Goal: Information Seeking & Learning: Learn about a topic

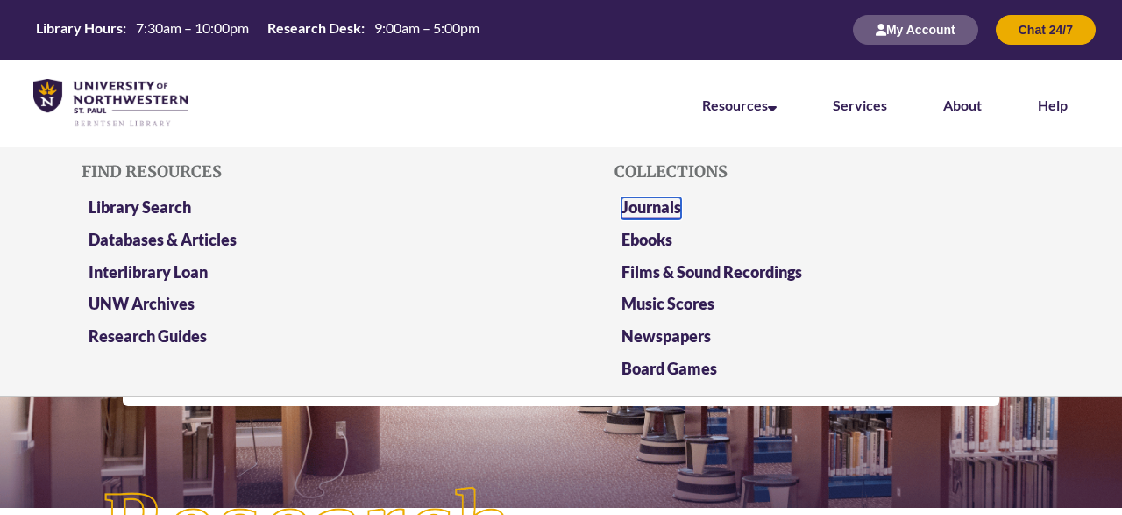
click at [641, 203] on link "Journals" at bounding box center [652, 208] width 60 height 22
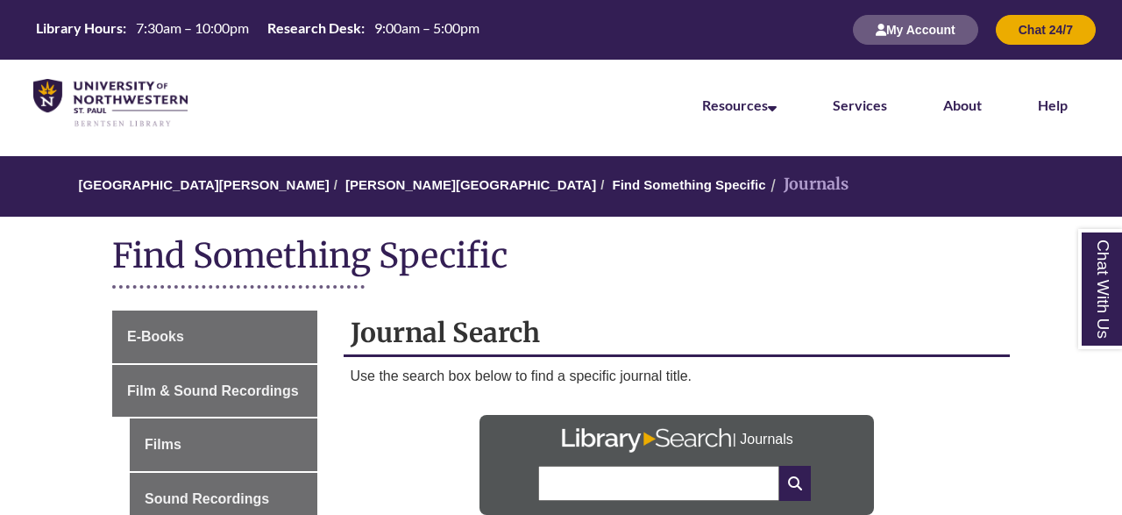
click at [617, 470] on input "text" at bounding box center [658, 483] width 240 height 35
type input "**********"
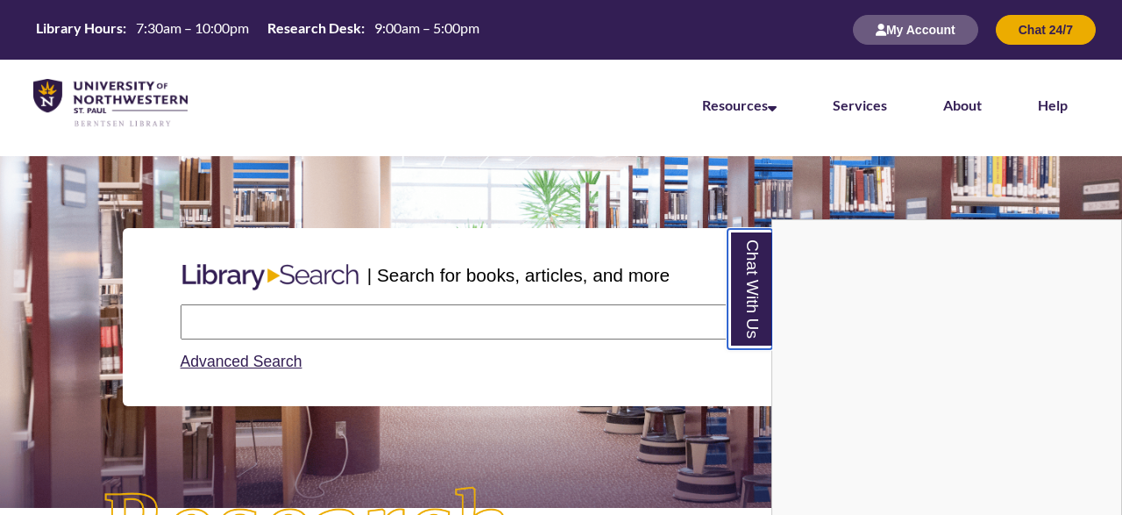
click at [744, 266] on link "Chat With Us" at bounding box center [750, 289] width 45 height 120
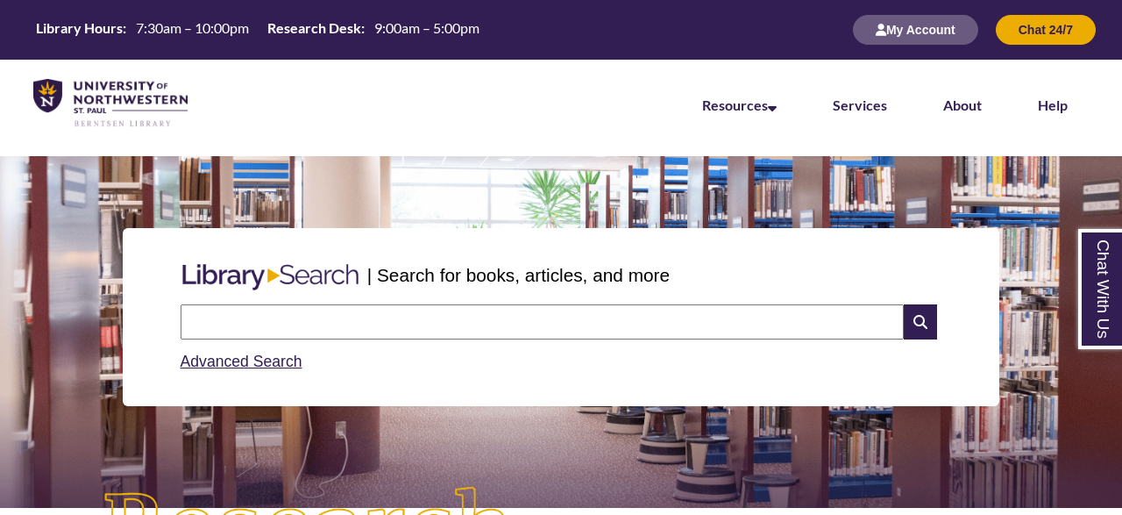
click at [655, 335] on input "text" at bounding box center [542, 321] width 723 height 35
type input "**********"
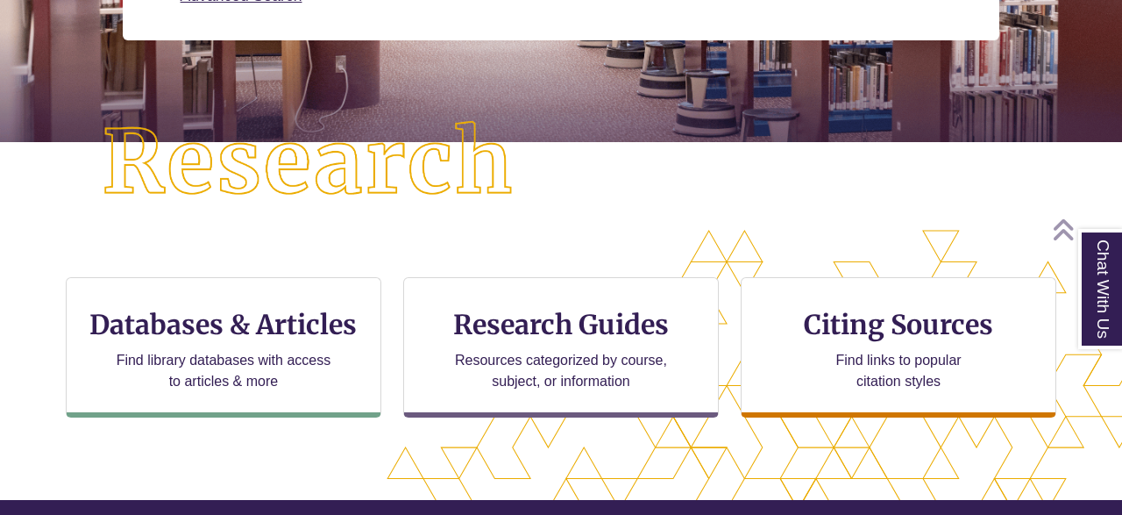
scroll to position [373, 0]
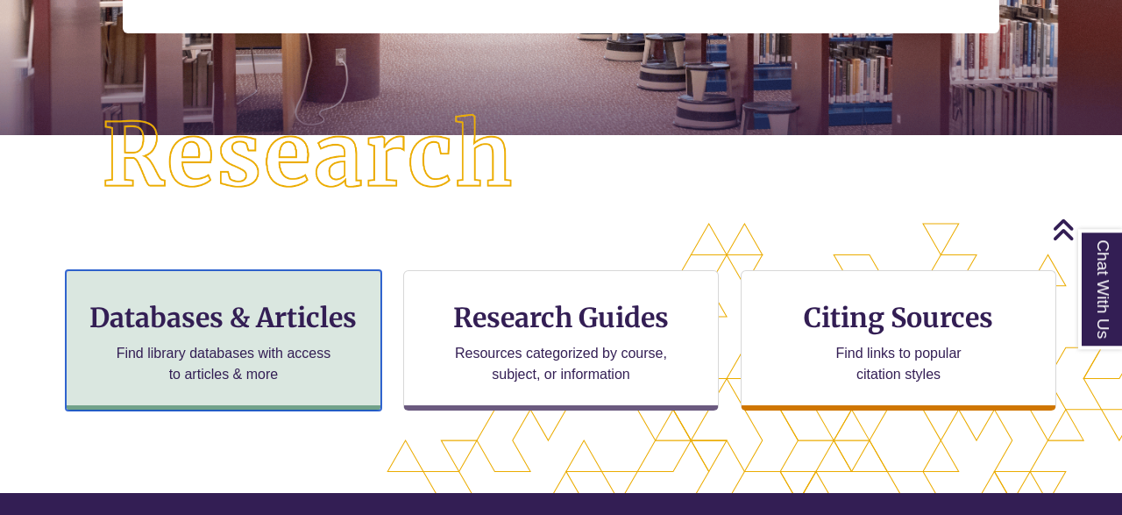
click at [338, 303] on h3 "Databases & Articles" at bounding box center [224, 317] width 286 height 33
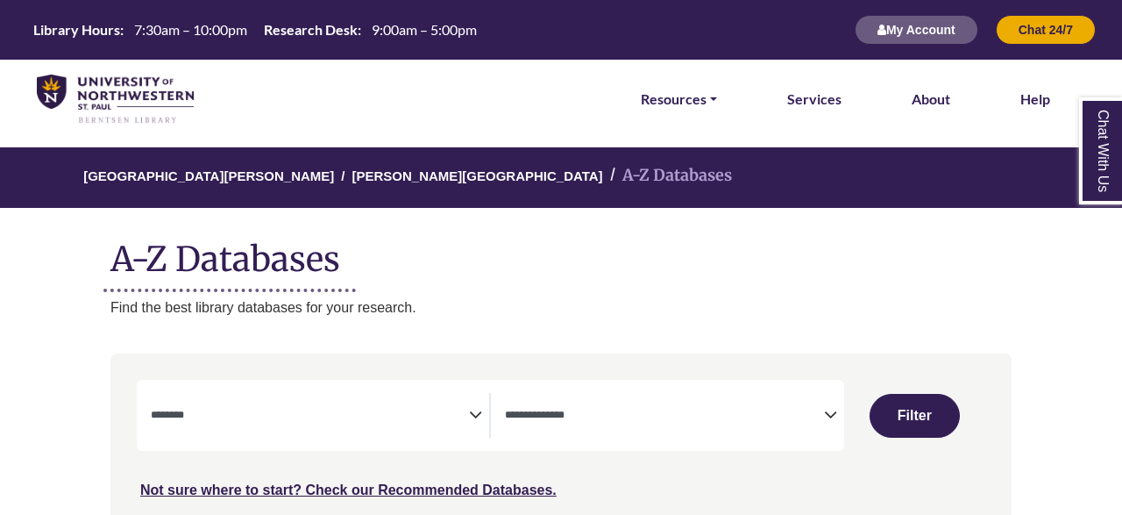
select select "Database Subject Filter"
select select "Database Types Filter"
select select "Database Subject Filter"
select select "Database Types Filter"
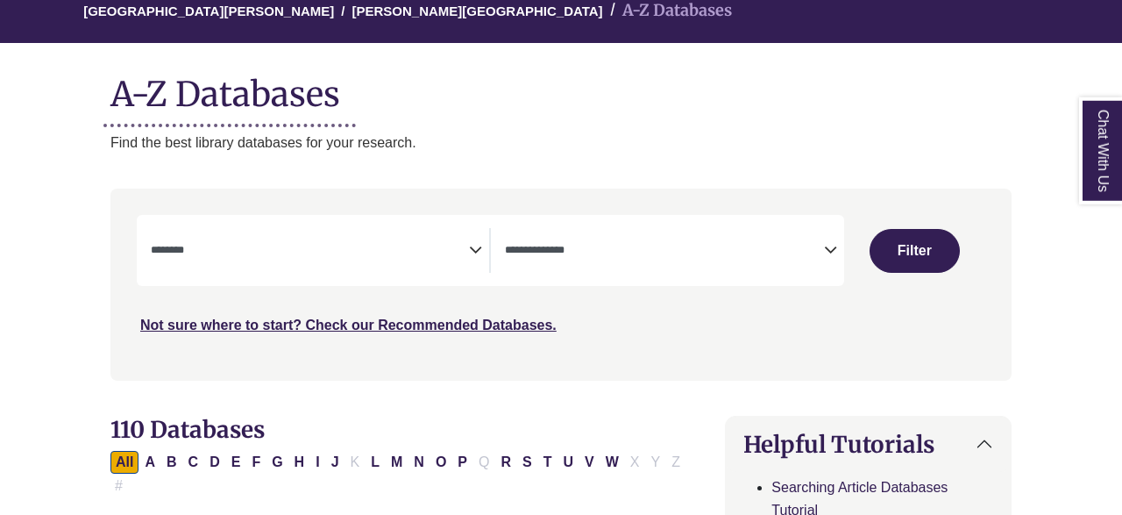
scroll to position [228, 0]
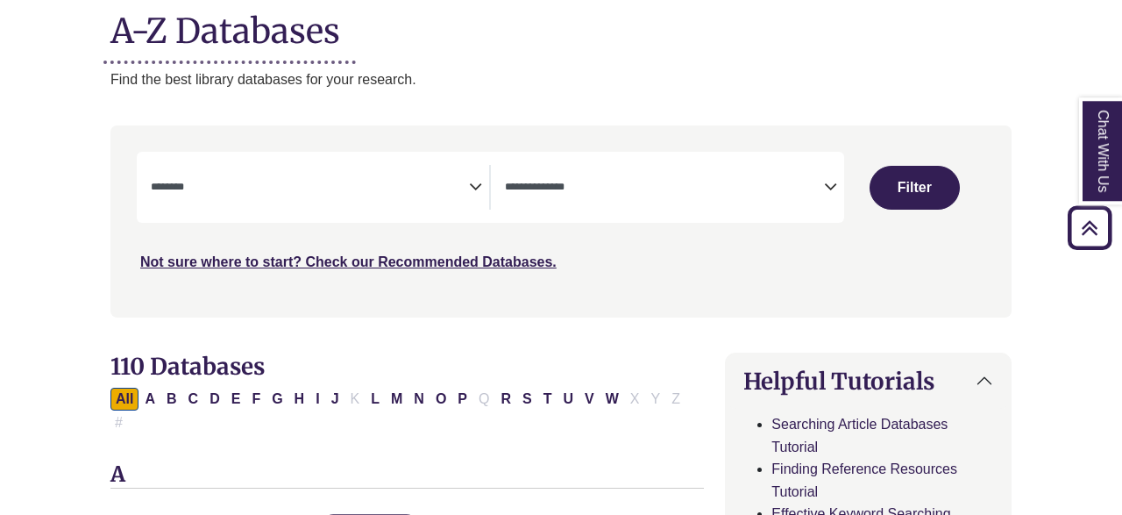
click at [475, 182] on icon "Search filters" at bounding box center [475, 184] width 13 height 26
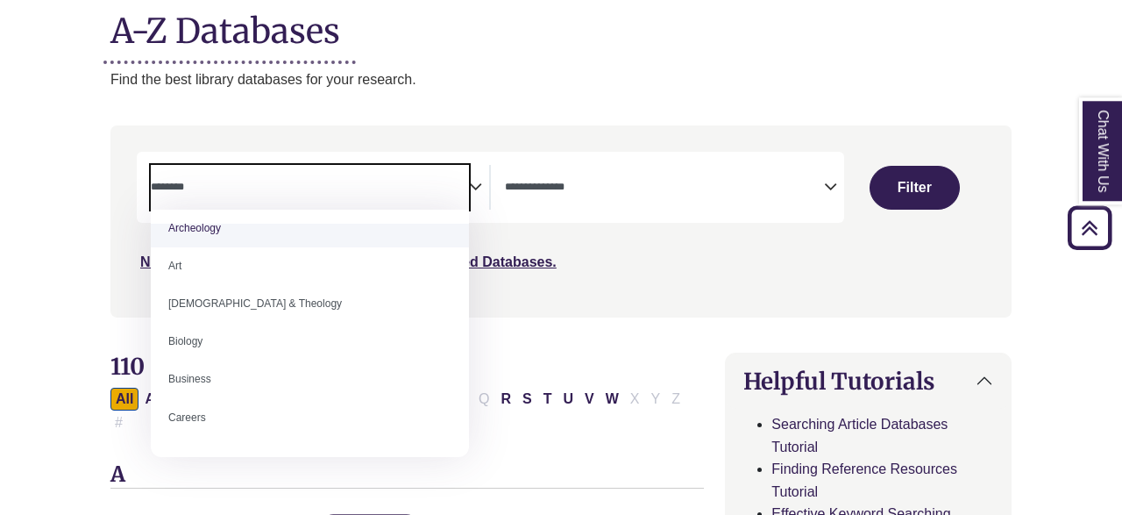
scroll to position [9, 0]
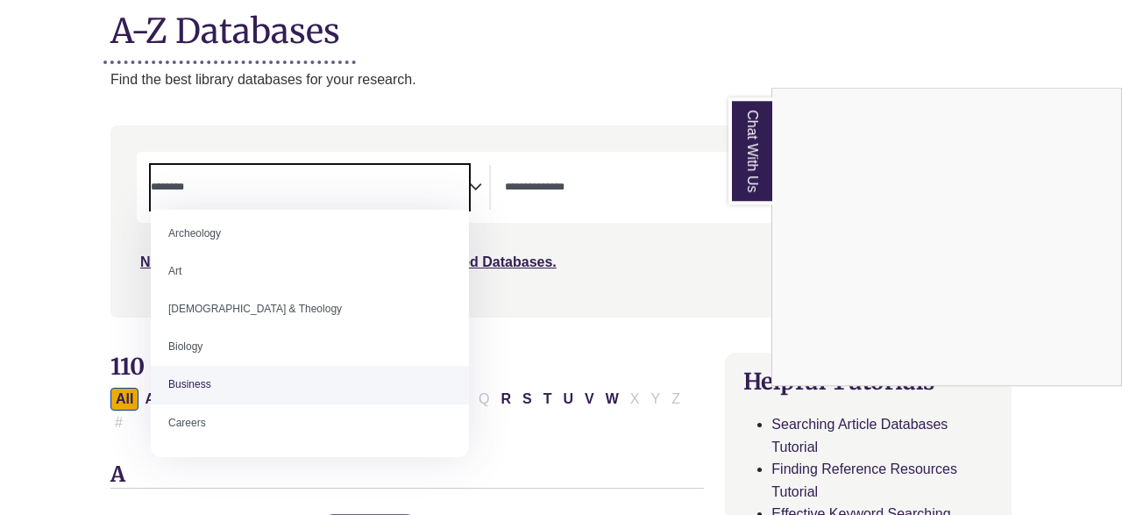
select select "*****"
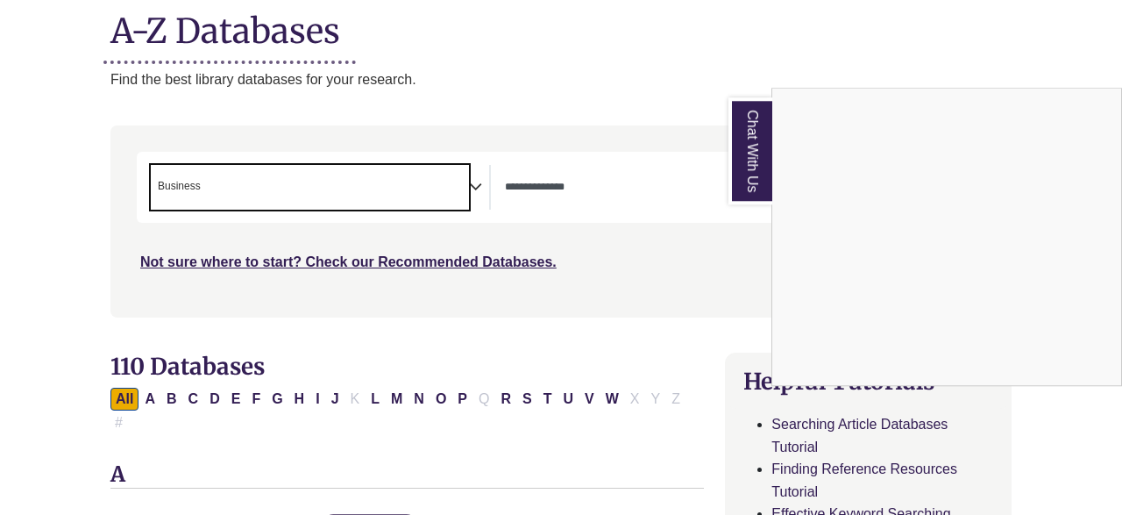
scroll to position [79, 0]
click at [757, 174] on link "Chat With Us" at bounding box center [751, 150] width 44 height 107
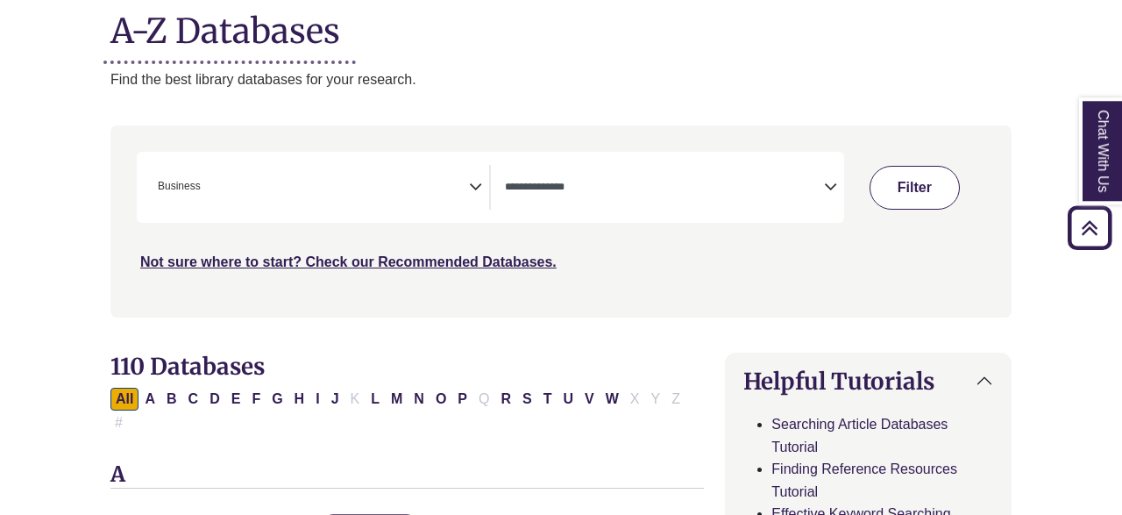
click at [905, 186] on button "Filter" at bounding box center [915, 188] width 90 height 44
select select "Database Types Filter"
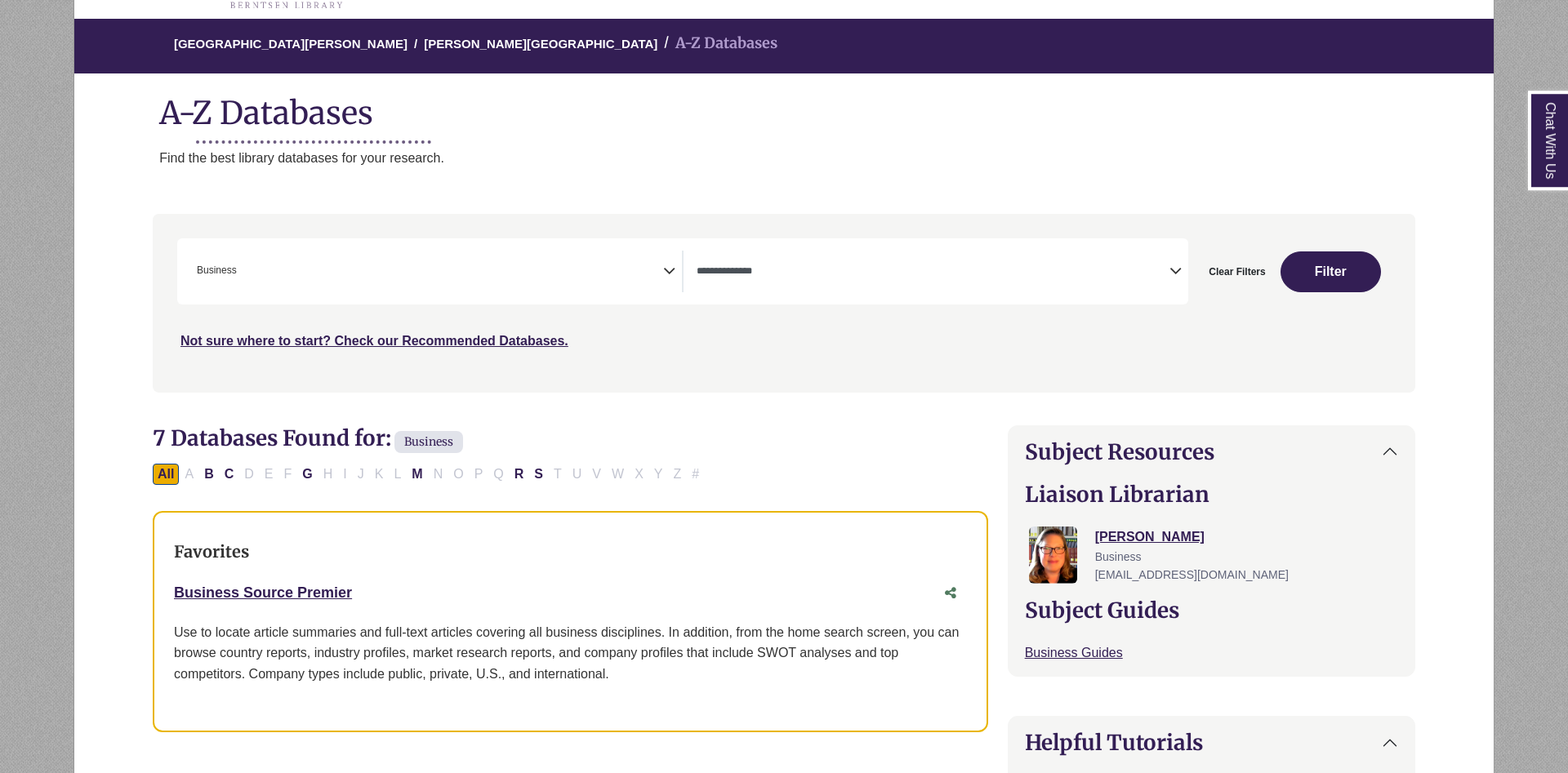
scroll to position [74, 0]
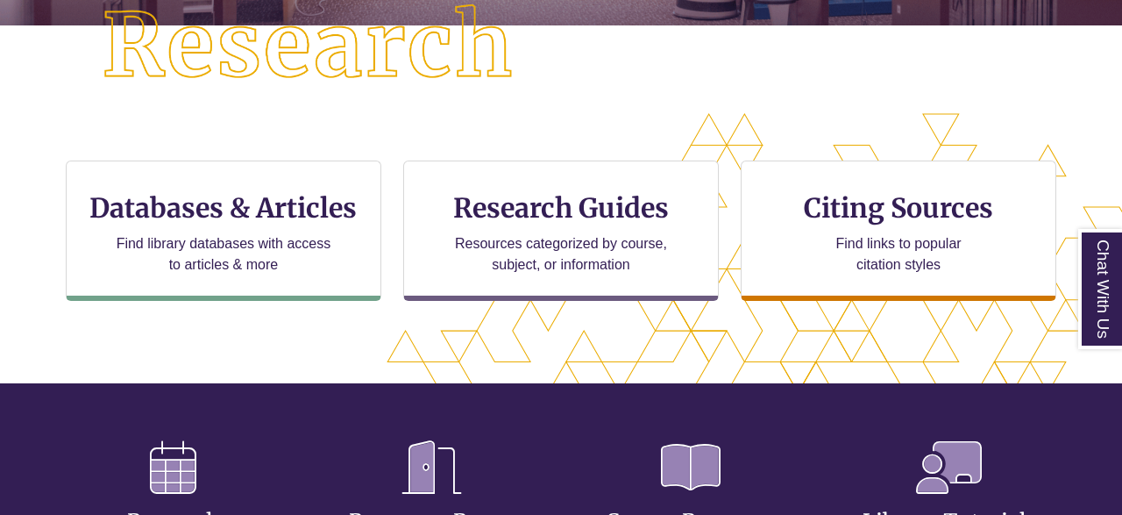
scroll to position [368, 1122]
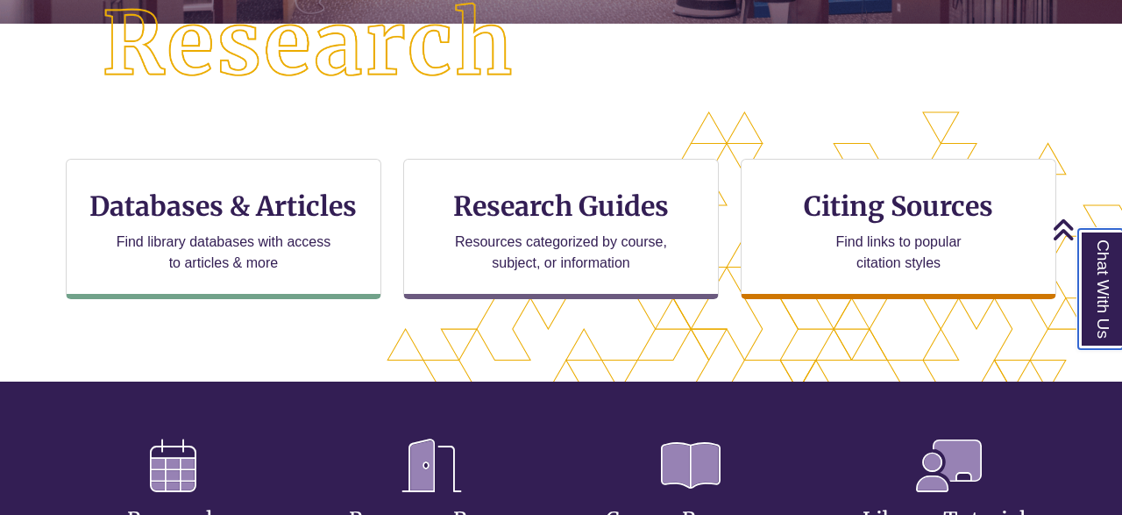
click at [1107, 310] on link "Chat With Us" at bounding box center [1100, 289] width 45 height 120
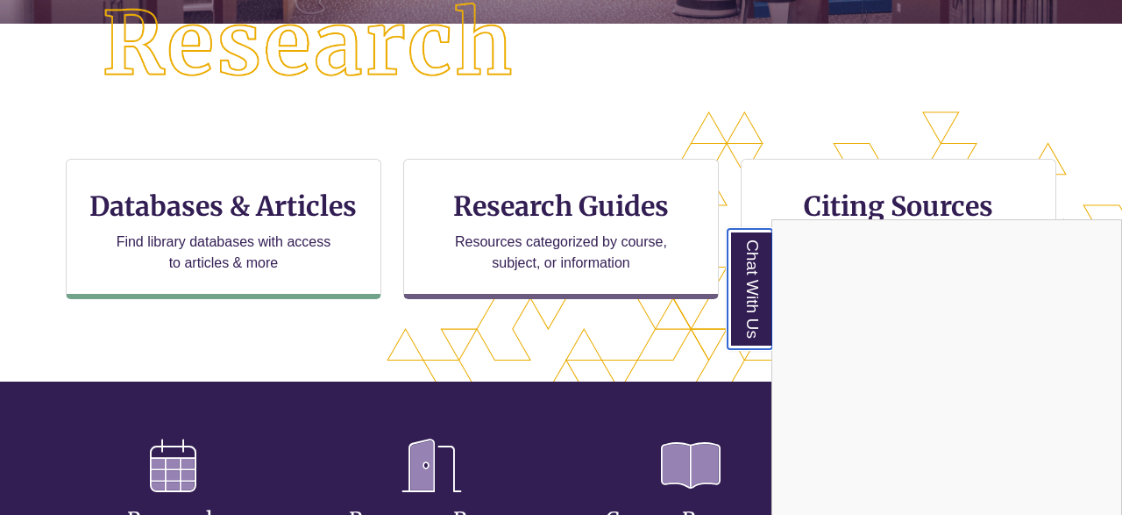
click at [1107, 310] on div "Chat With Us Content is loading..." at bounding box center [946, 368] width 351 height 298
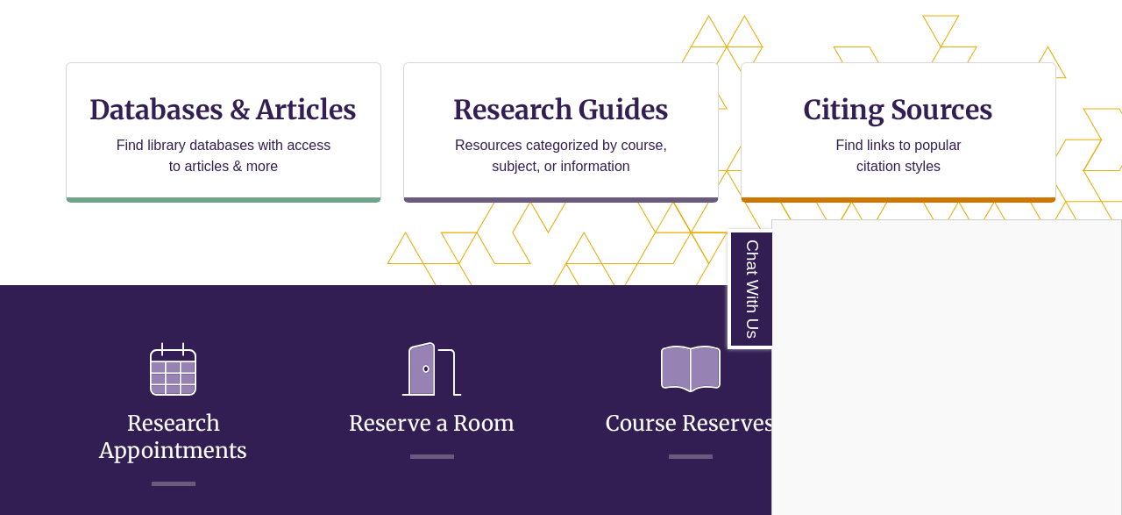
scroll to position [591, 0]
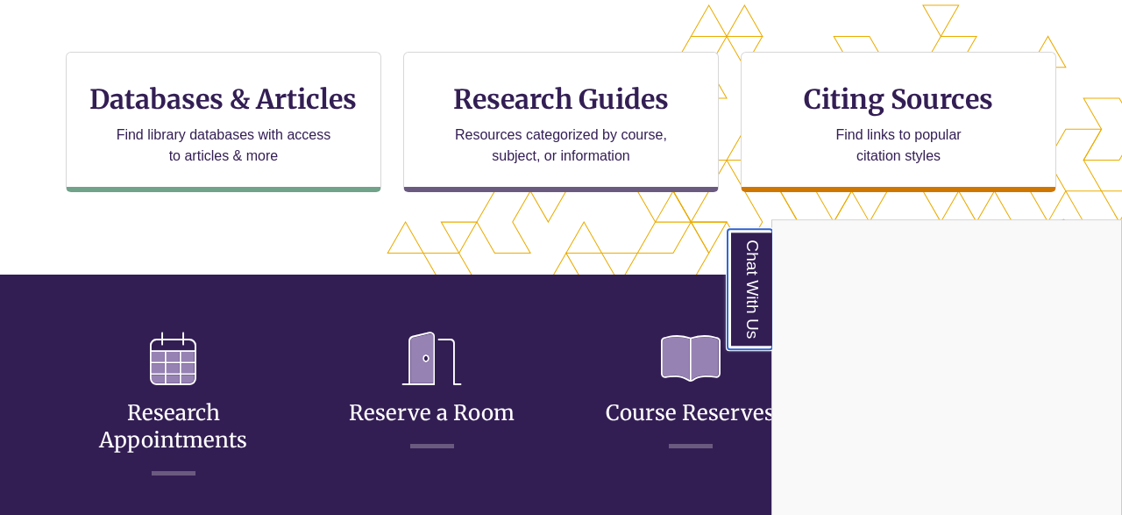
click at [758, 273] on link "Chat With Us" at bounding box center [750, 289] width 45 height 120
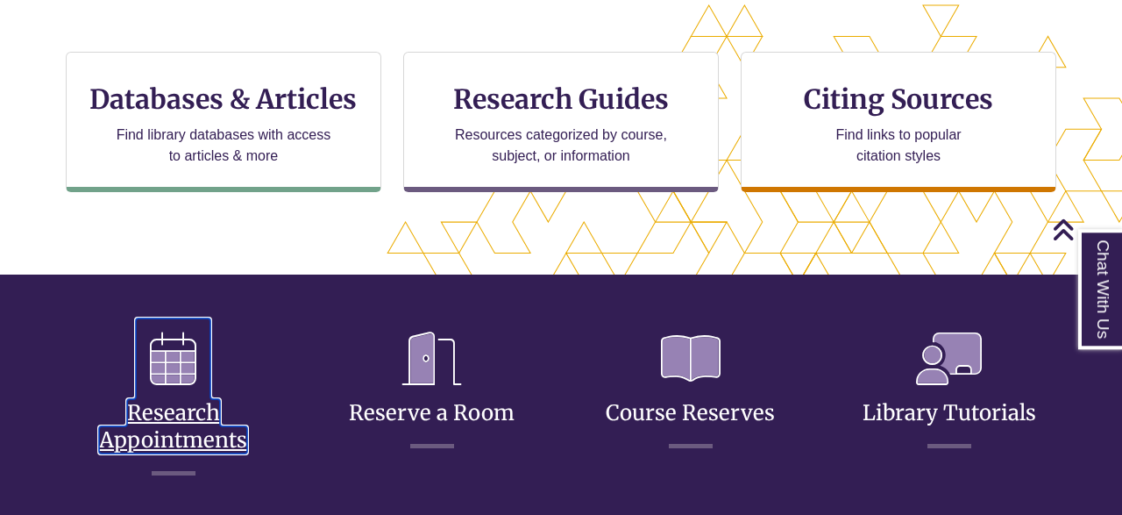
click at [178, 417] on link "Research Appointments" at bounding box center [173, 405] width 148 height 96
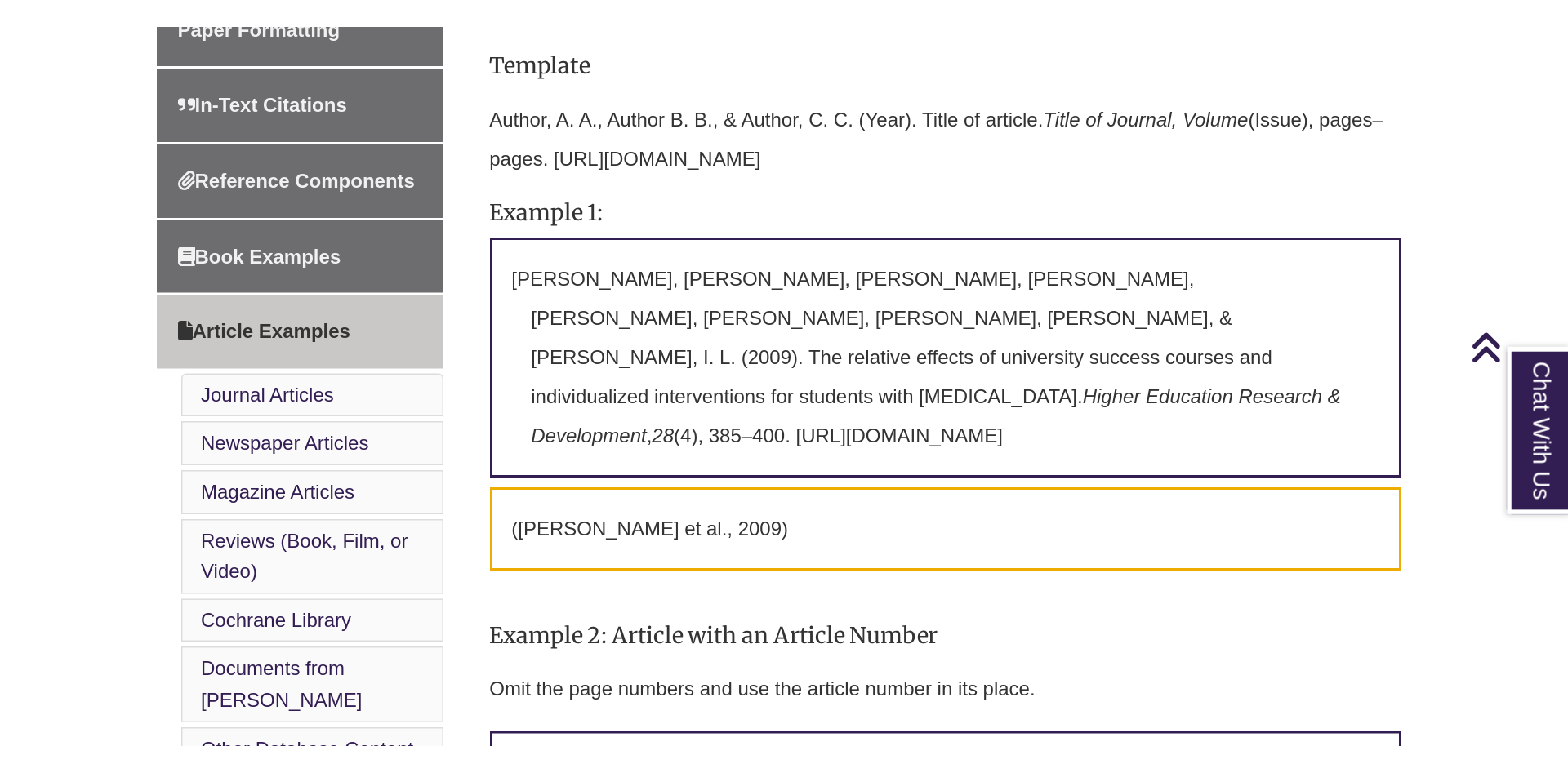
scroll to position [603, 0]
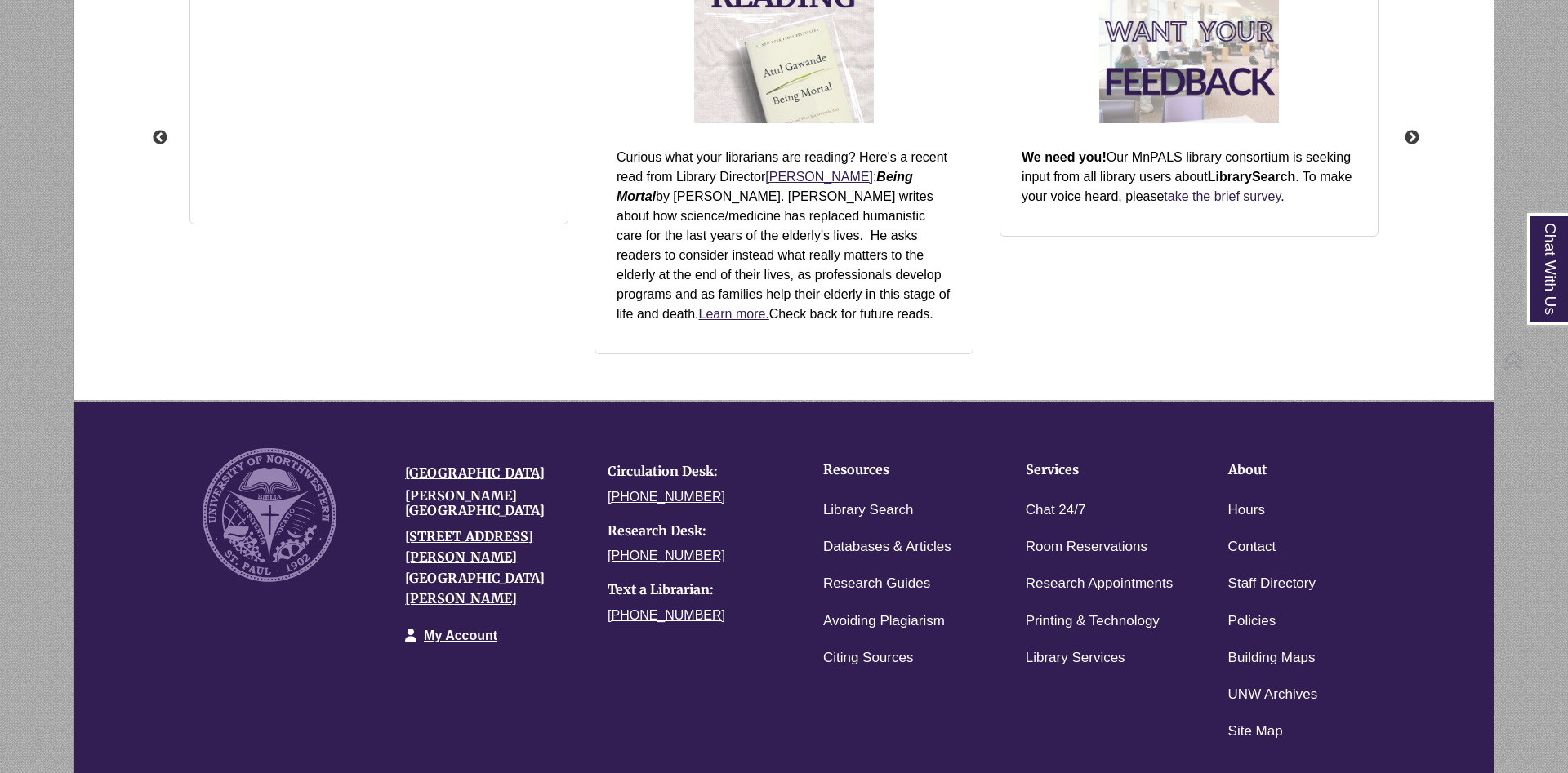
scroll to position [475, 1281]
click at [1043, 511] on link "Chat 24/7" at bounding box center [1056, 510] width 61 height 23
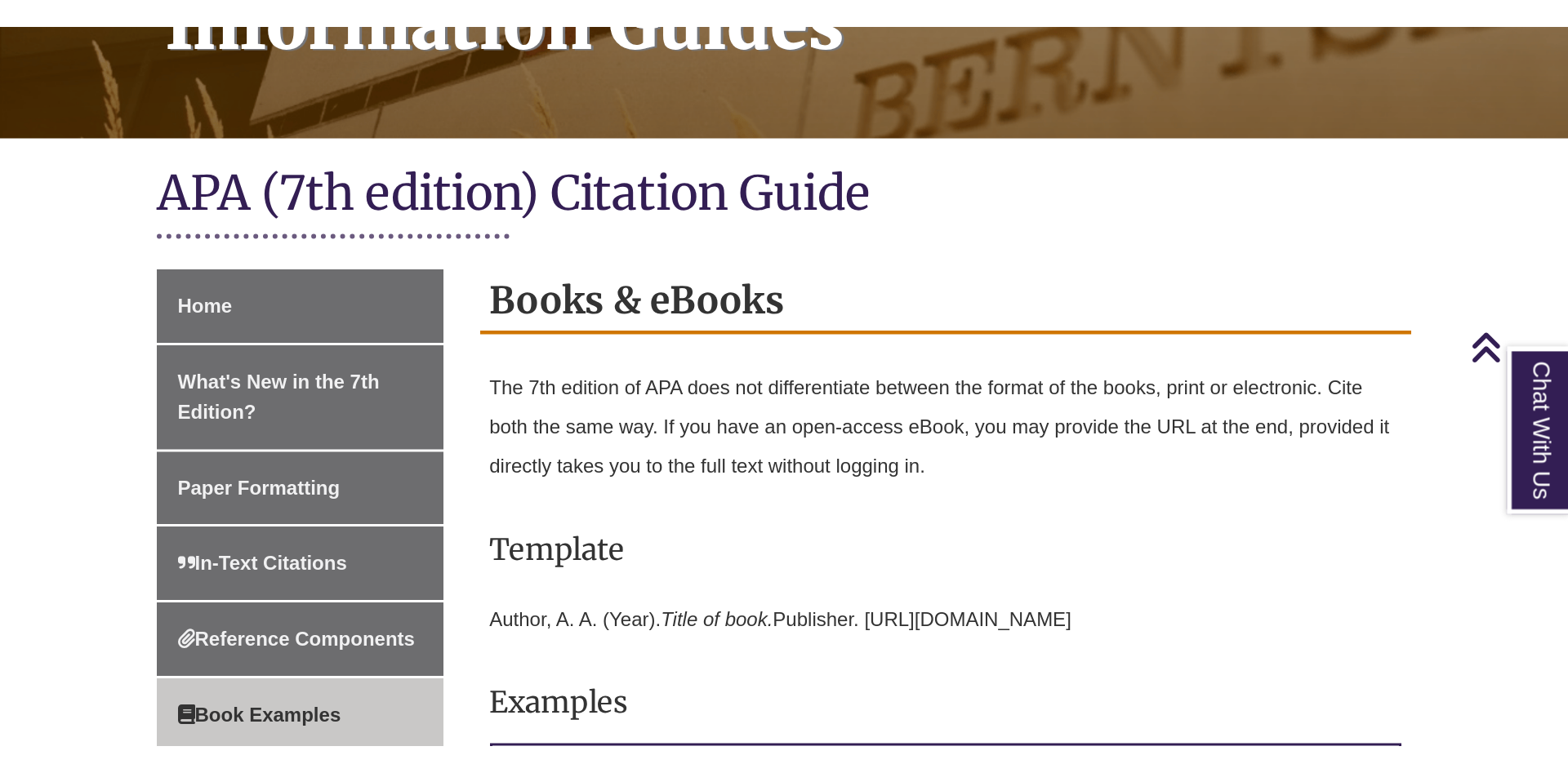
scroll to position [297, 0]
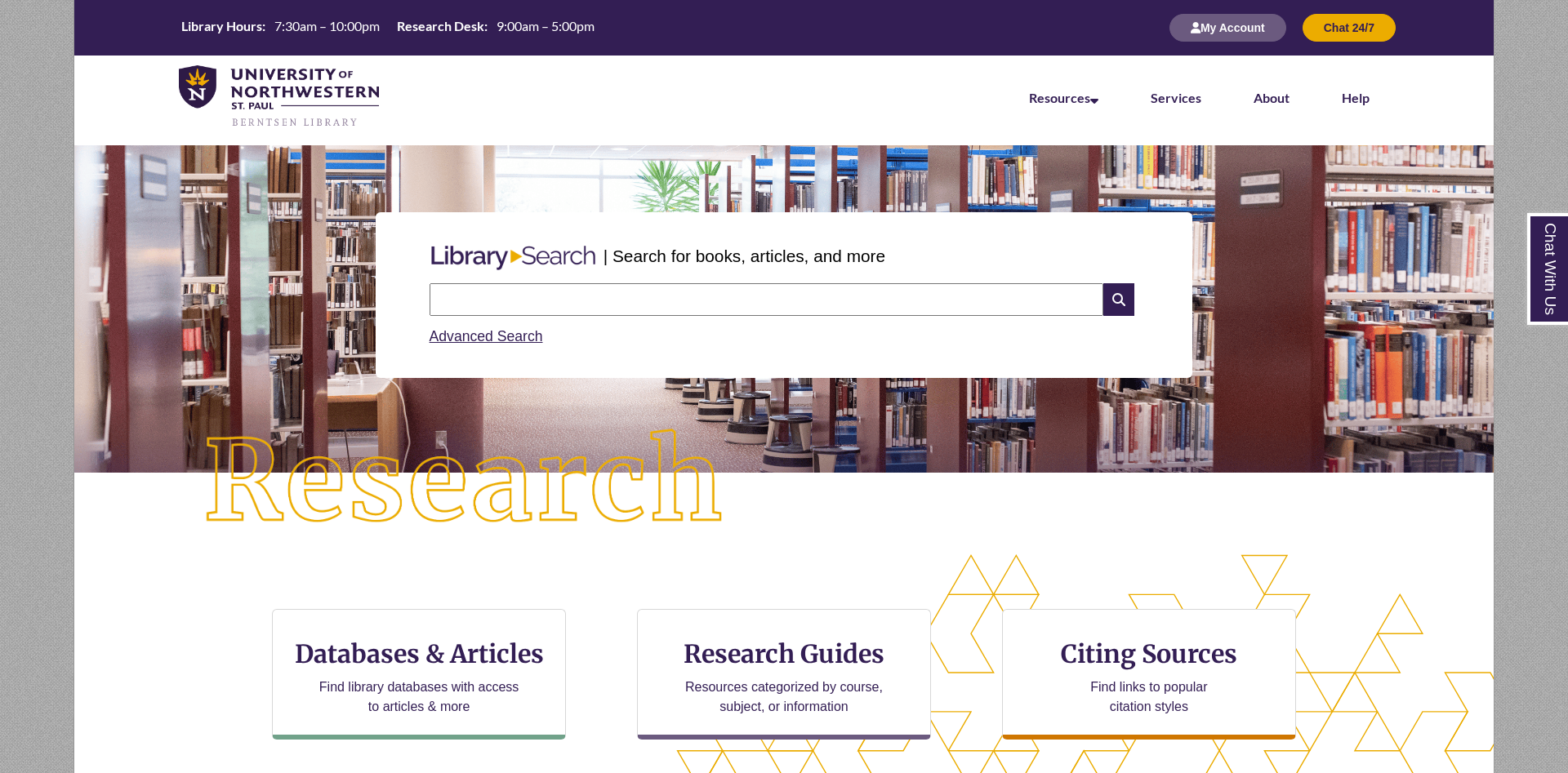
click at [539, 301] on input "text" at bounding box center [766, 299] width 674 height 33
type input "**********"
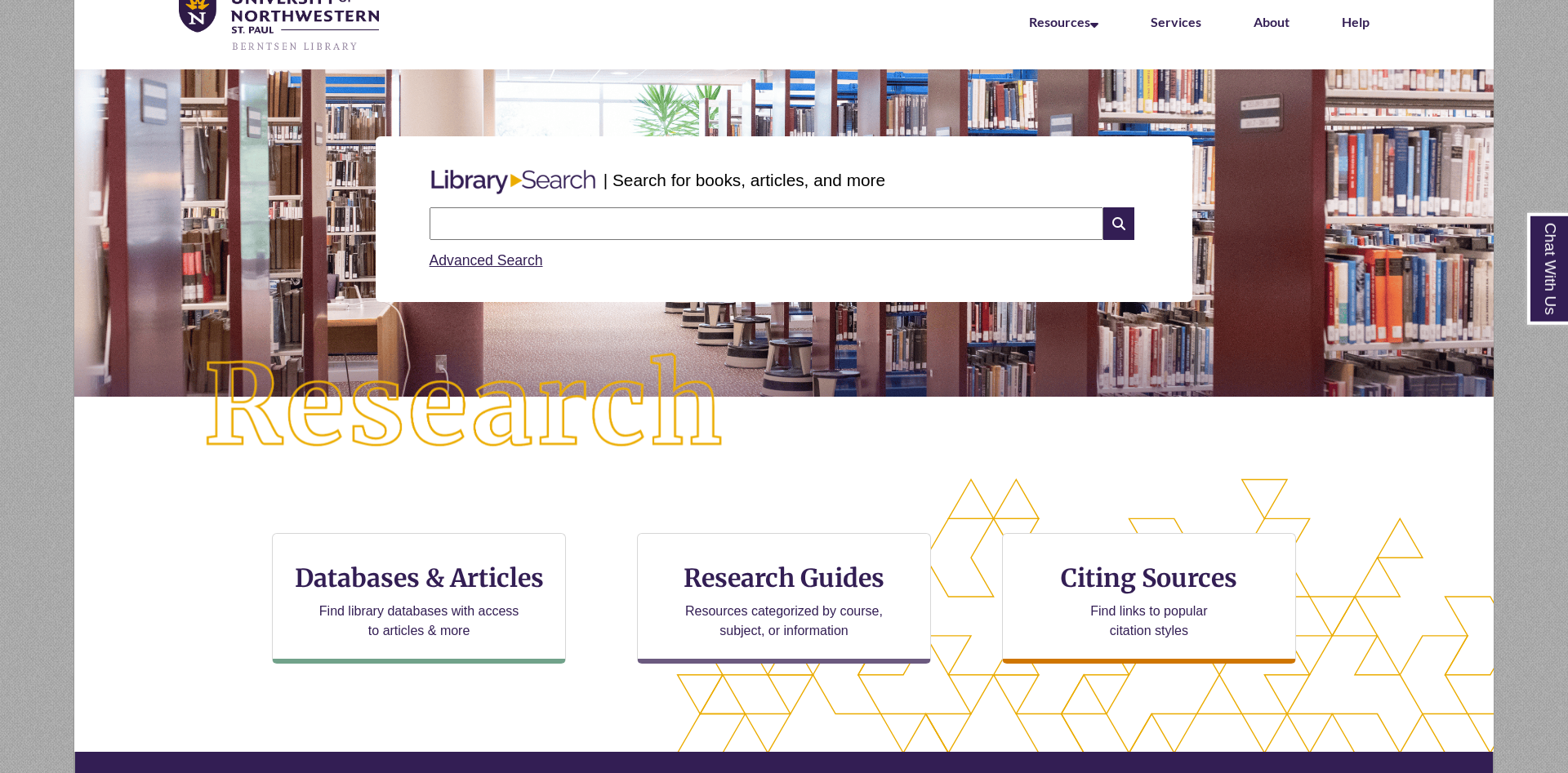
scroll to position [167, 0]
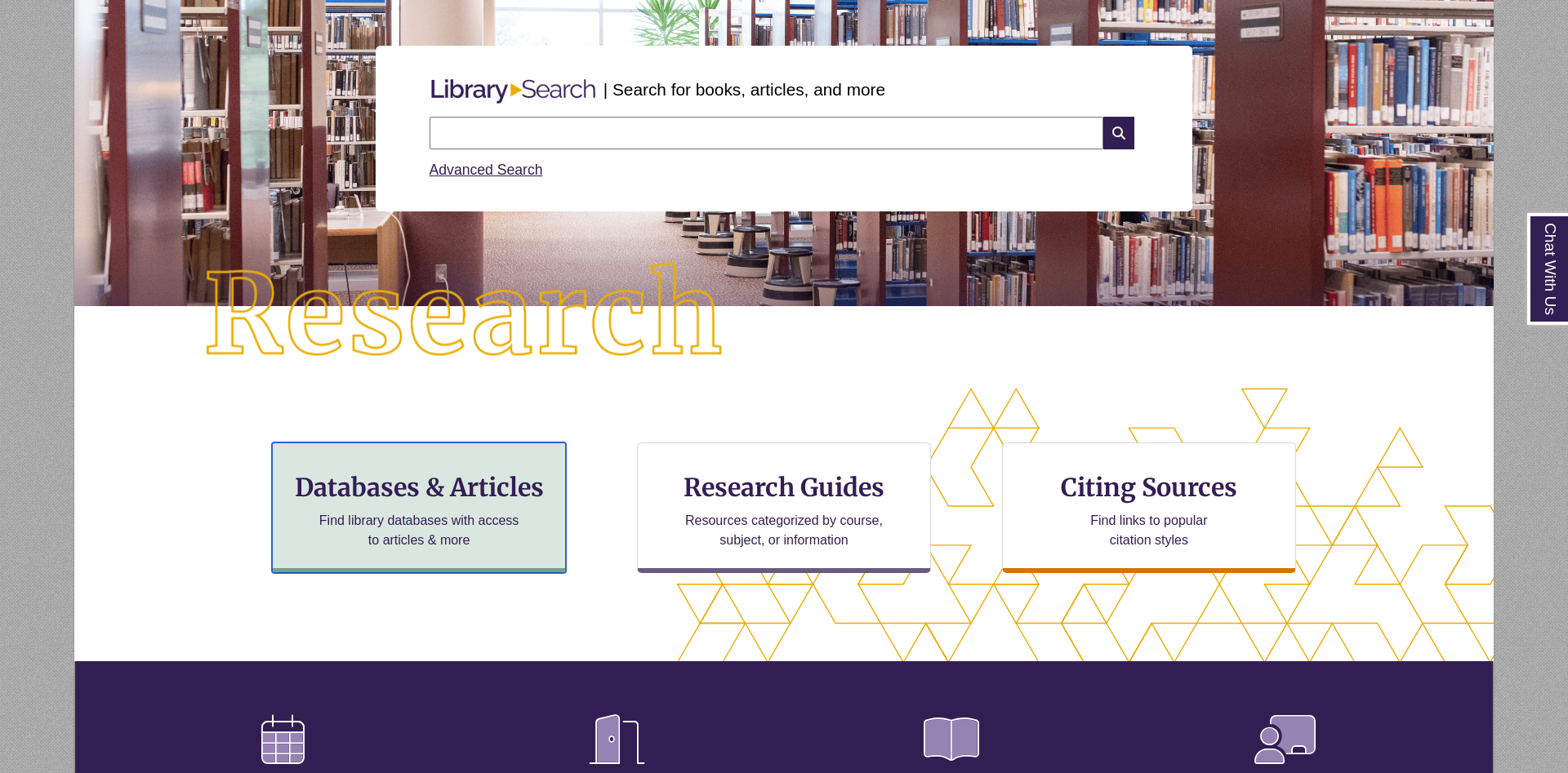
click at [499, 503] on div "Databases & Articles Find library databases with access to articles & more" at bounding box center [419, 508] width 294 height 130
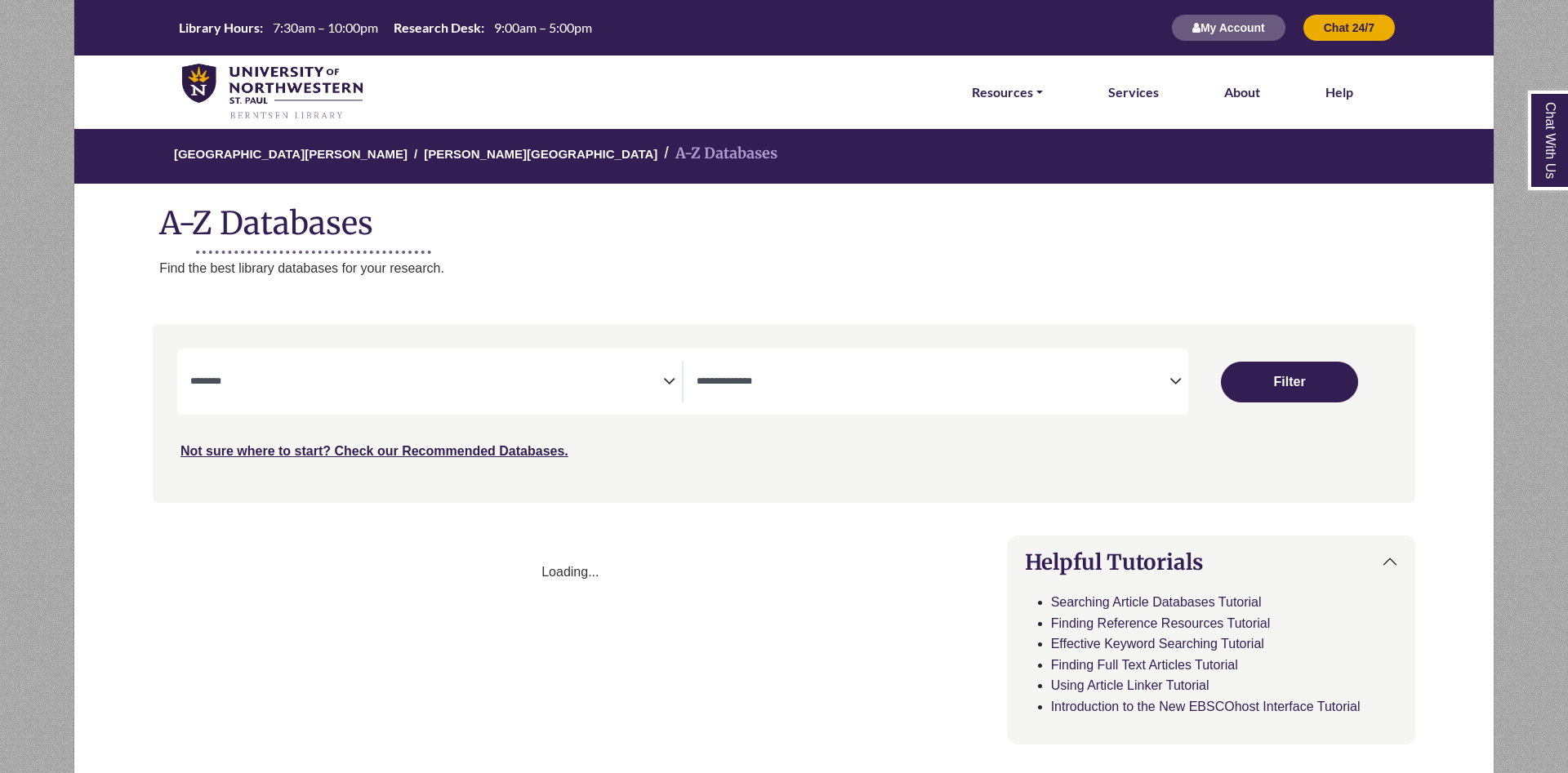
select select "Database Subject Filter"
select select "Database Types Filter"
select select "Database Subject Filter"
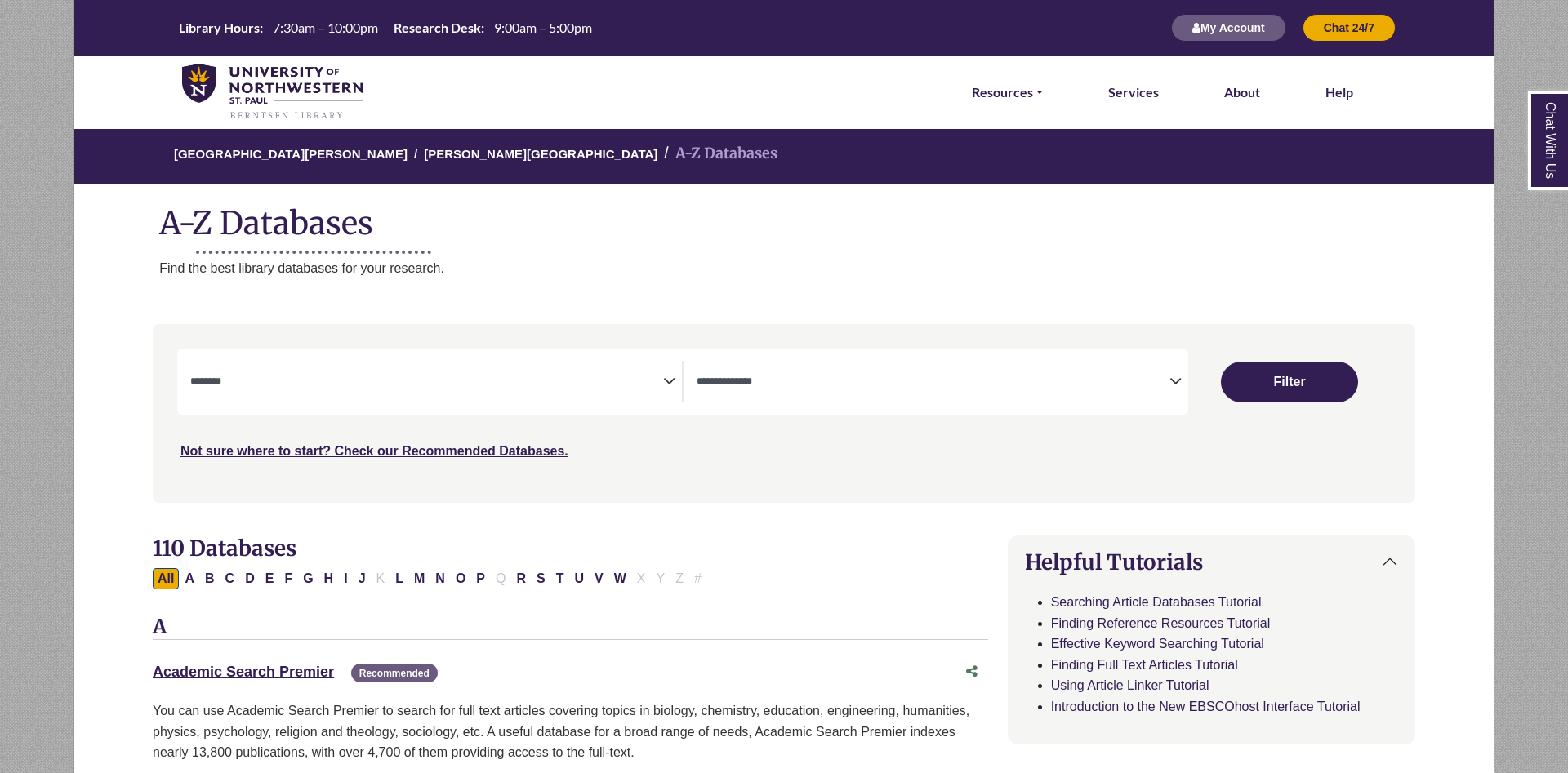
click at [702, 372] on span "Search filters" at bounding box center [934, 381] width 473 height 42
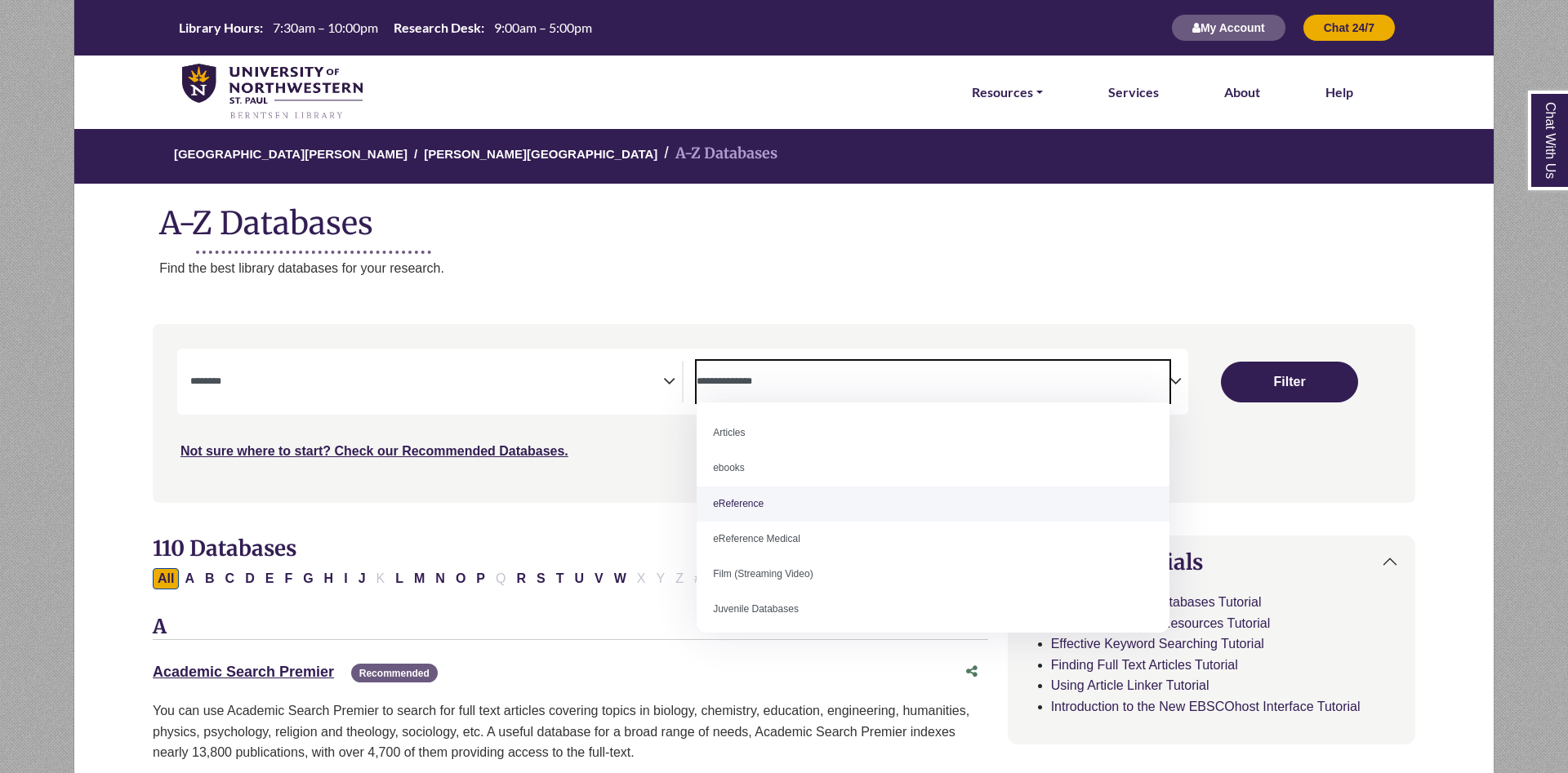
select select "*****"
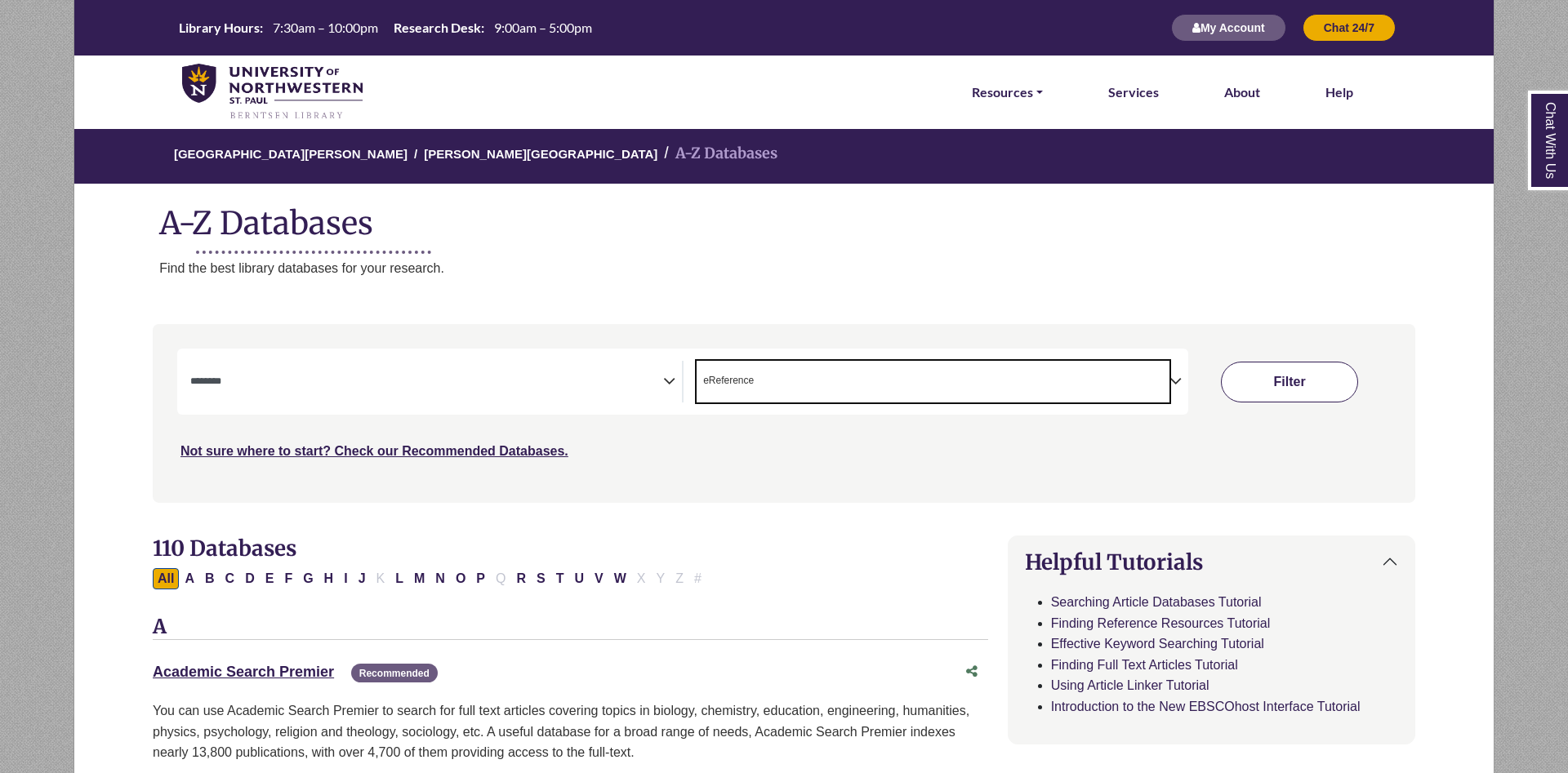
click at [1268, 379] on button "Filter" at bounding box center [1289, 382] width 137 height 41
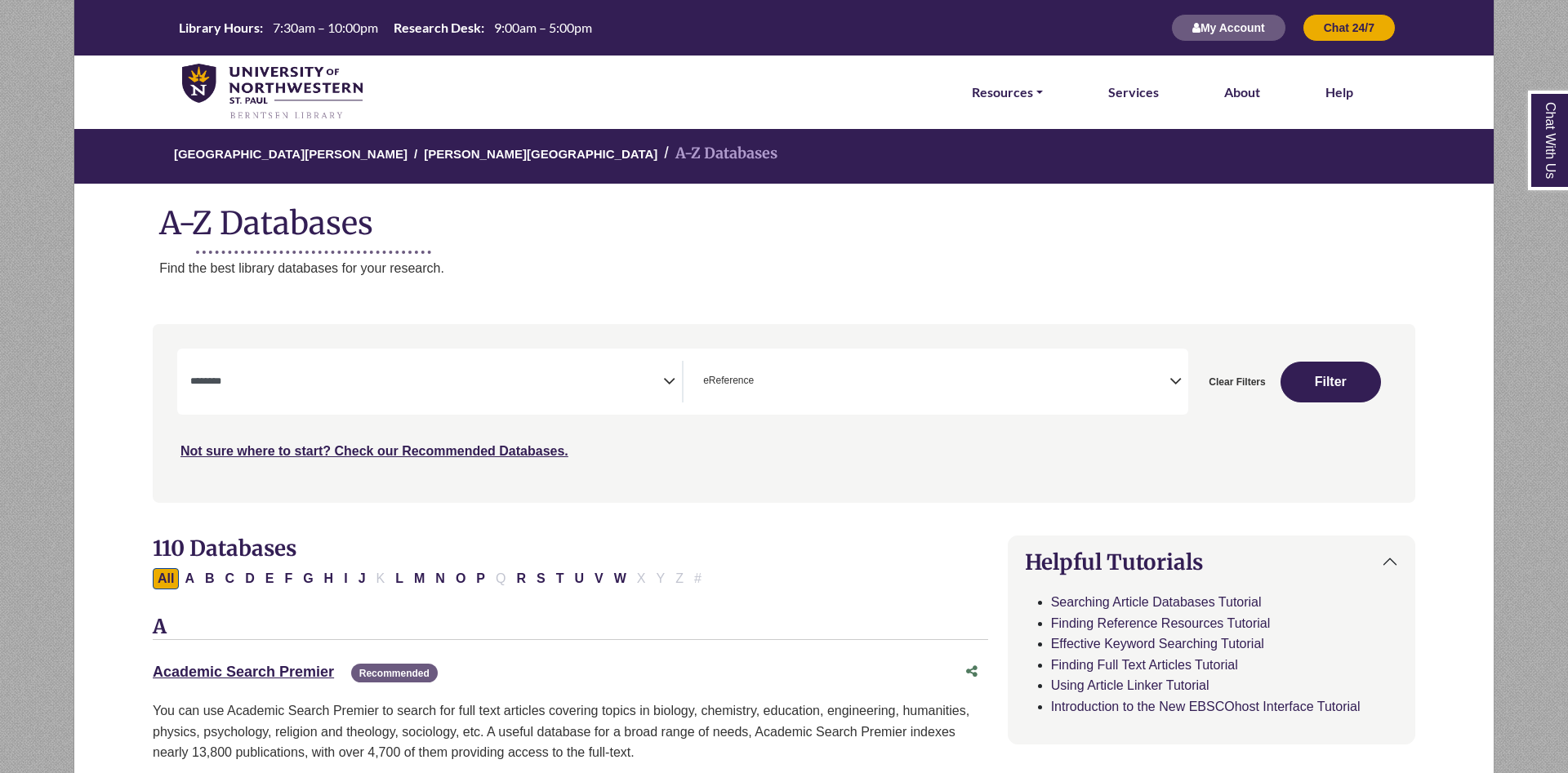
select select "Database Subject Filter"
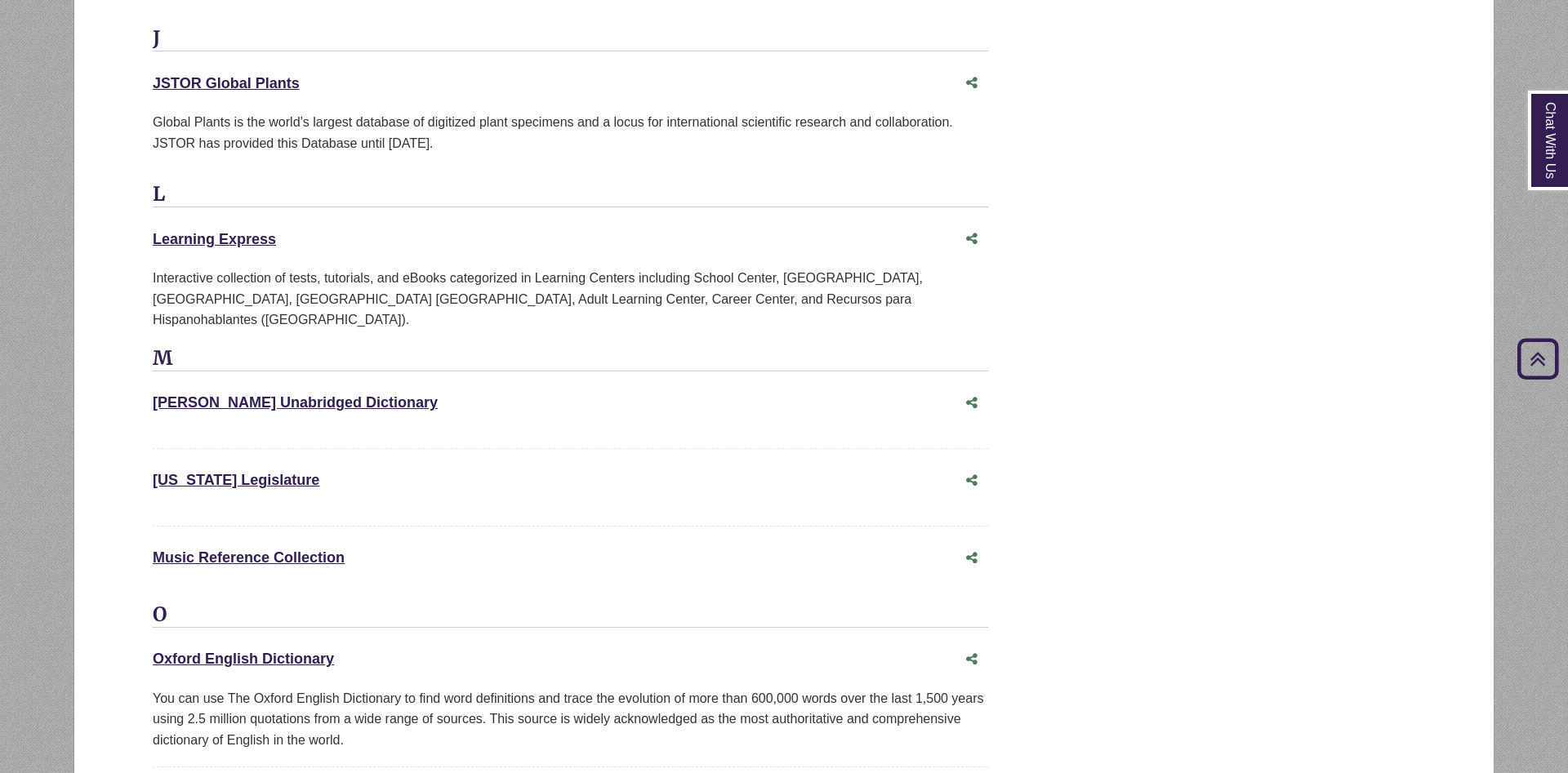
scroll to position [2665, 0]
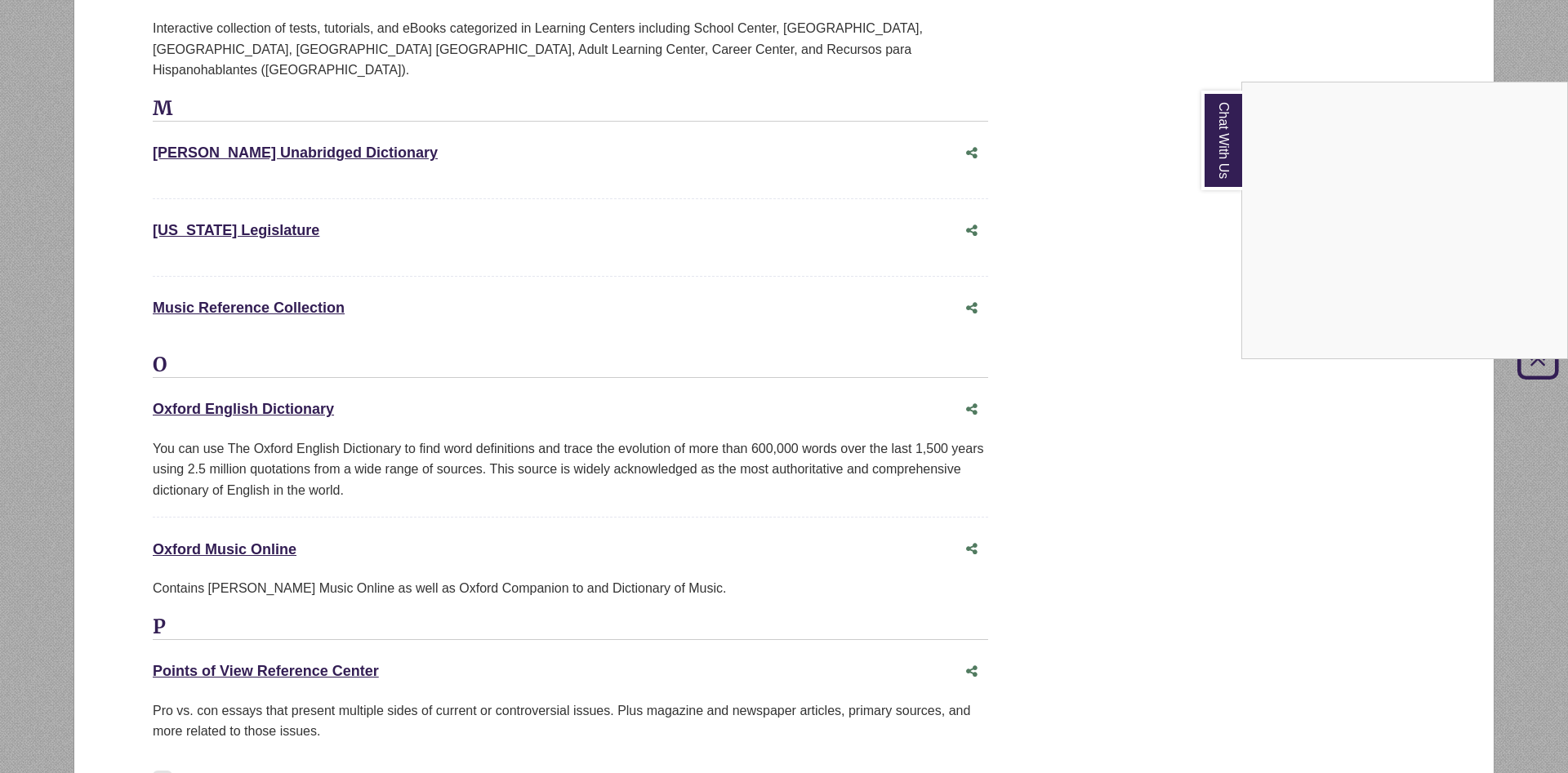
click at [1213, 162] on link "Chat With Us" at bounding box center [1222, 140] width 41 height 100
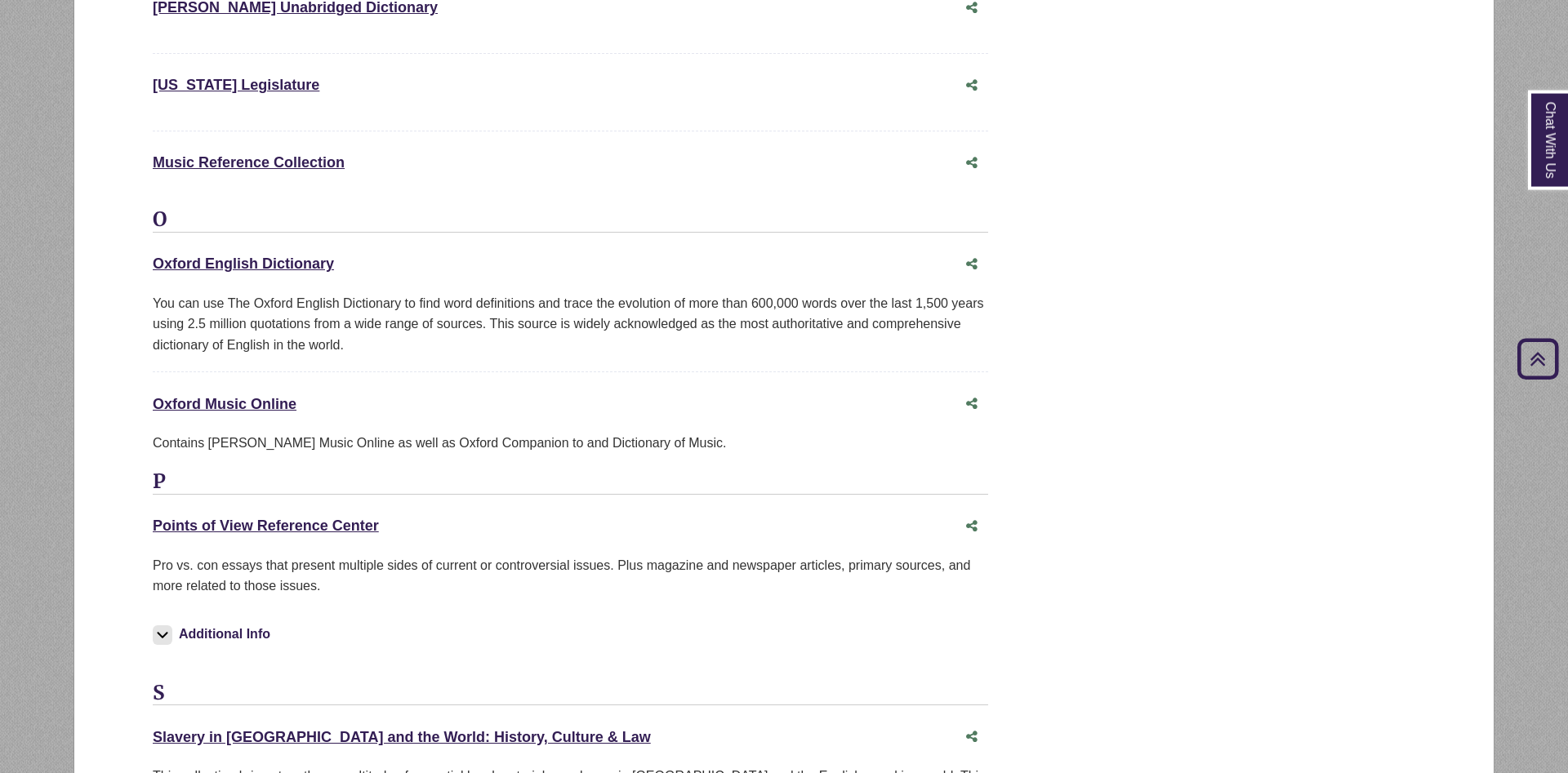
scroll to position [2915, 0]
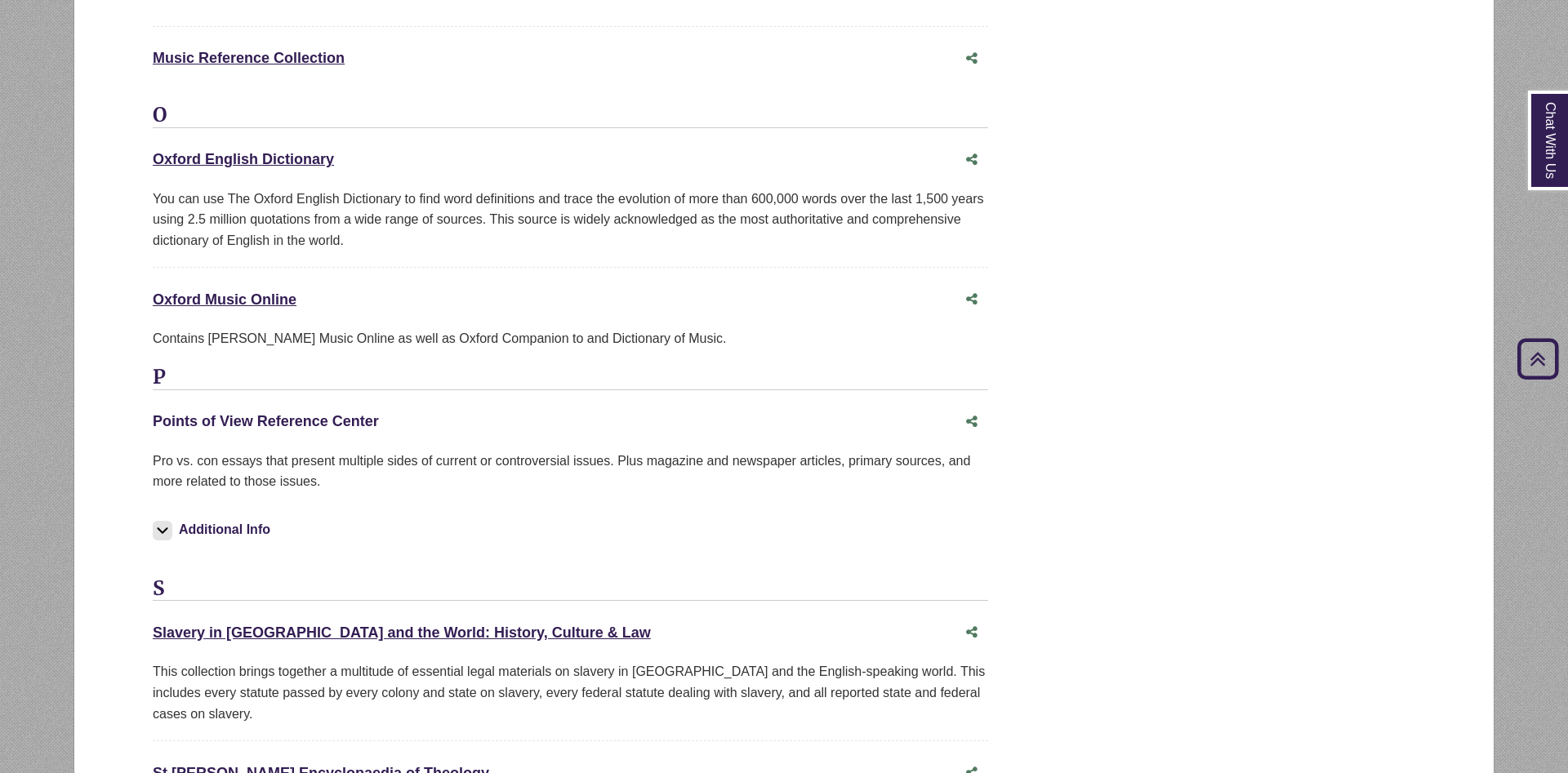
click at [294, 414] on link "Points of View Reference Center This link opens in a new window" at bounding box center [266, 422] width 226 height 17
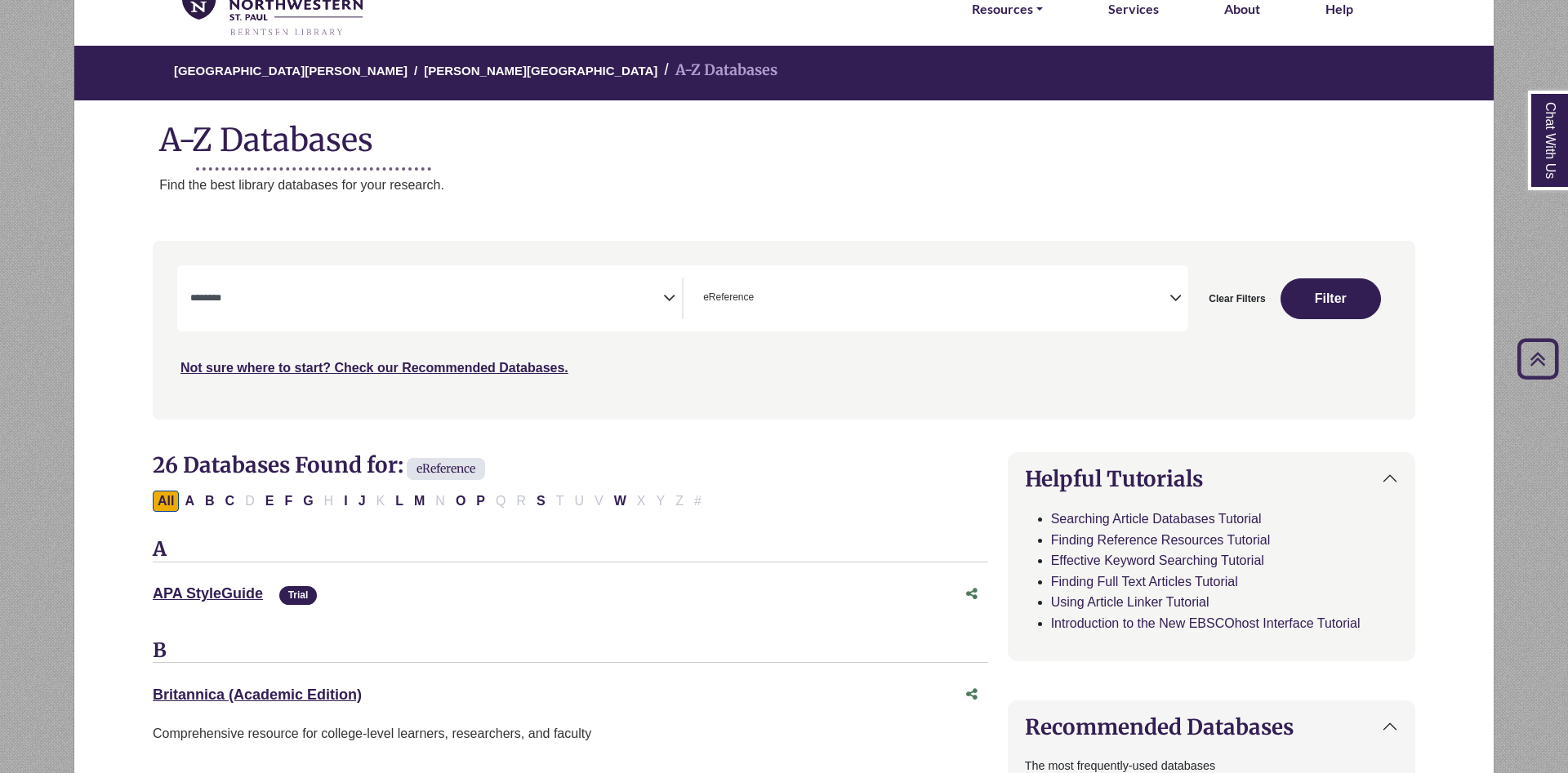
scroll to position [0, 0]
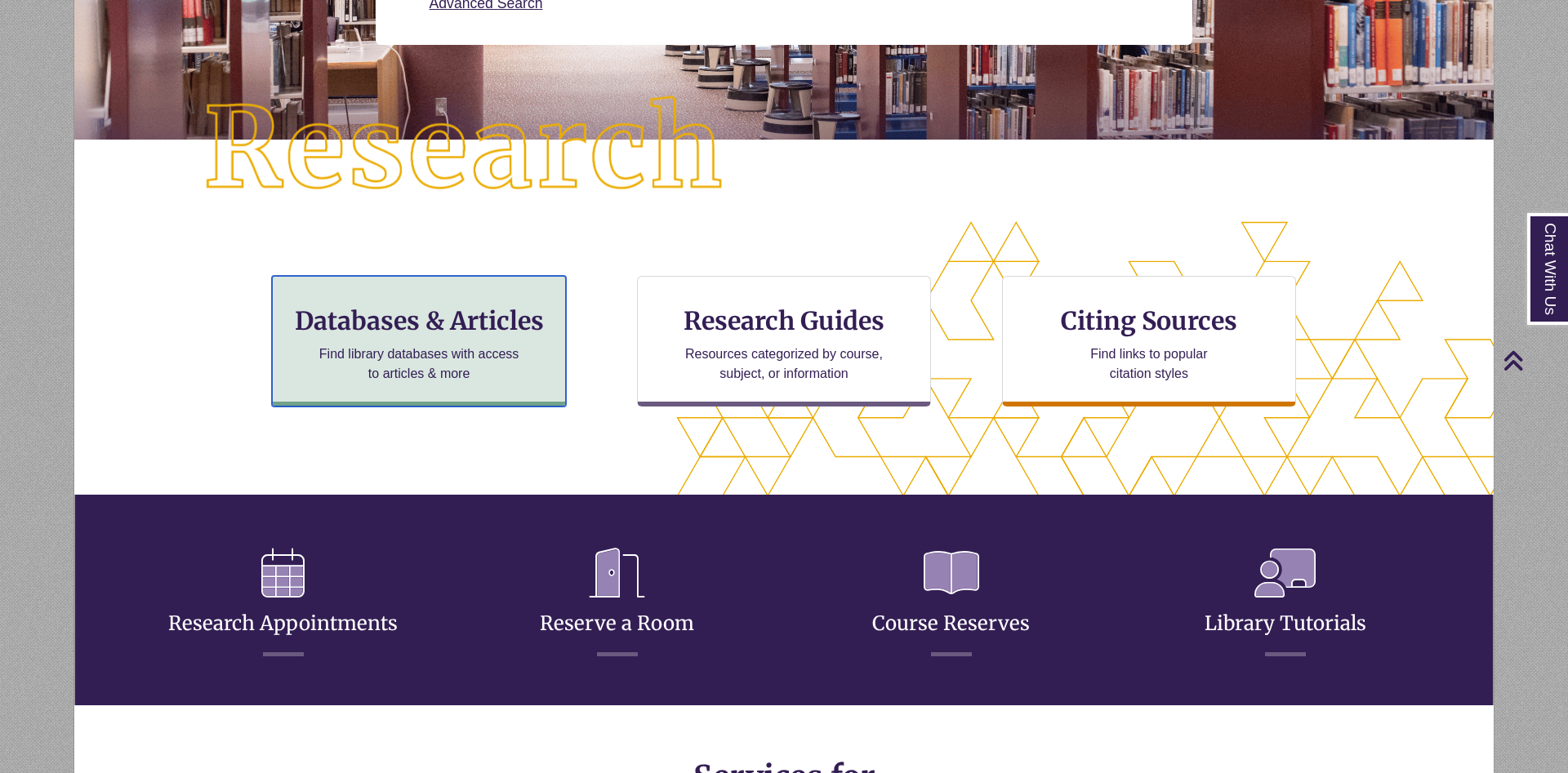
click at [476, 319] on h3 "Databases & Articles" at bounding box center [419, 320] width 266 height 31
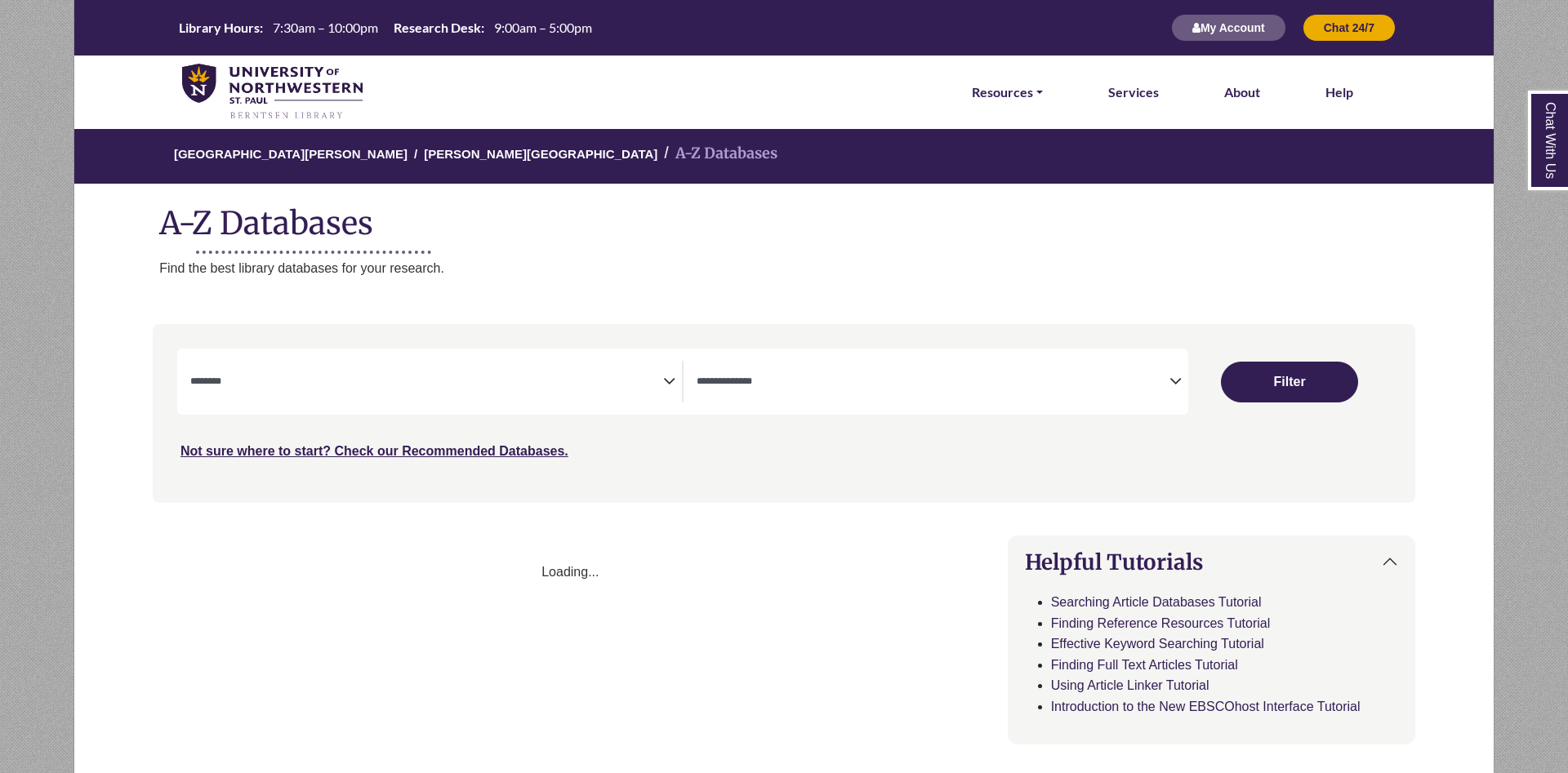
select select "Database Subject Filter"
select select "Database Types Filter"
select select "Database Subject Filter"
select select "Database Types Filter"
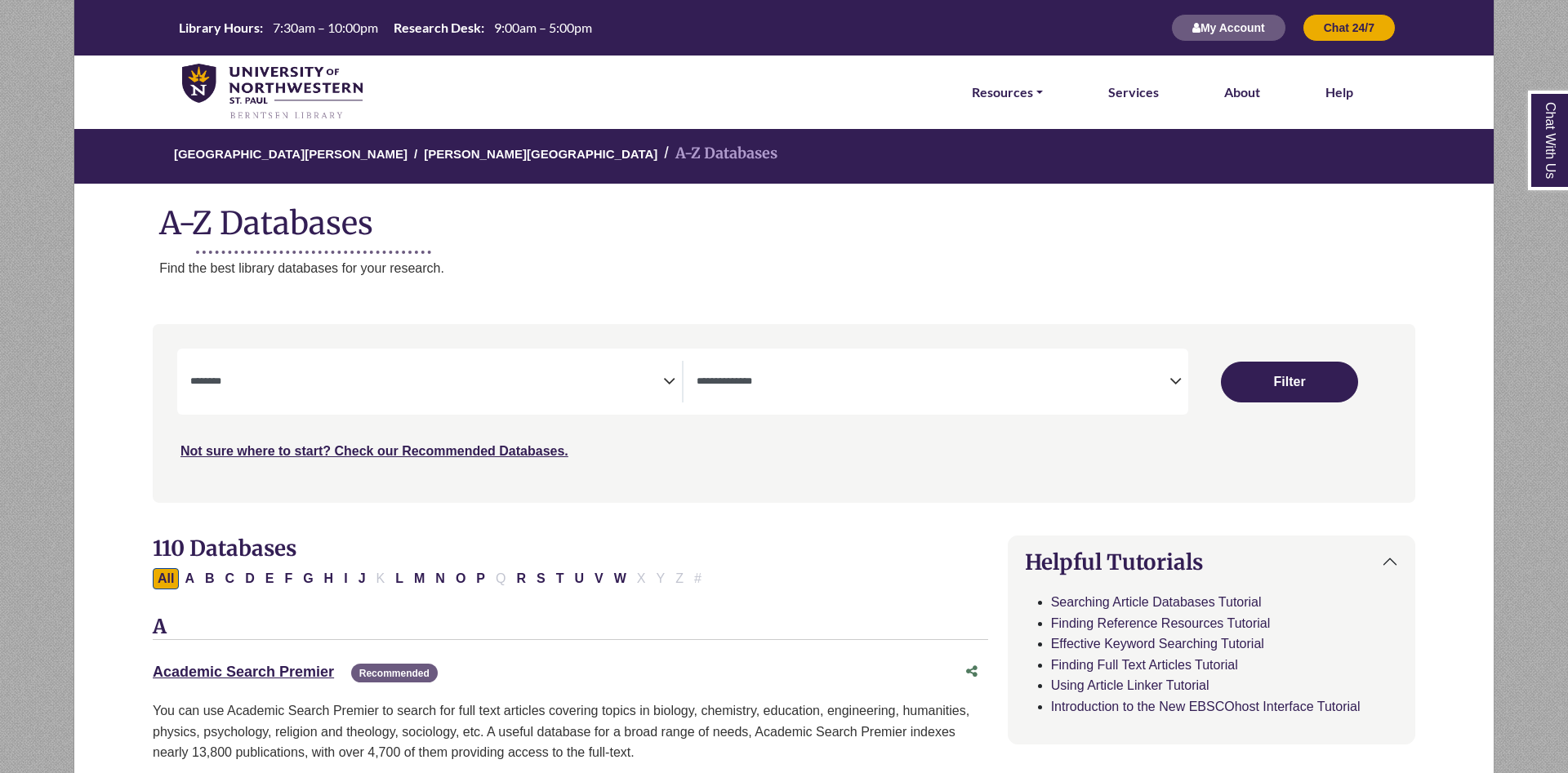
click at [583, 377] on textarea "Search" at bounding box center [427, 383] width 473 height 13
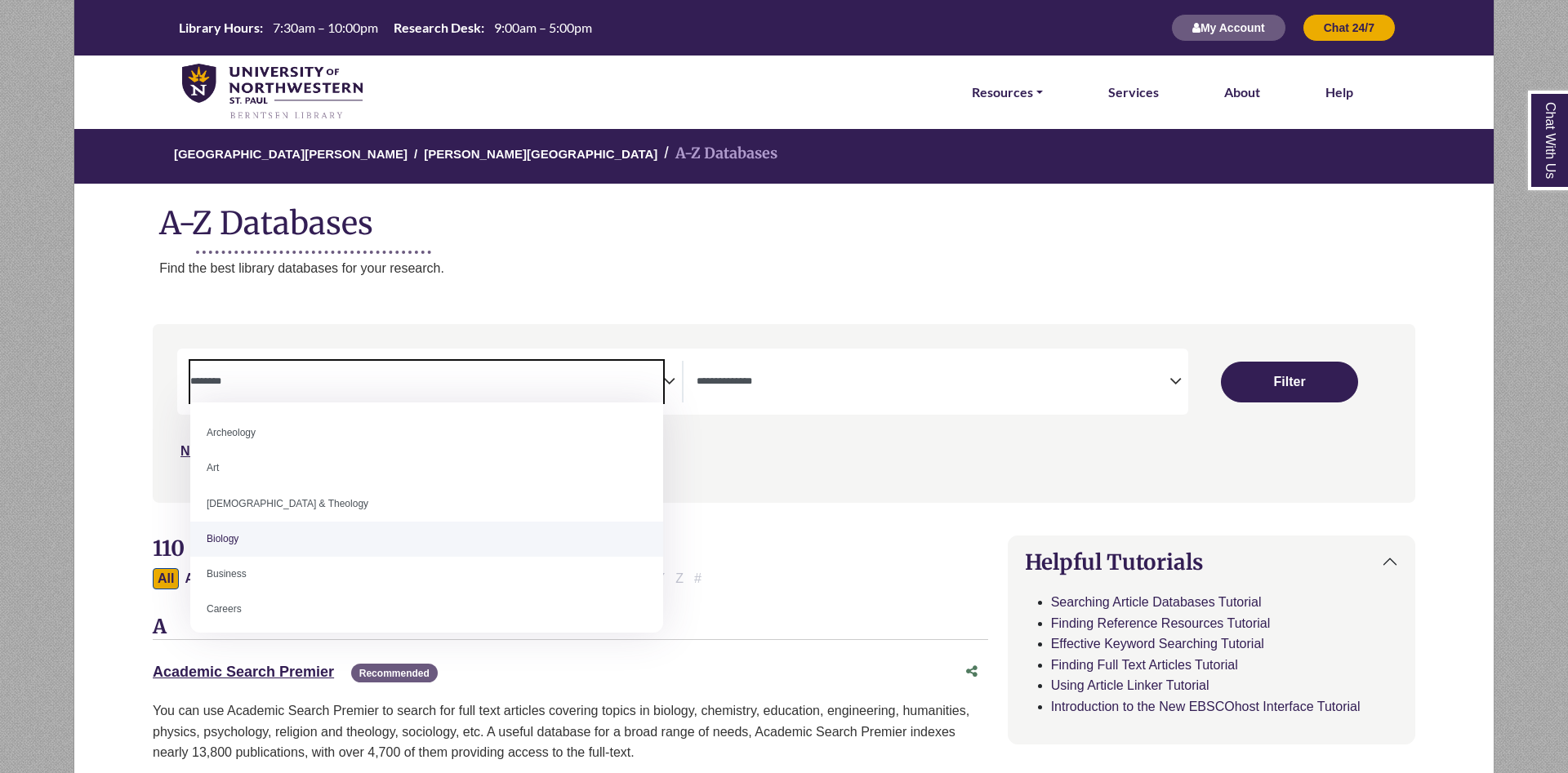
select select "*****"
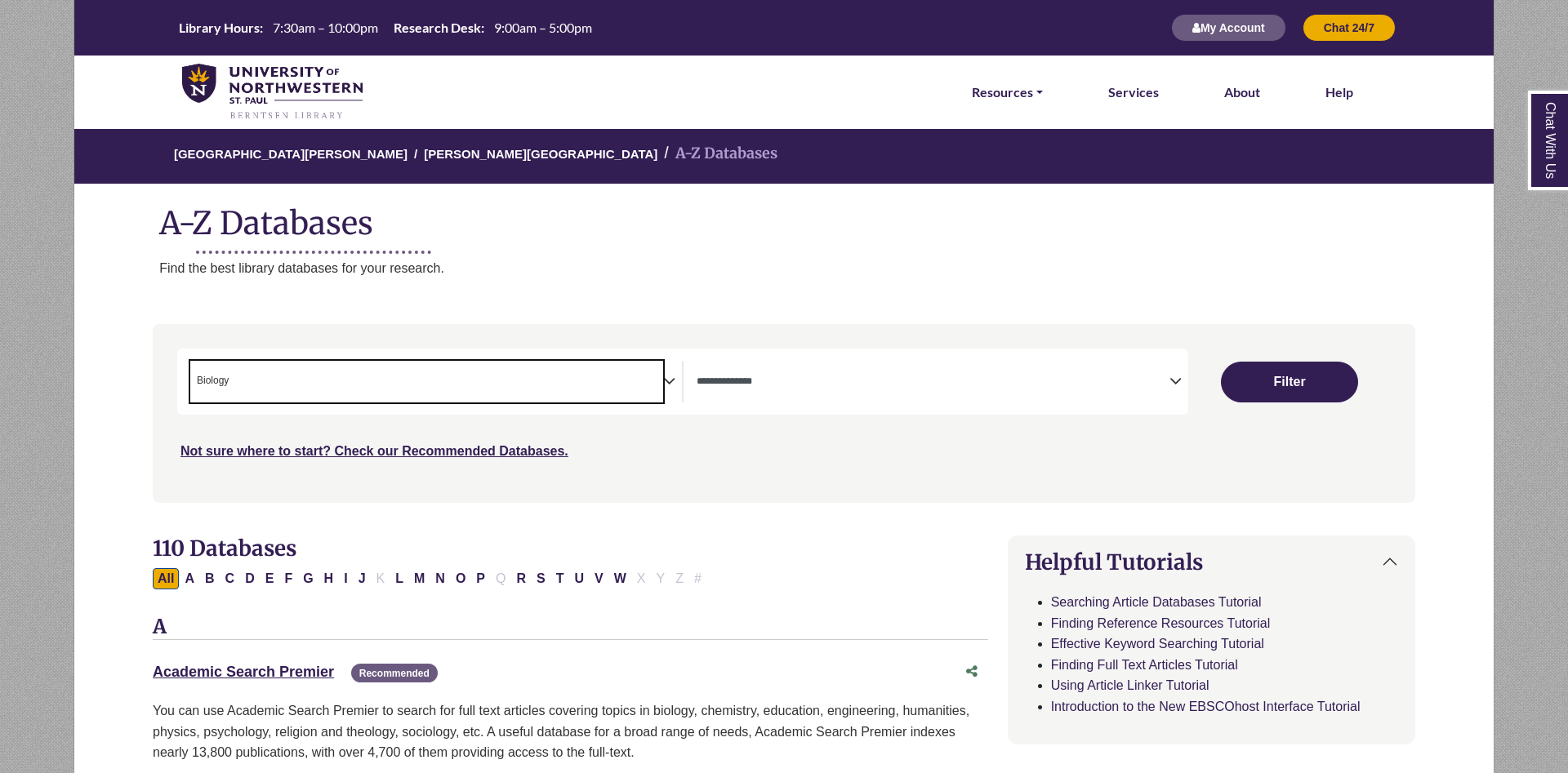
scroll to position [54, 0]
click at [1288, 385] on button "Filter" at bounding box center [1289, 382] width 137 height 41
select select "Database Types Filter"
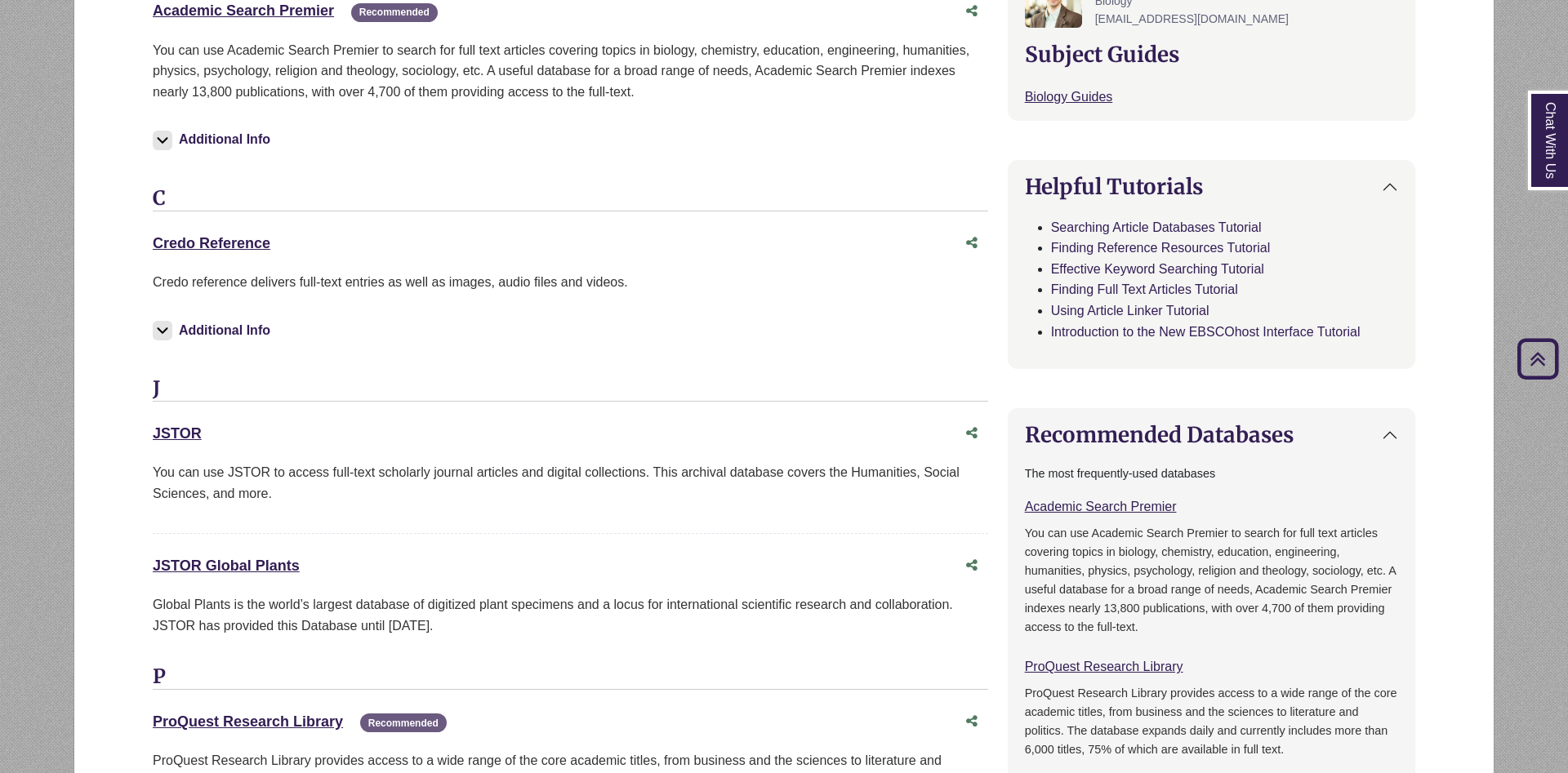
scroll to position [333, 0]
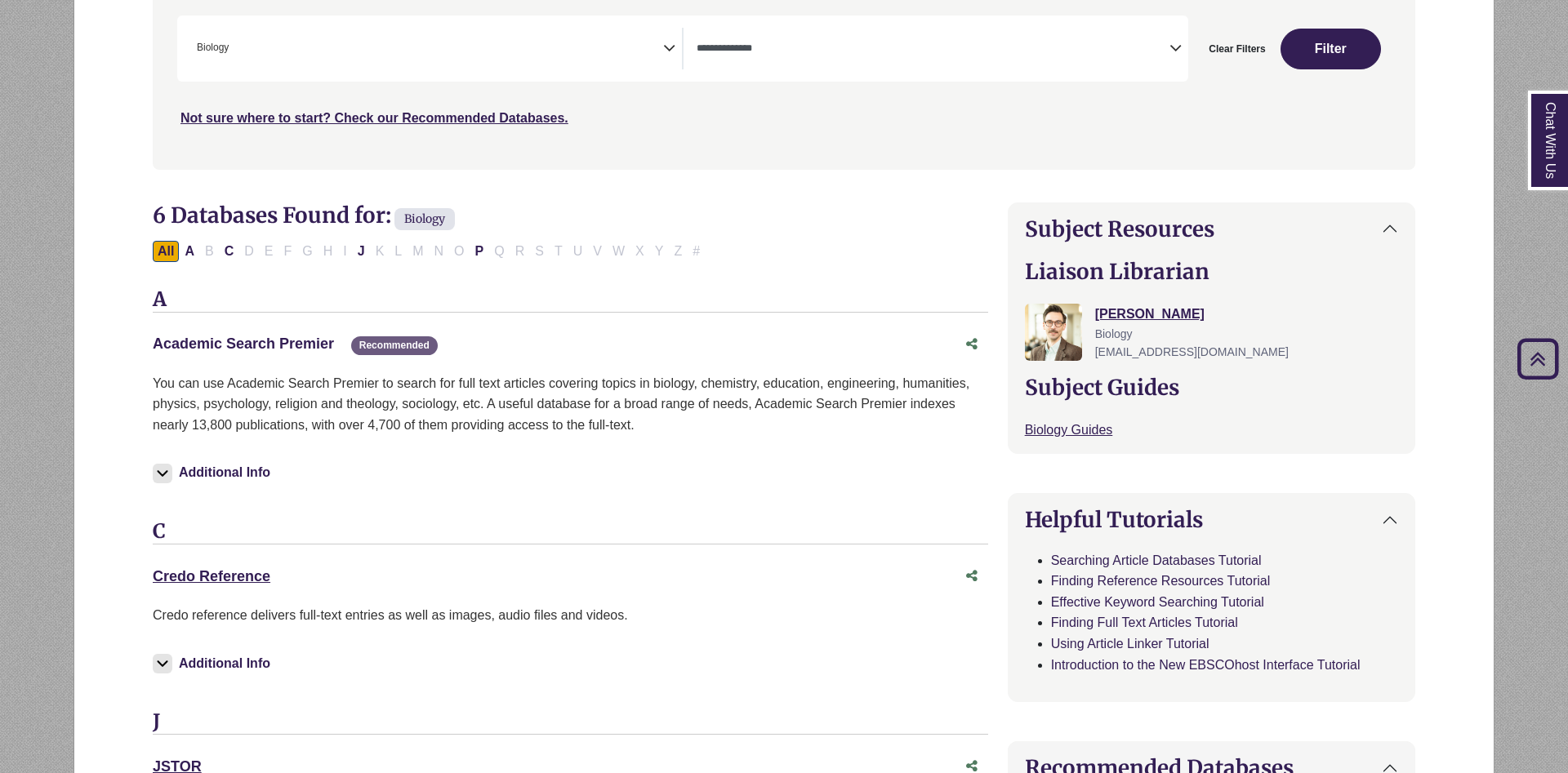
click at [284, 347] on link "Academic Search Premier This link opens in a new window" at bounding box center [243, 344] width 182 height 17
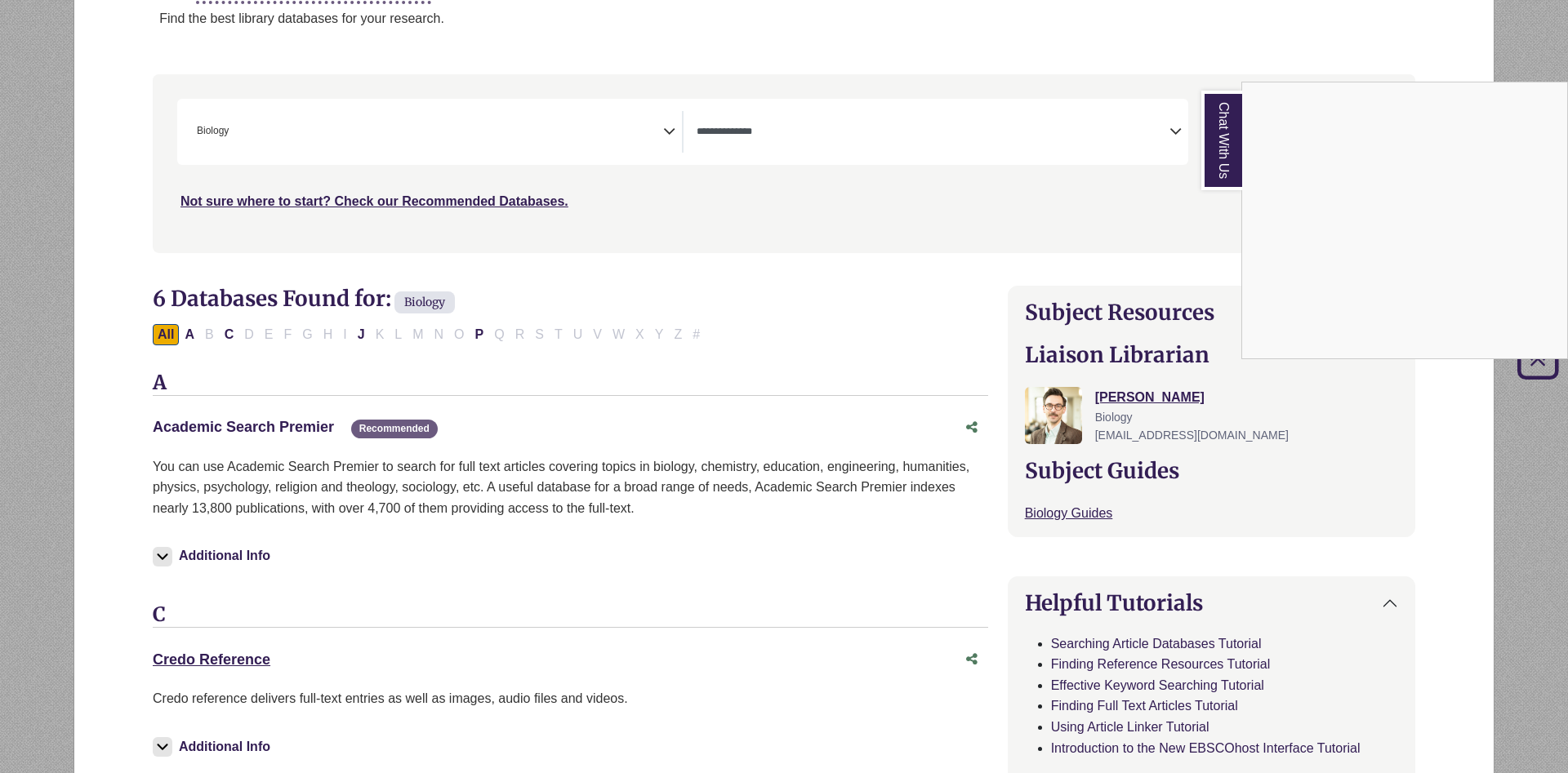
scroll to position [0, 0]
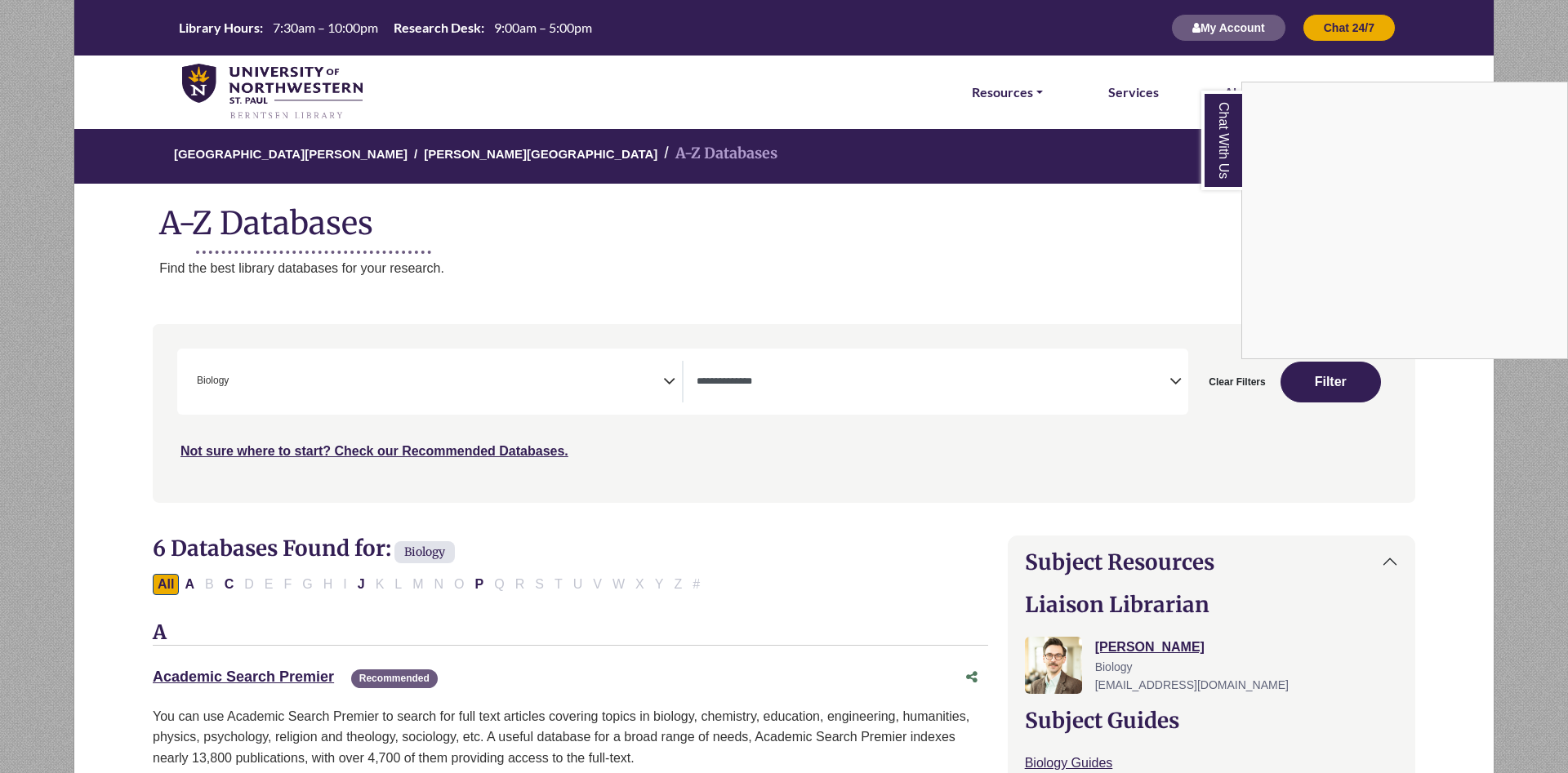
click at [1234, 383] on div "Chat With Us" at bounding box center [784, 386] width 1568 height 773
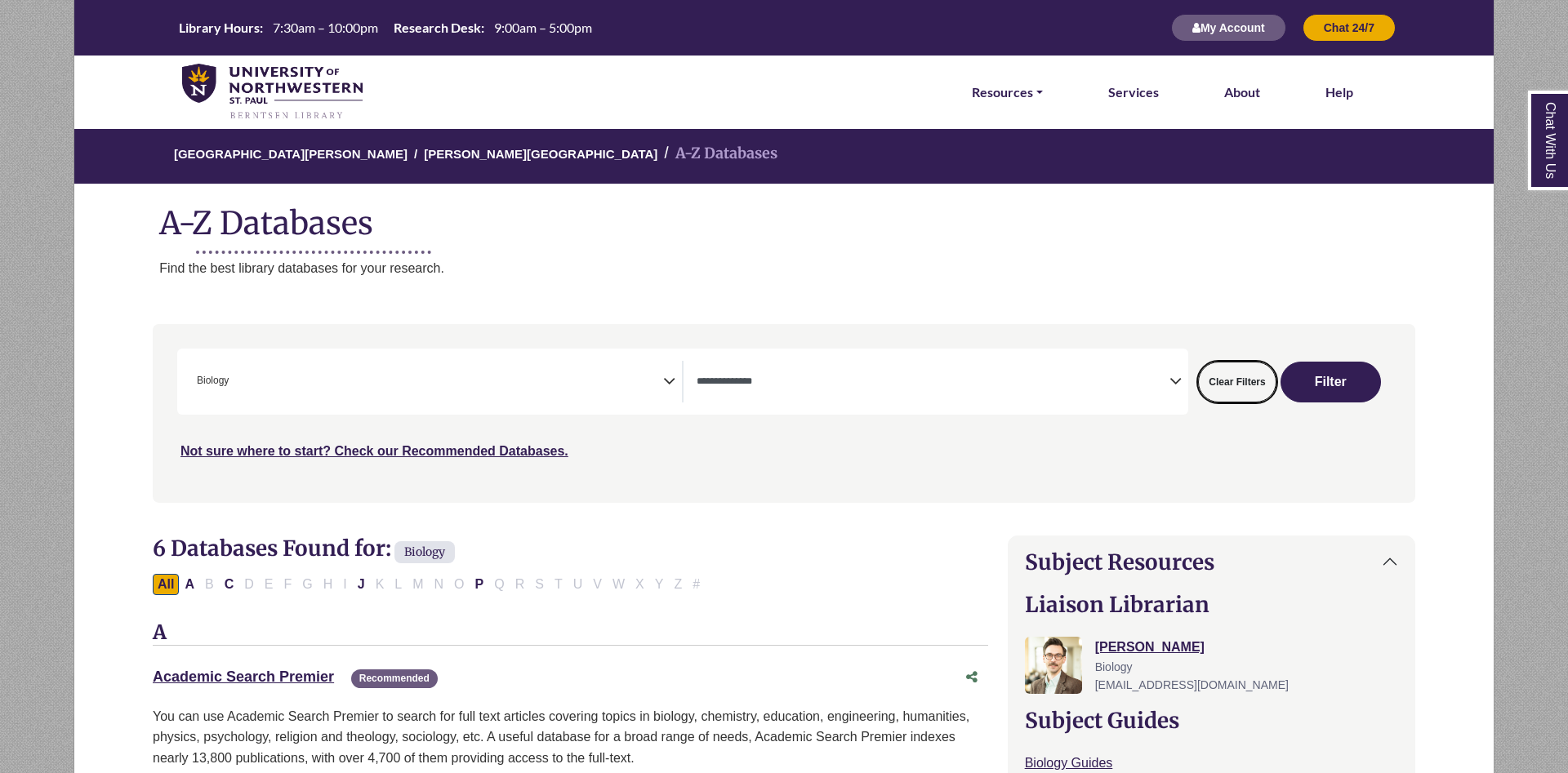
click at [1234, 383] on button "Clear Filters" at bounding box center [1236, 382] width 77 height 41
select select "Database Subject Filter"
select select "Database Types Filter"
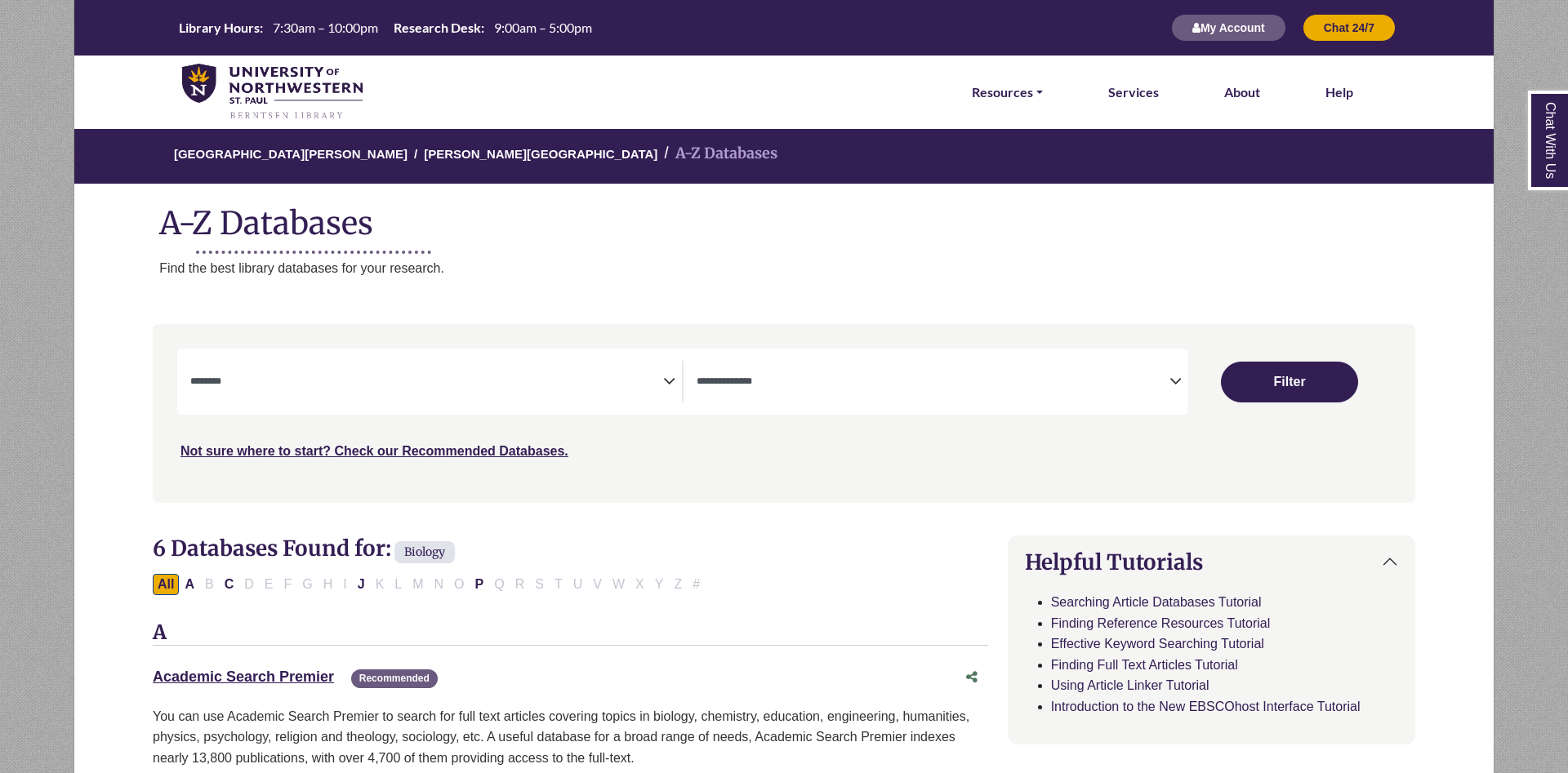
select select "Database Subject Filter"
select select "Database Types Filter"
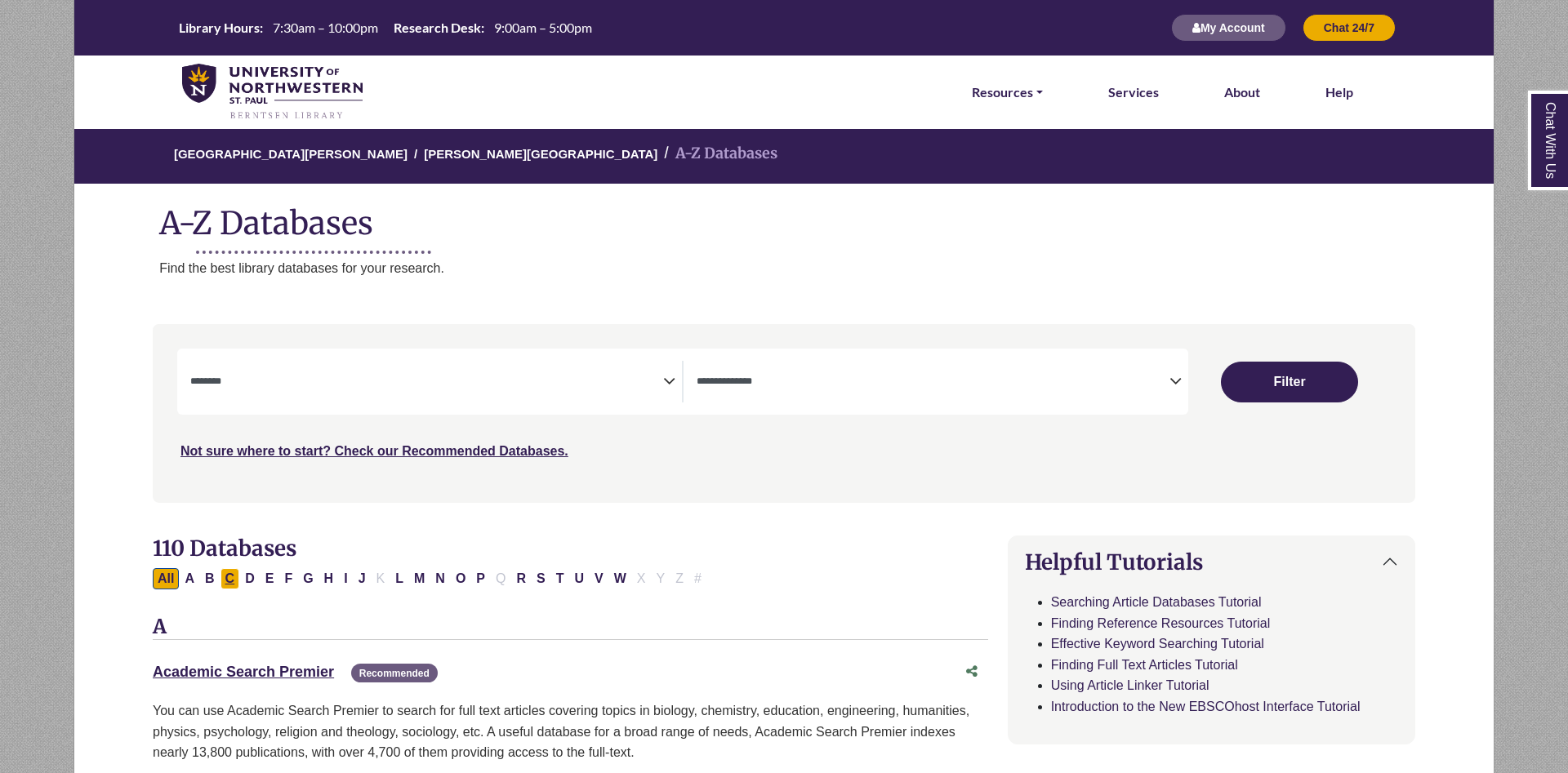
click at [234, 578] on button "C" at bounding box center [230, 578] width 20 height 21
select select "Database Subject Filter"
select select "Database Types Filter"
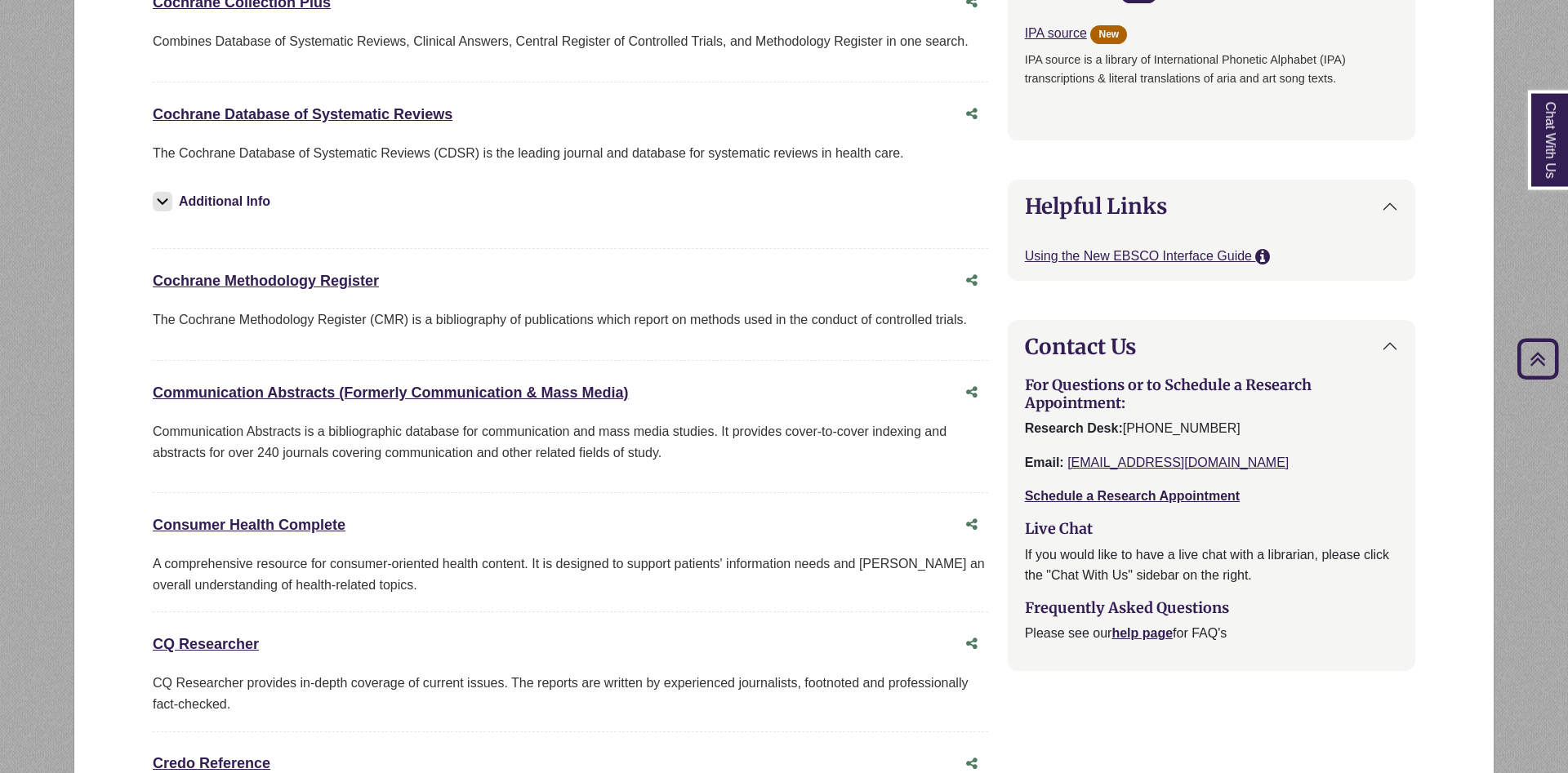
scroll to position [1499, 0]
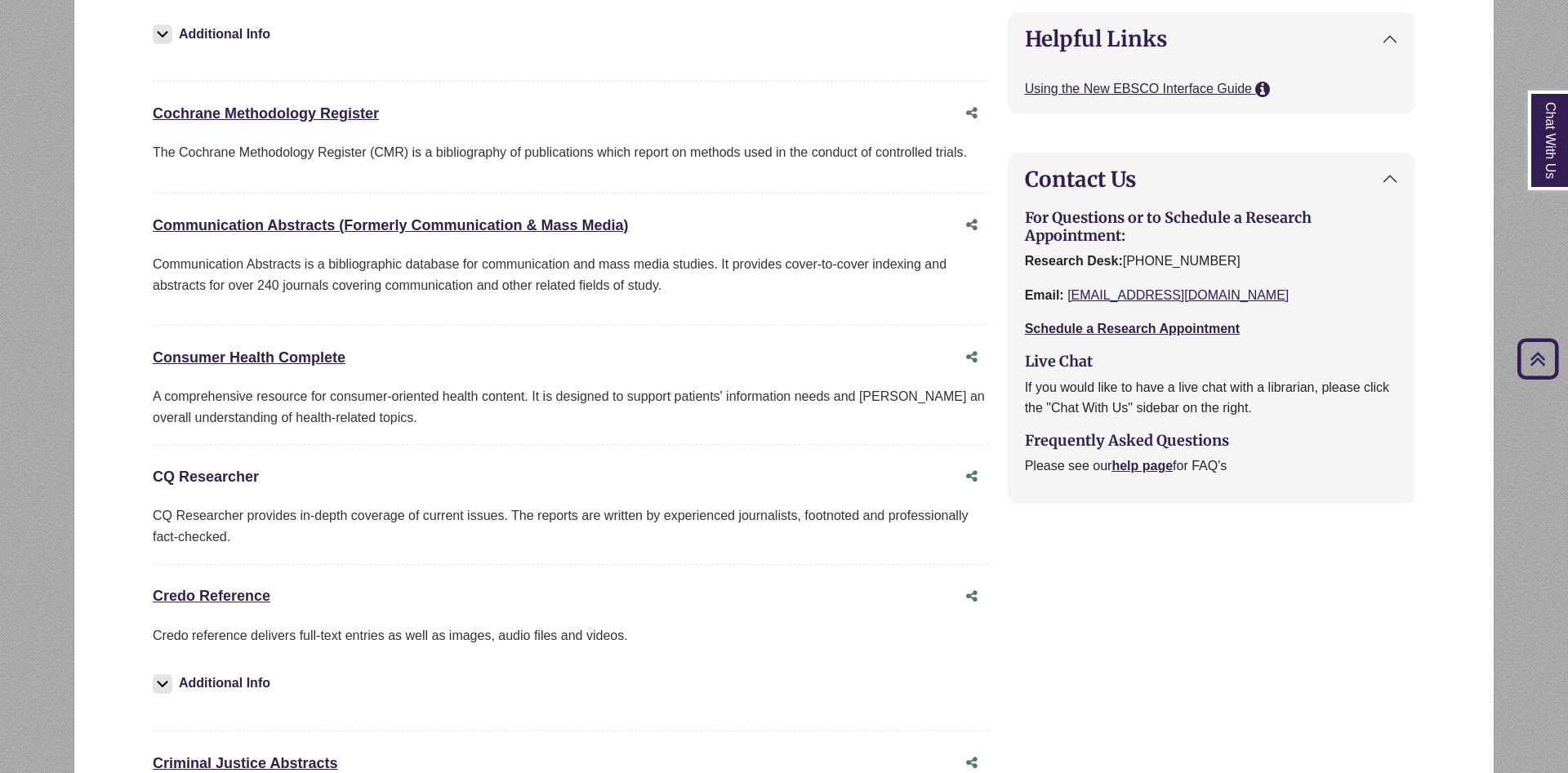
click at [239, 485] on link "CQ Researcher This link opens in a new window" at bounding box center [206, 477] width 106 height 17
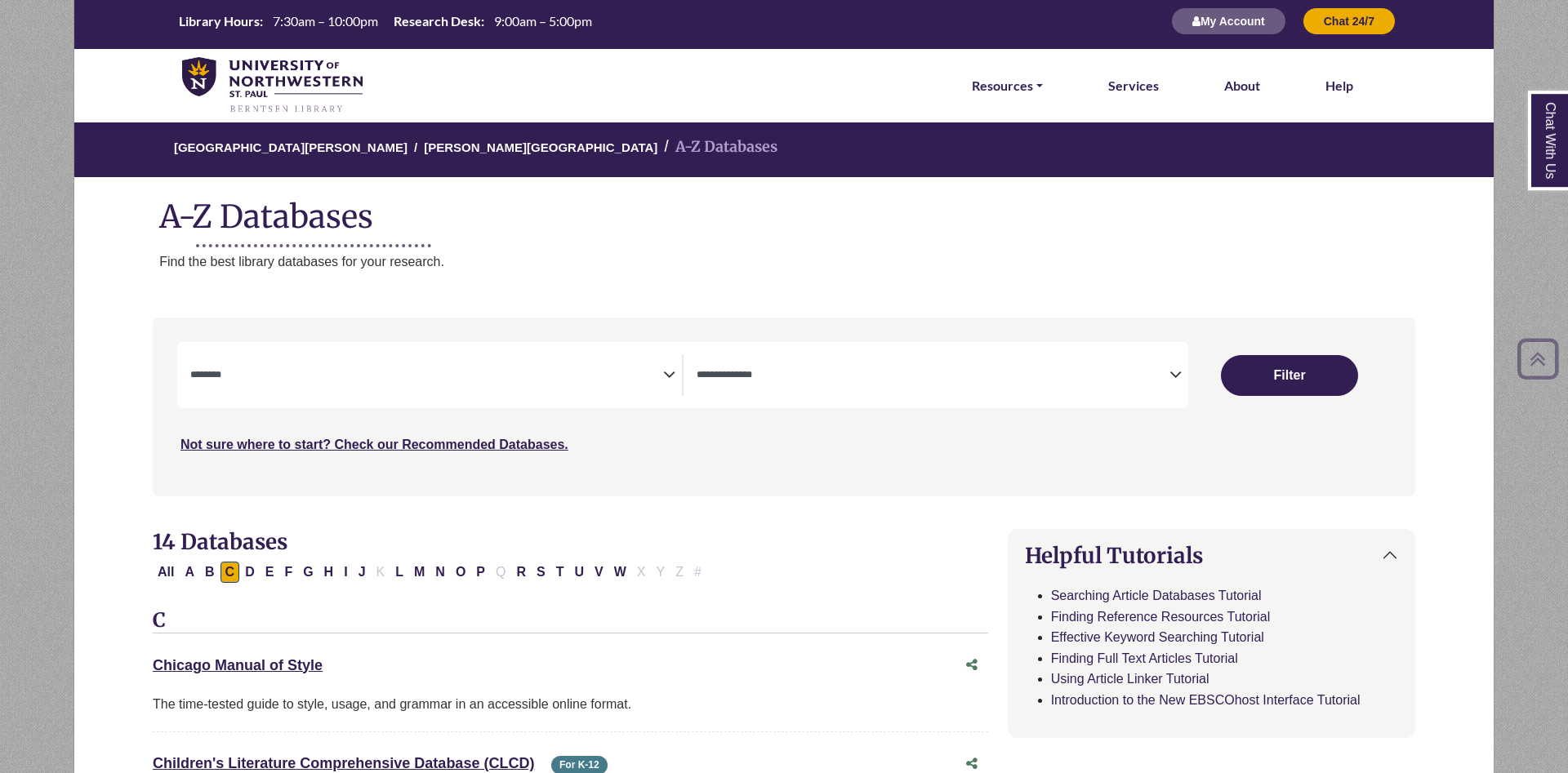
scroll to position [0, 0]
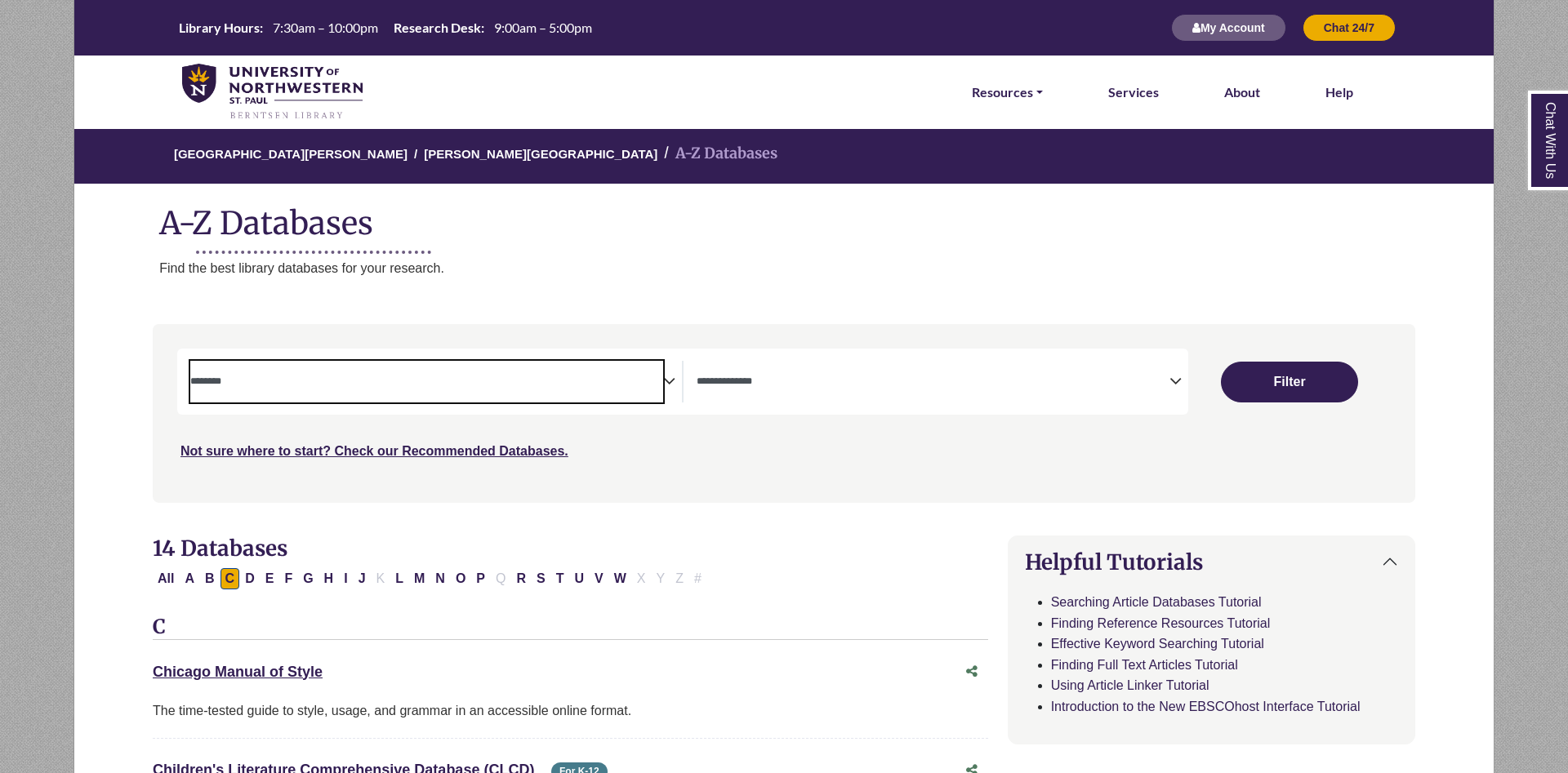
click at [620, 381] on textarea "Search" at bounding box center [427, 383] width 473 height 13
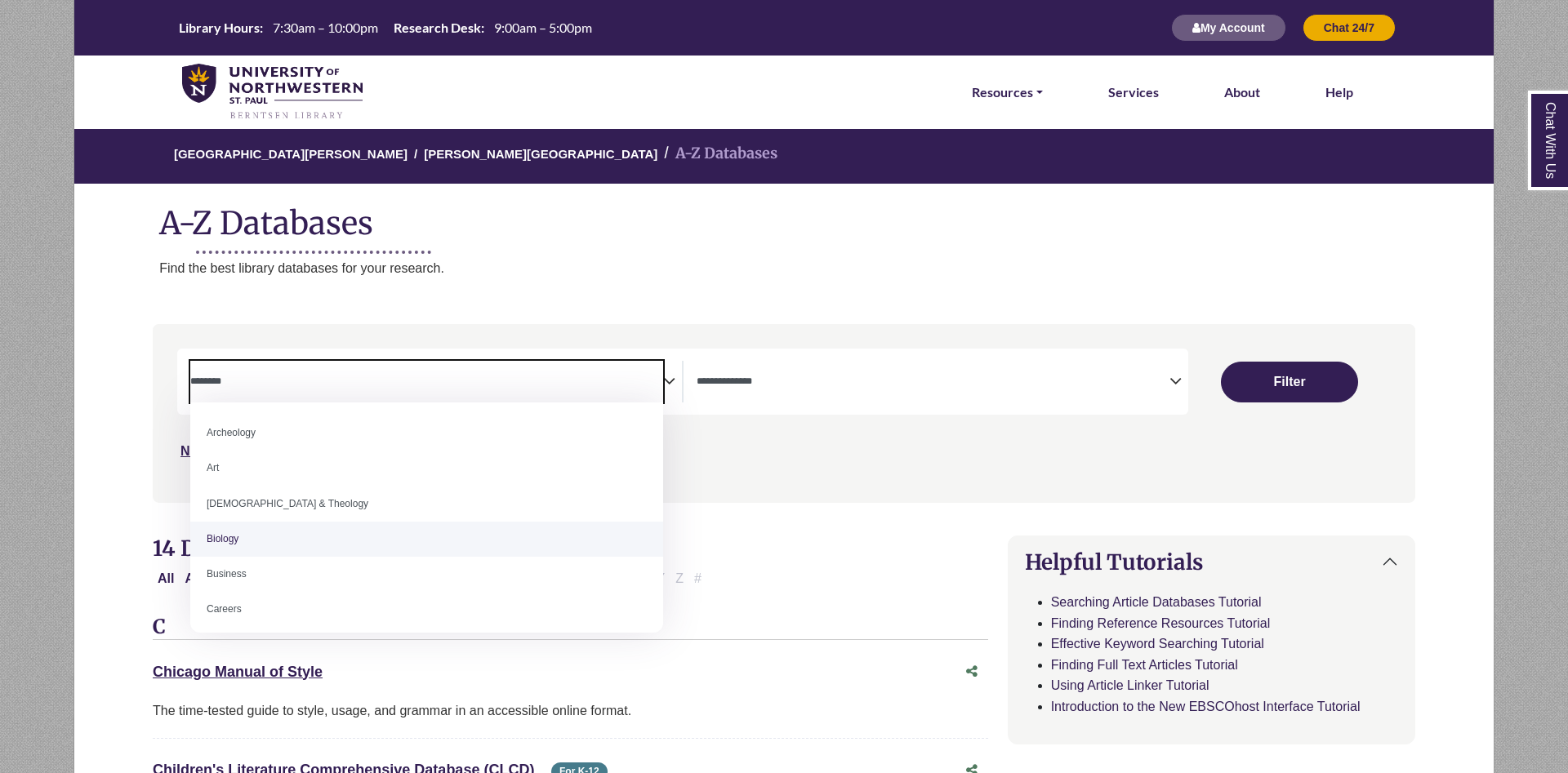
select select "*****"
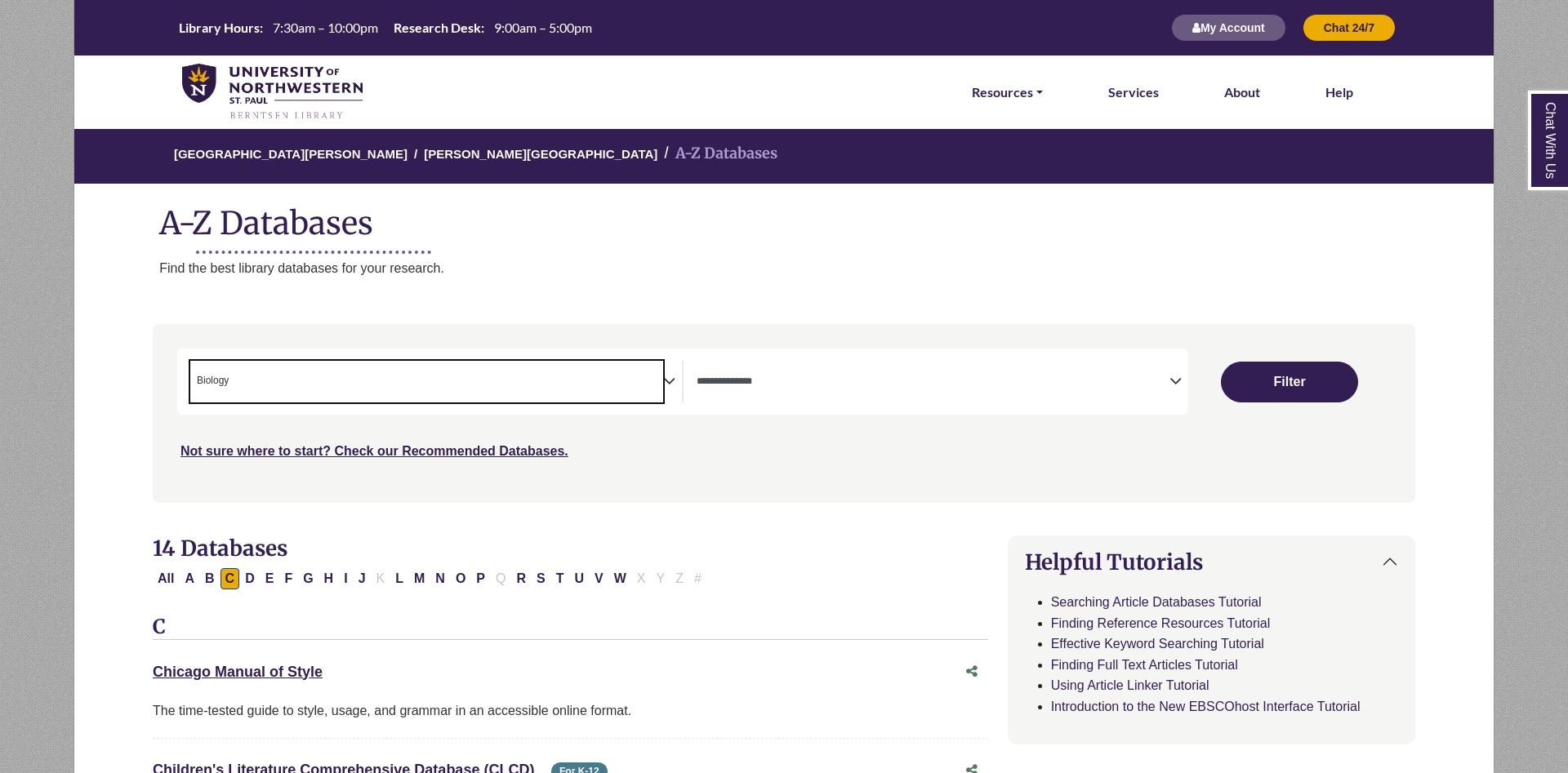
scroll to position [54, 0]
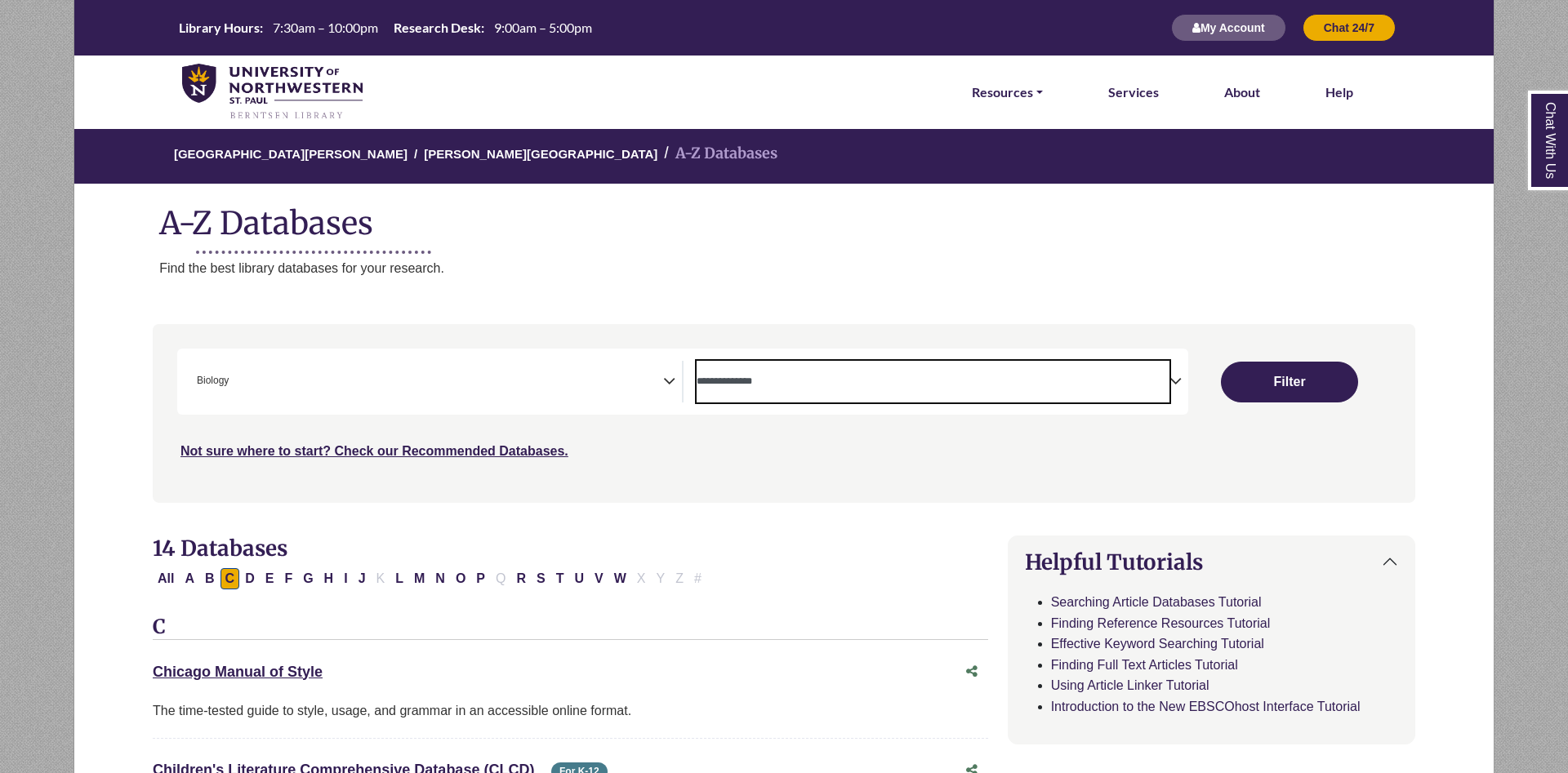
click at [1010, 388] on textarea "Search" at bounding box center [934, 383] width 473 height 13
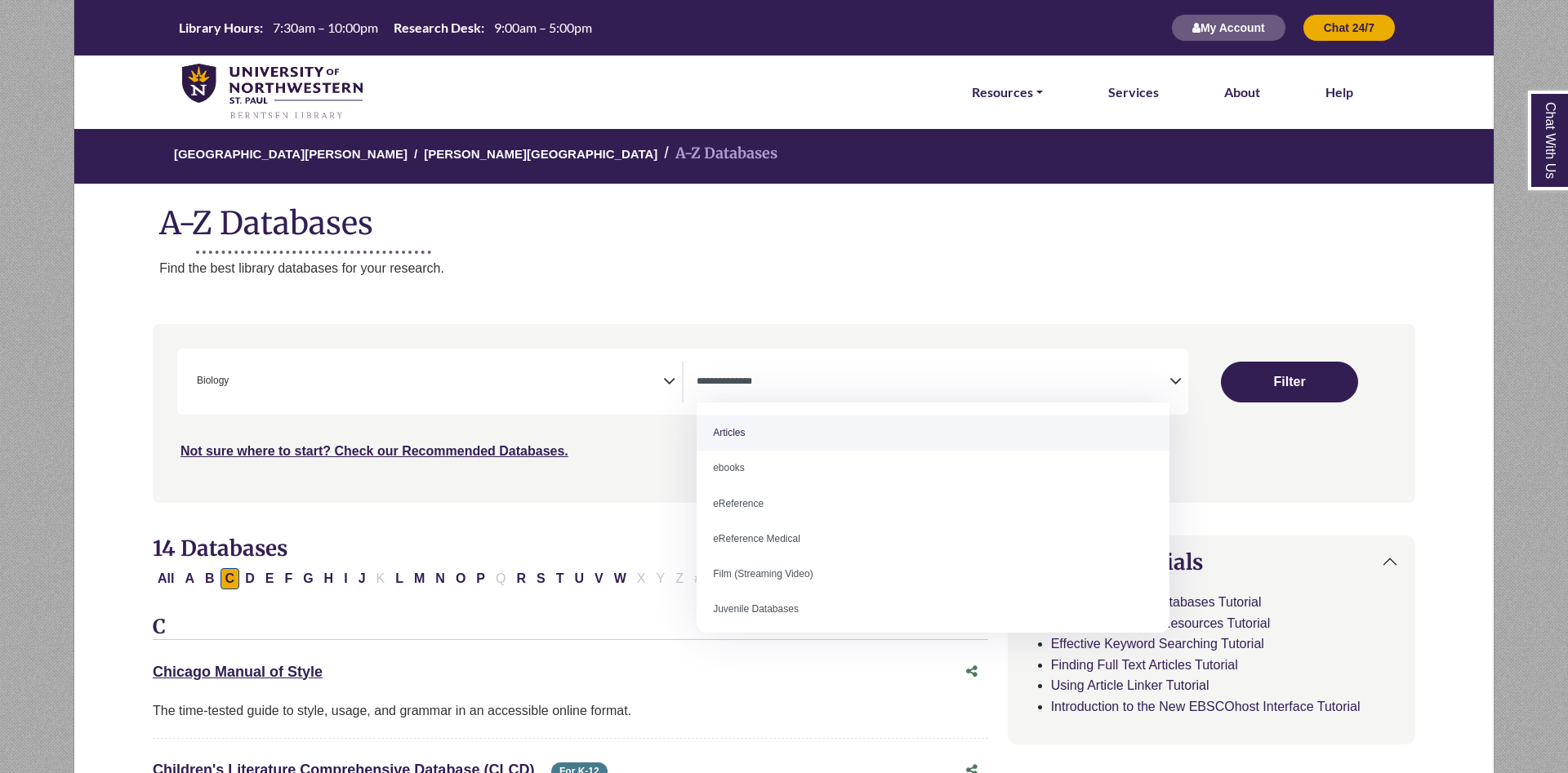
select select "*****"
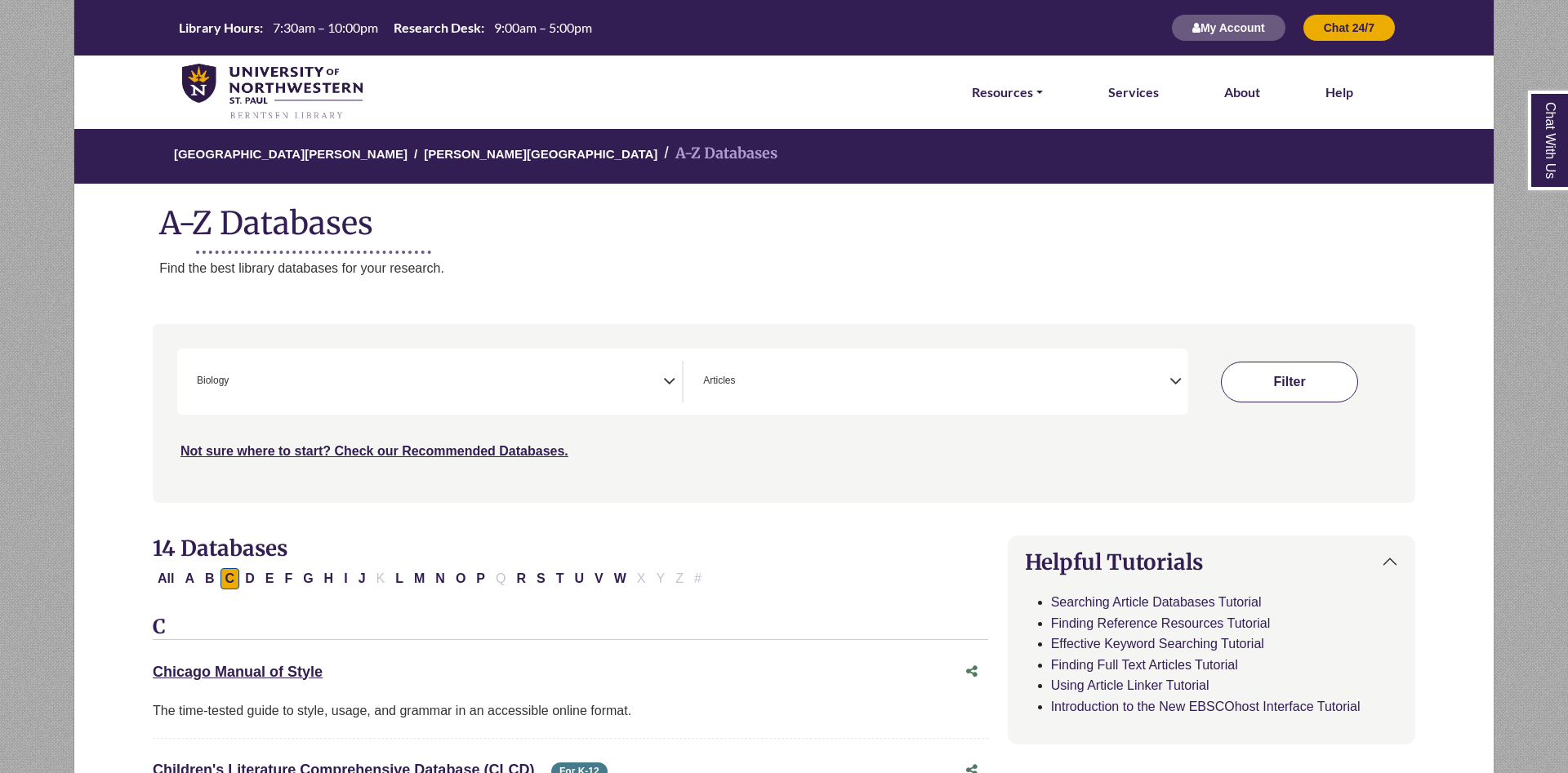
click at [1306, 393] on button "Filter" at bounding box center [1289, 382] width 137 height 41
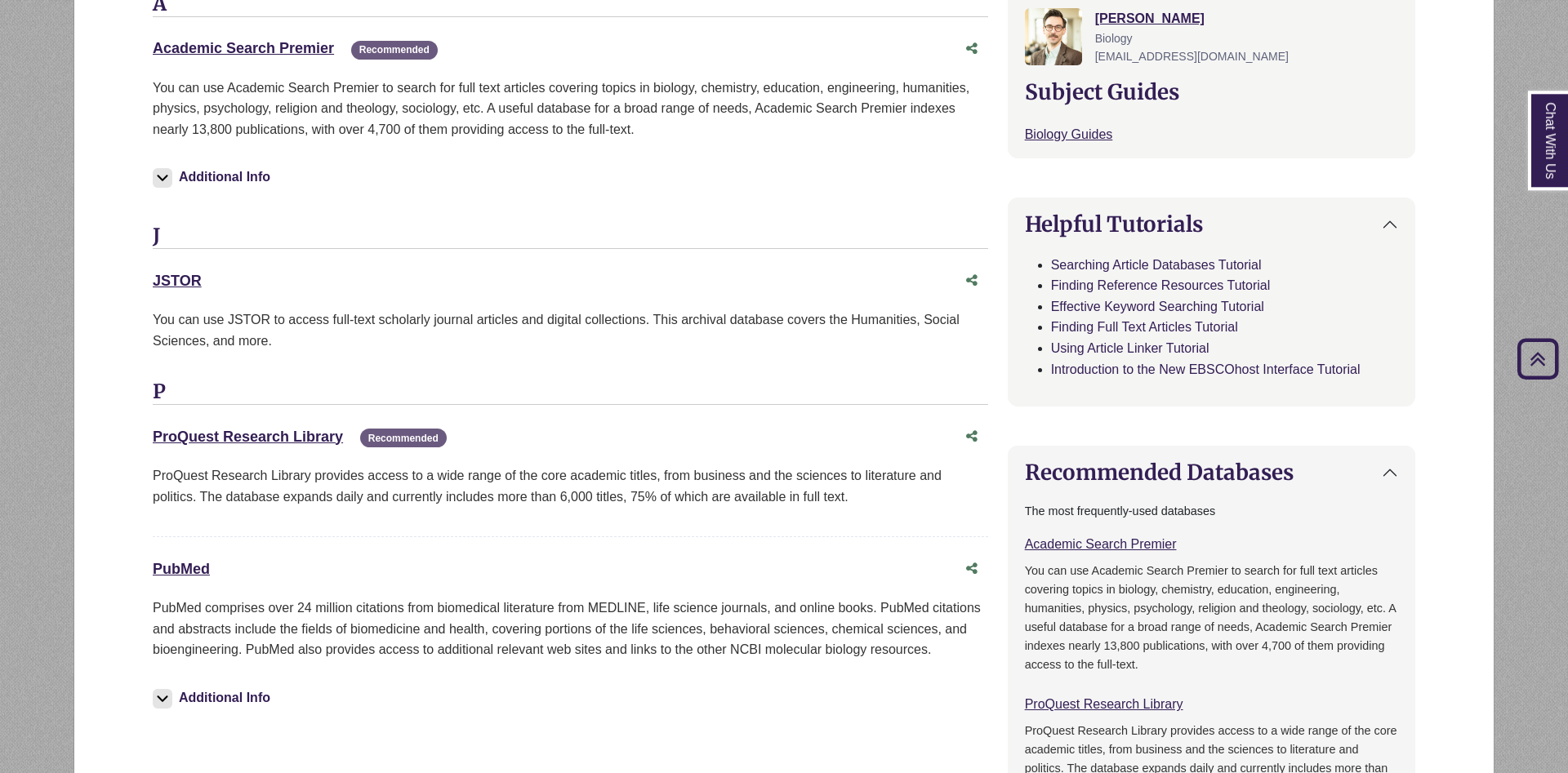
scroll to position [750, 0]
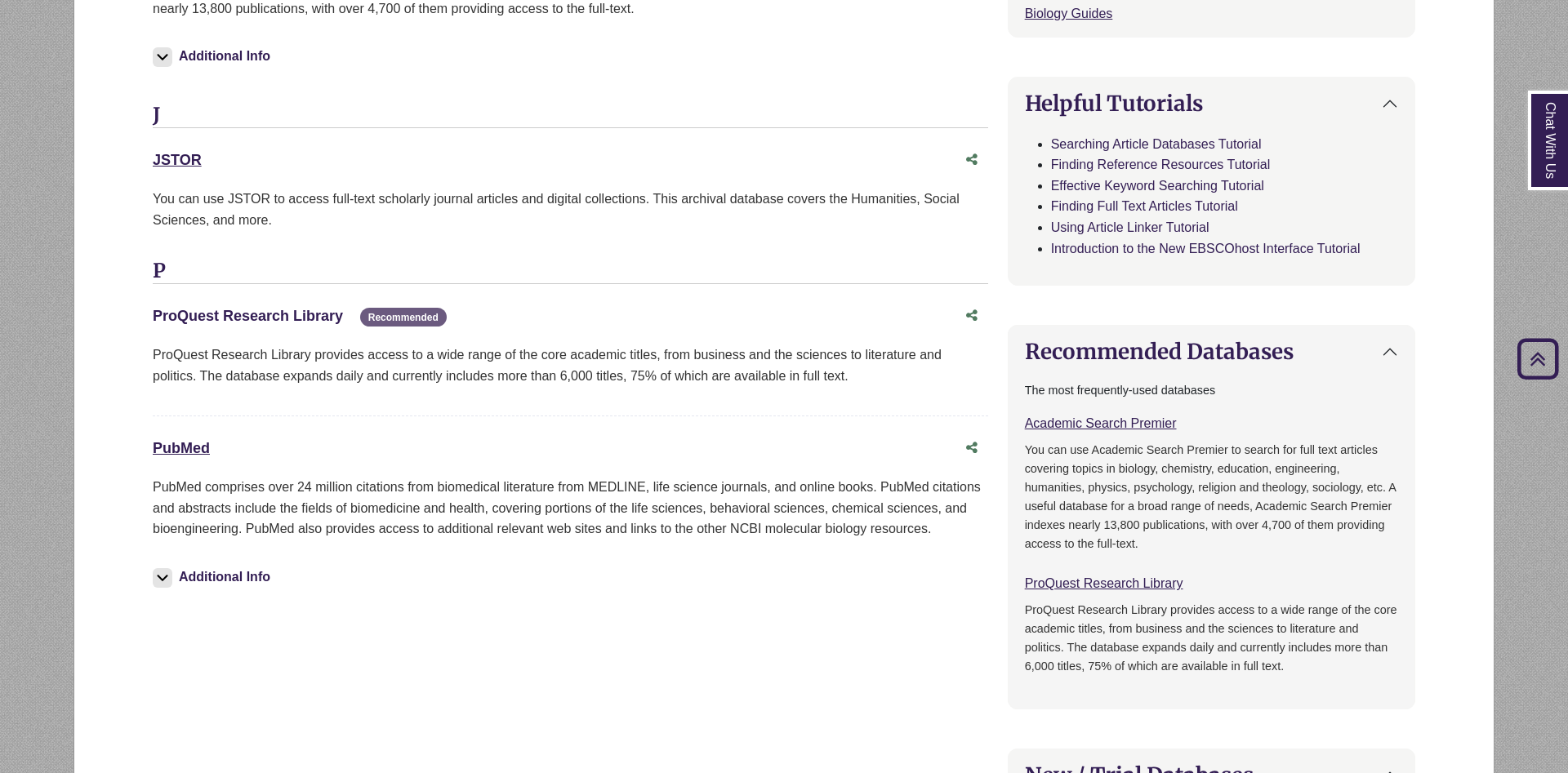
click at [315, 322] on link "ProQuest Research Library This link opens in a new window" at bounding box center [248, 317] width 190 height 17
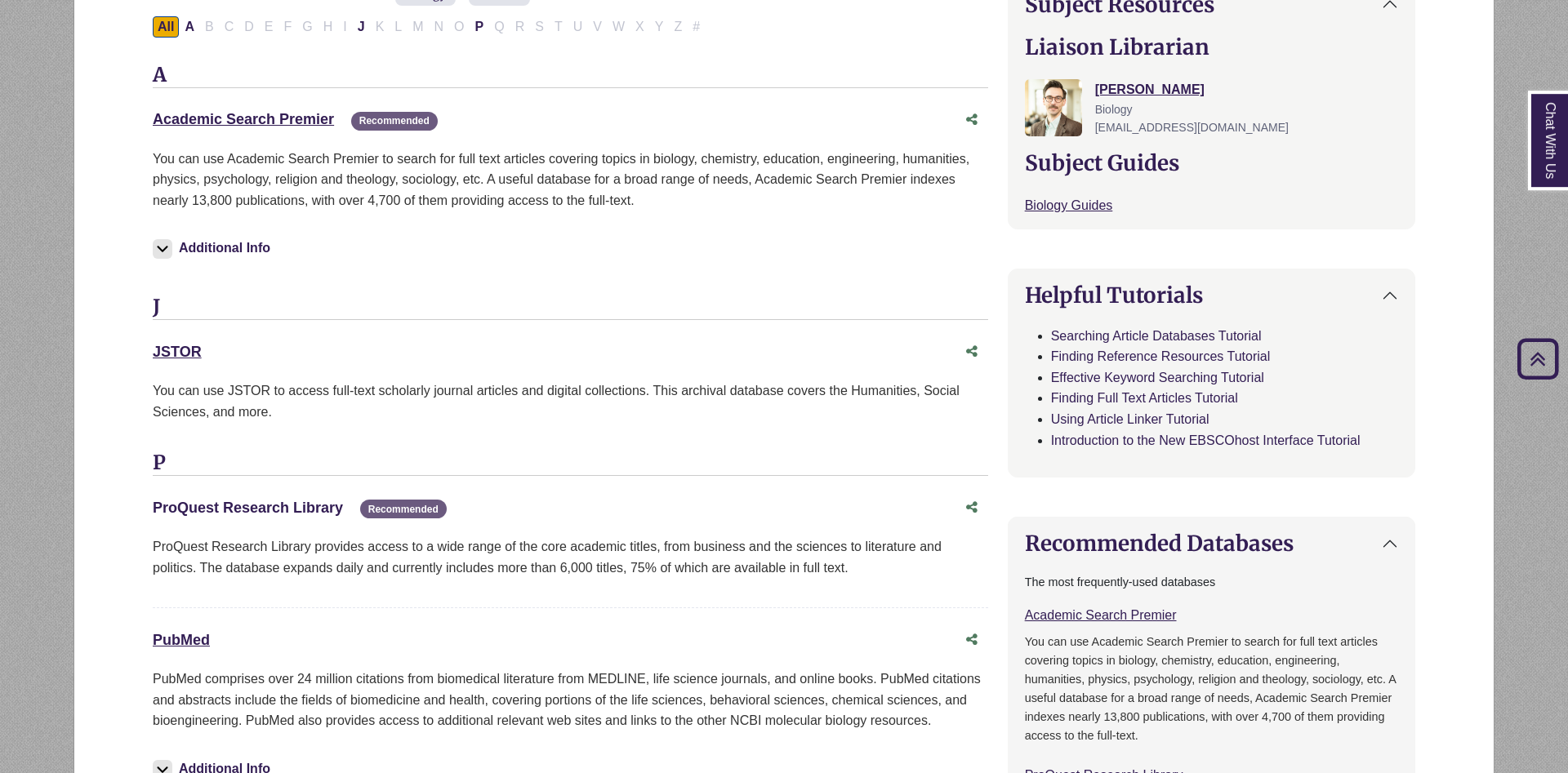
scroll to position [583, 0]
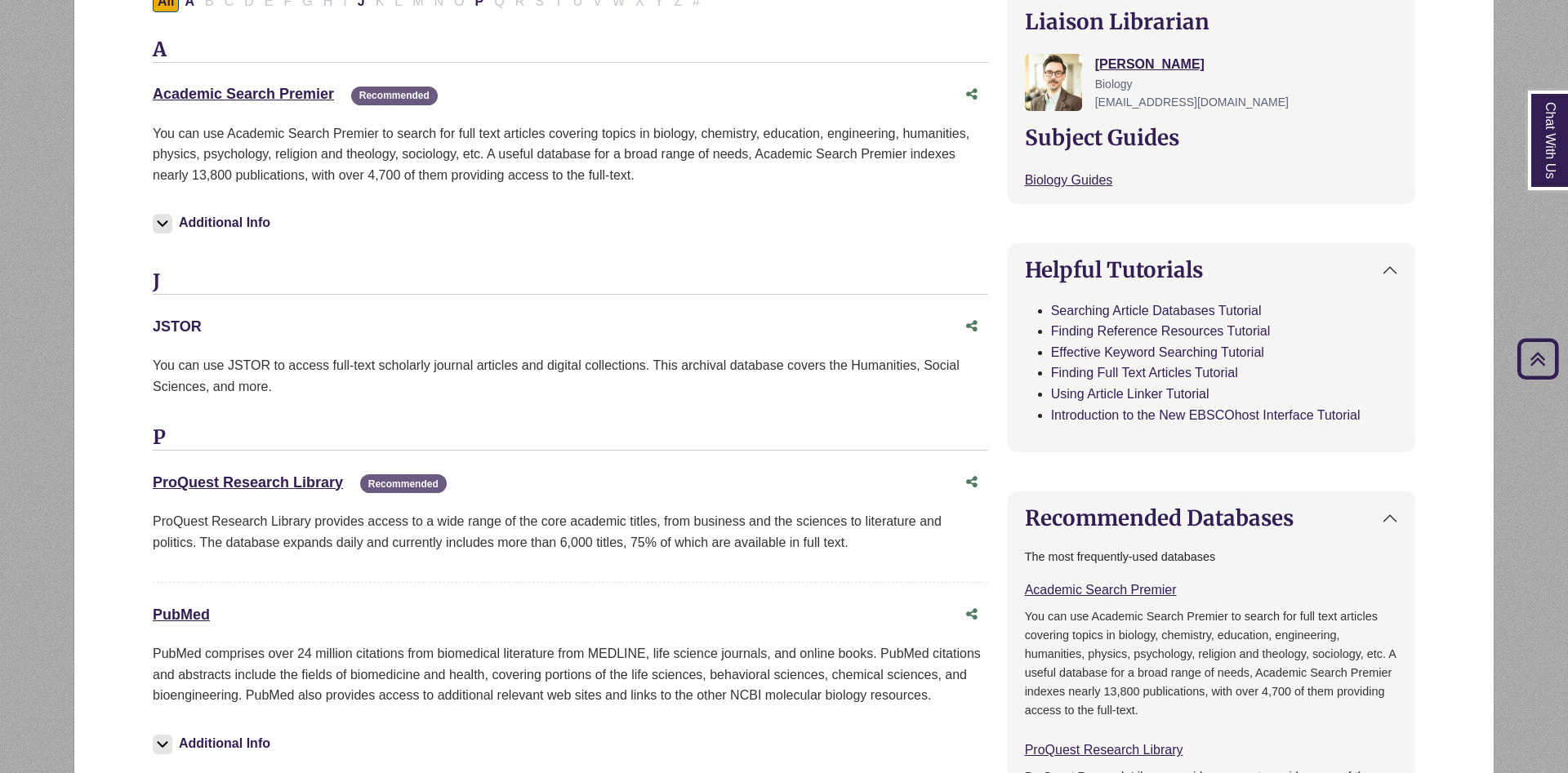
click at [188, 332] on link "JSTOR This link opens in a new window" at bounding box center [177, 327] width 49 height 17
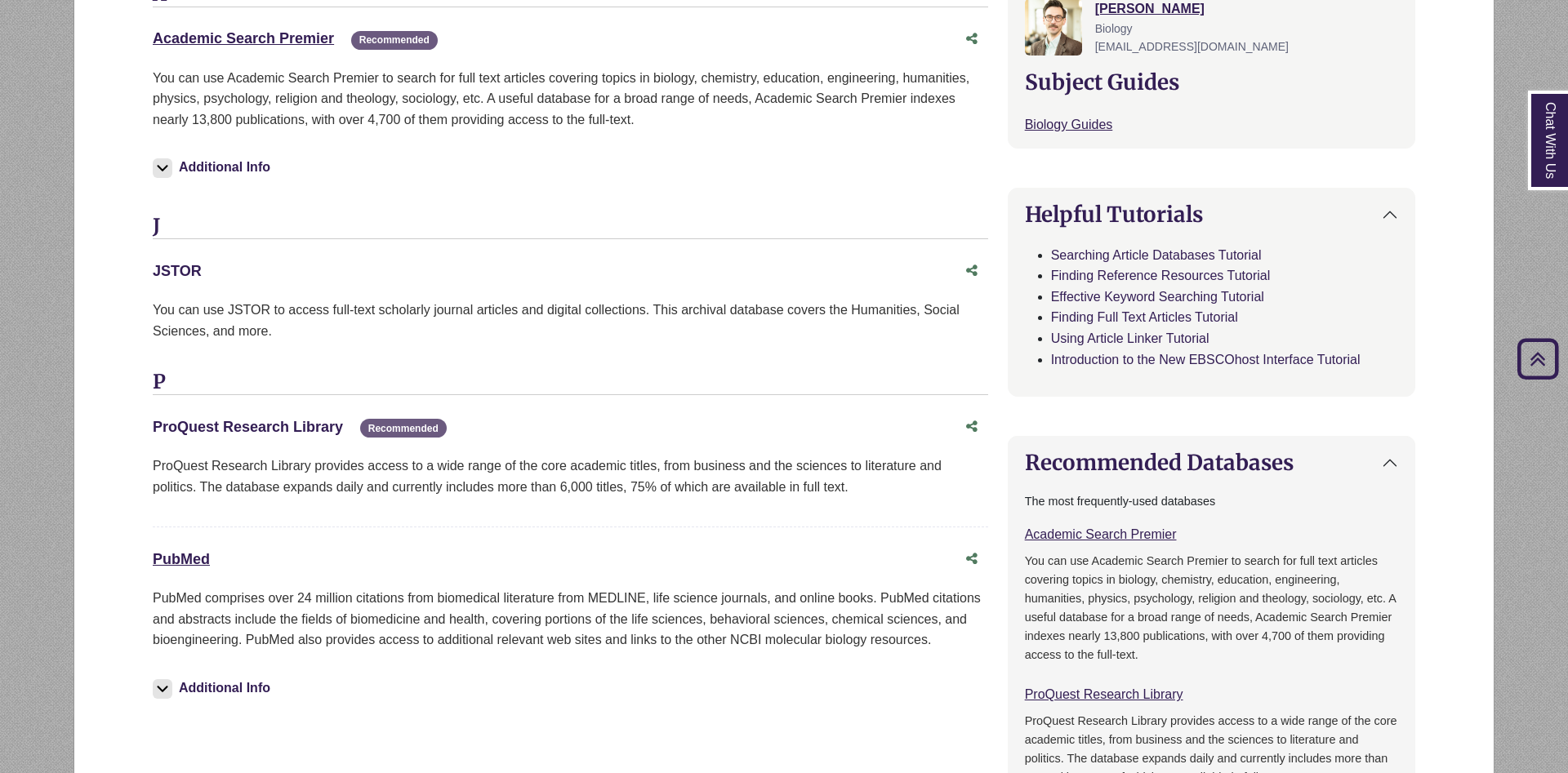
scroll to position [666, 0]
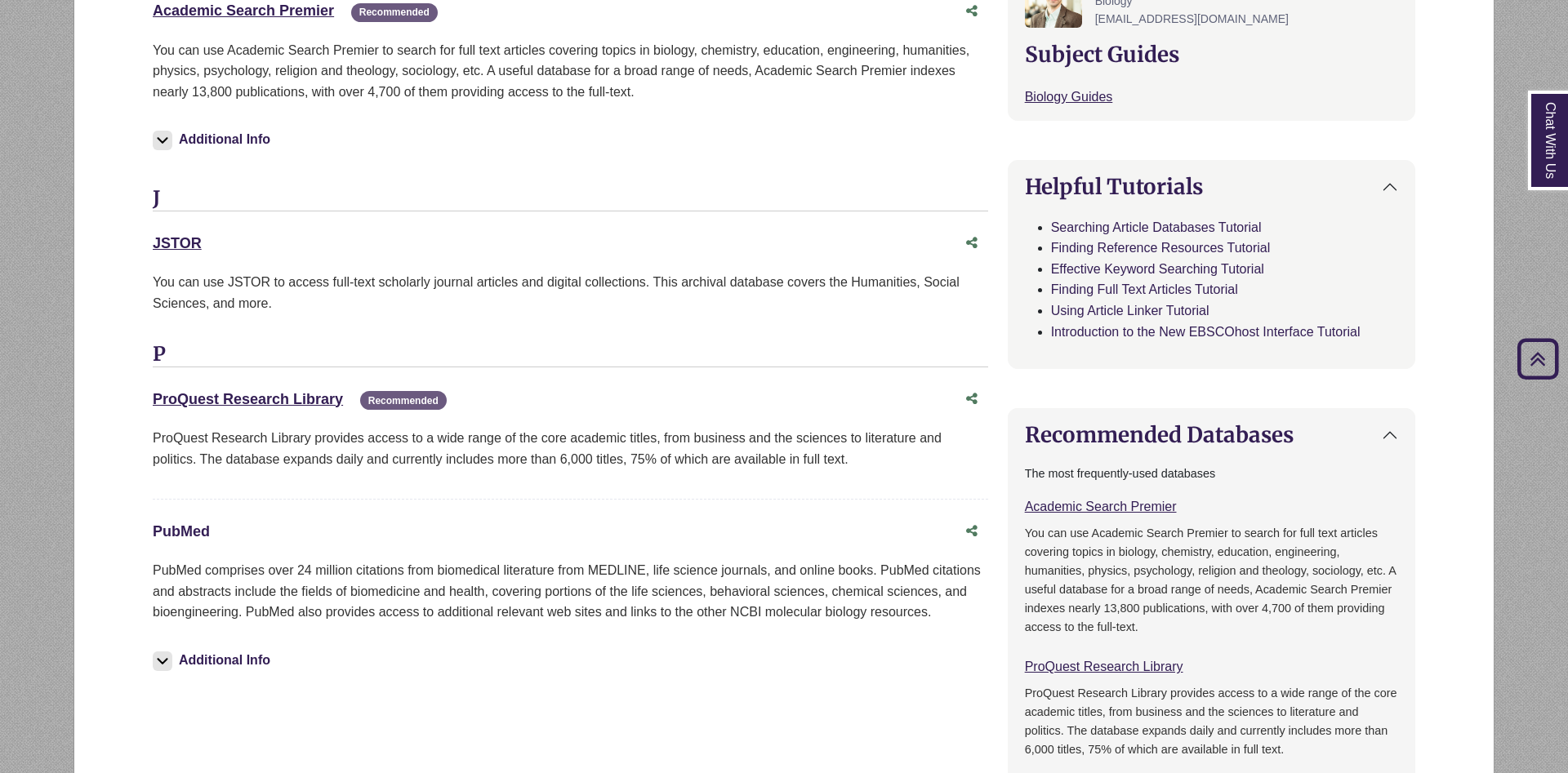
click at [187, 533] on link "PubMed This link opens in a new window" at bounding box center [181, 532] width 57 height 17
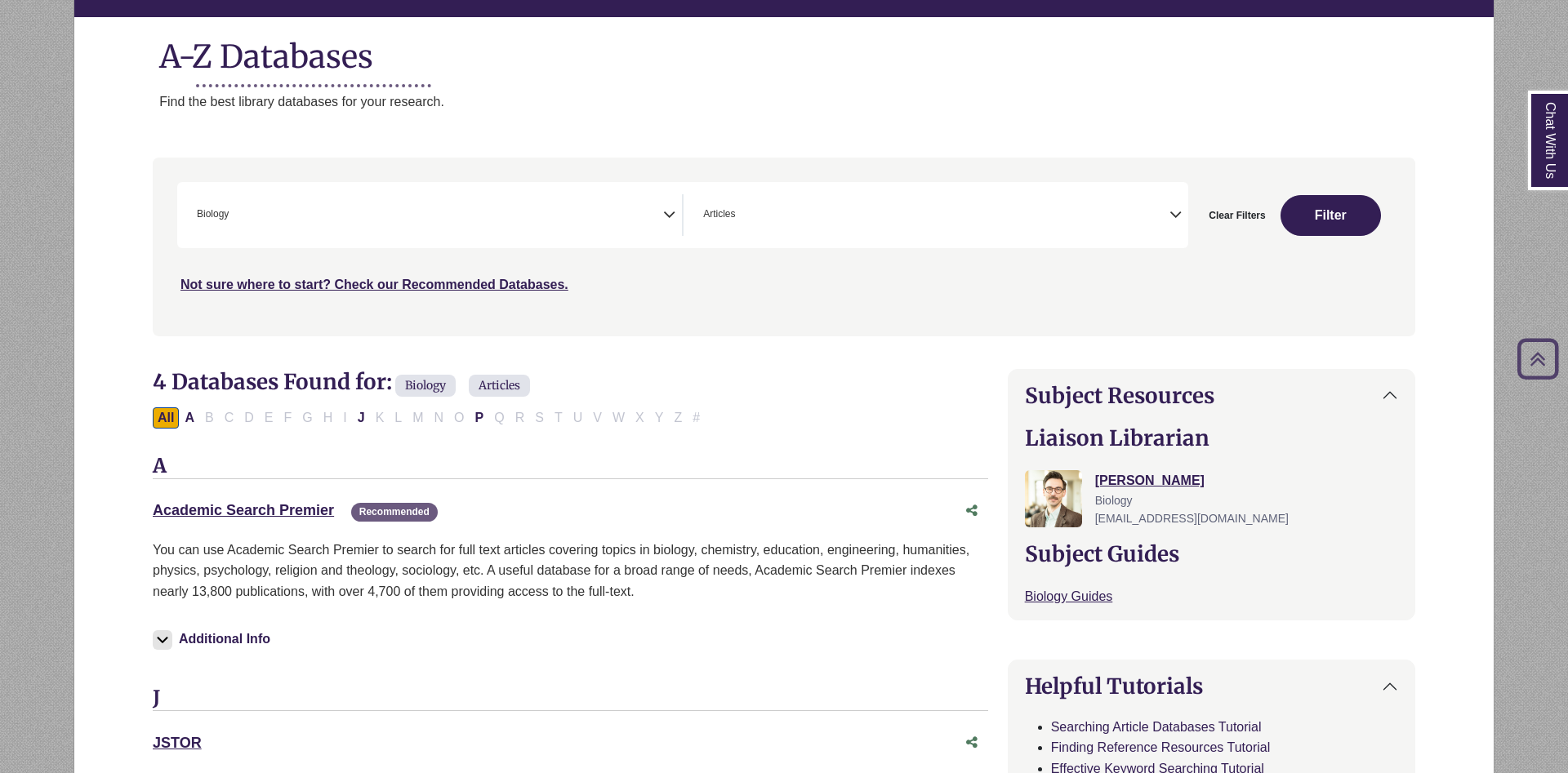
scroll to position [0, 0]
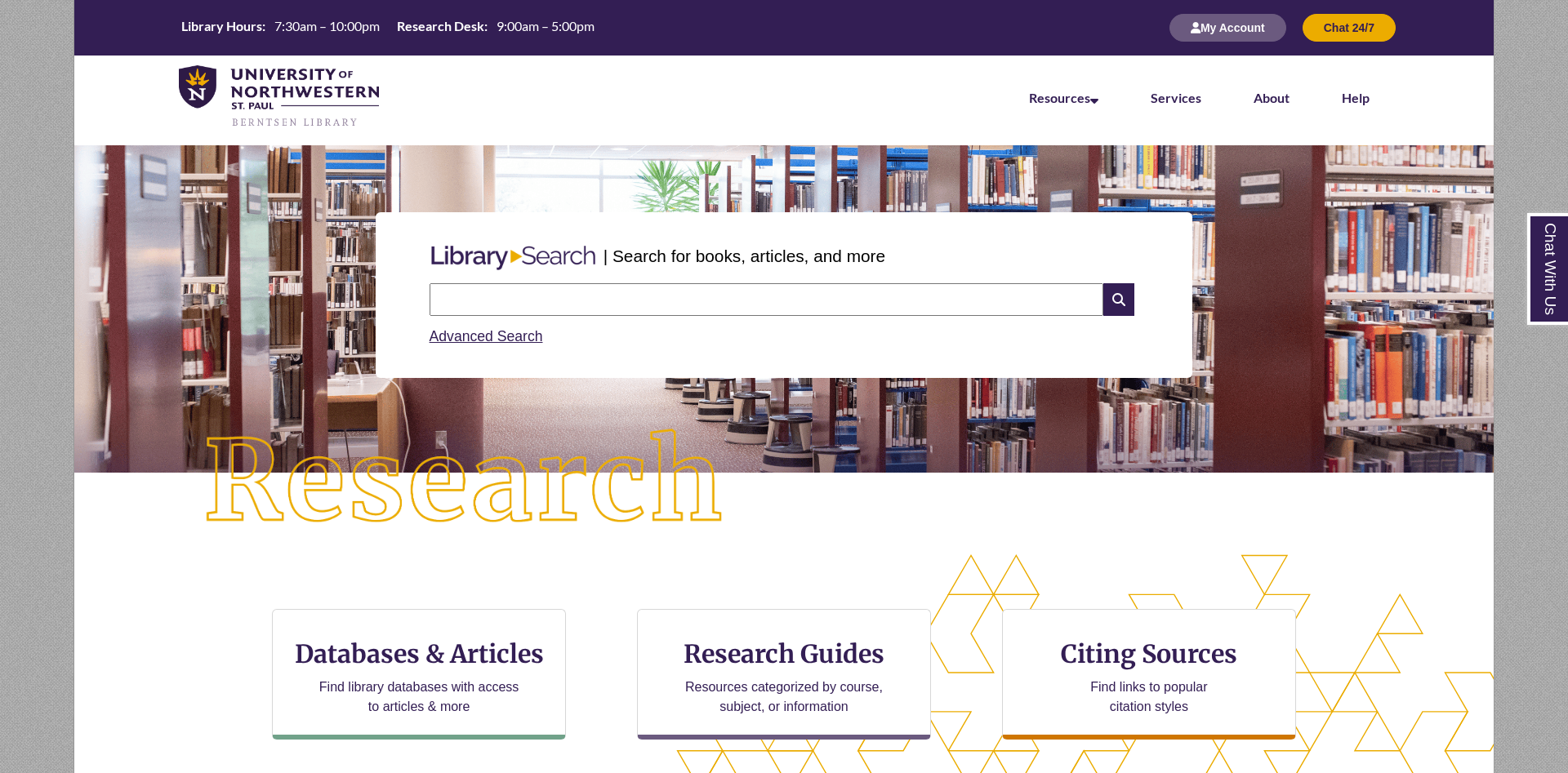
click at [539, 303] on input "text" at bounding box center [766, 299] width 674 height 33
type input "******"
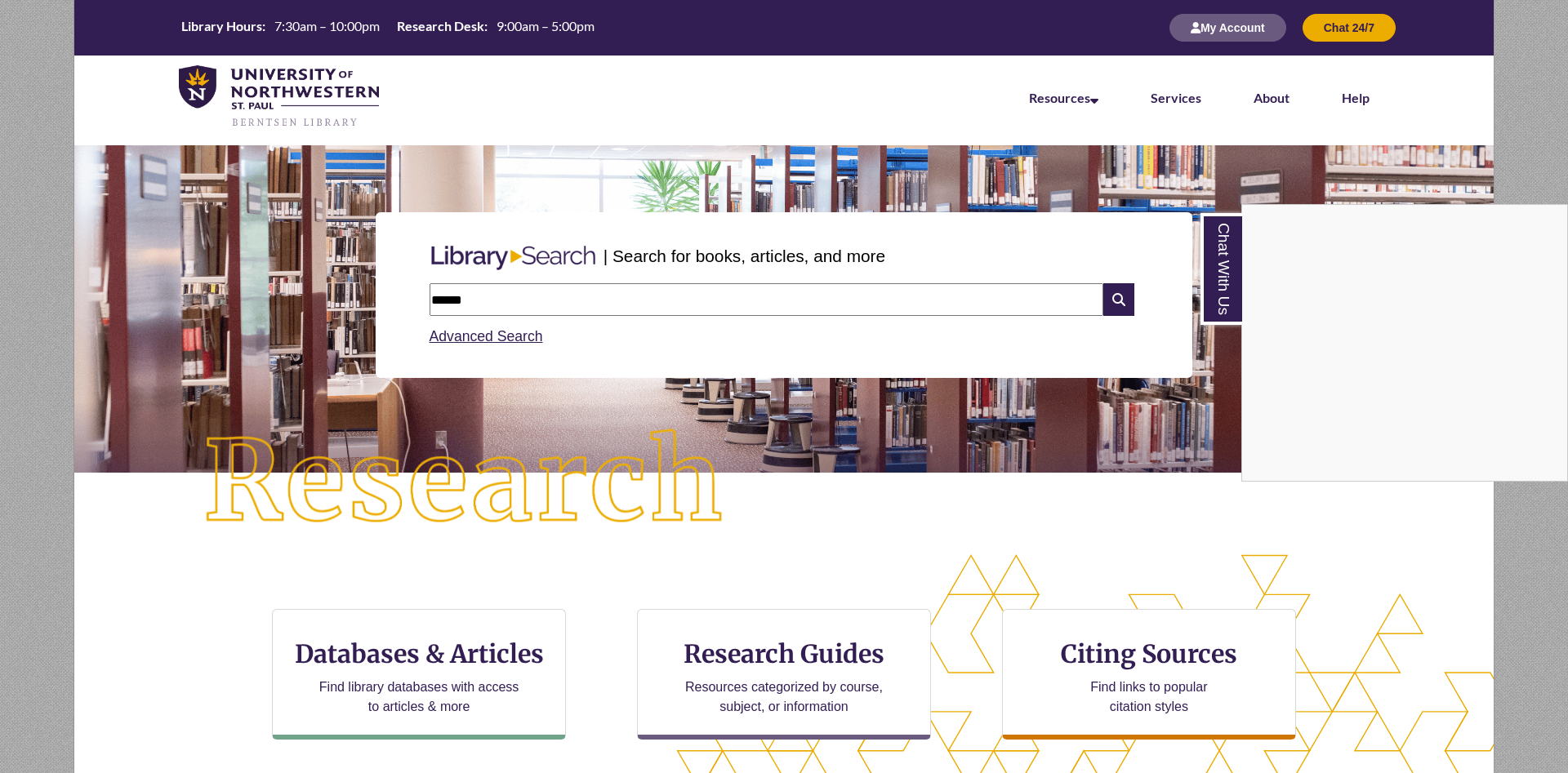
click at [1115, 297] on div "Chat With Us" at bounding box center [784, 386] width 1568 height 773
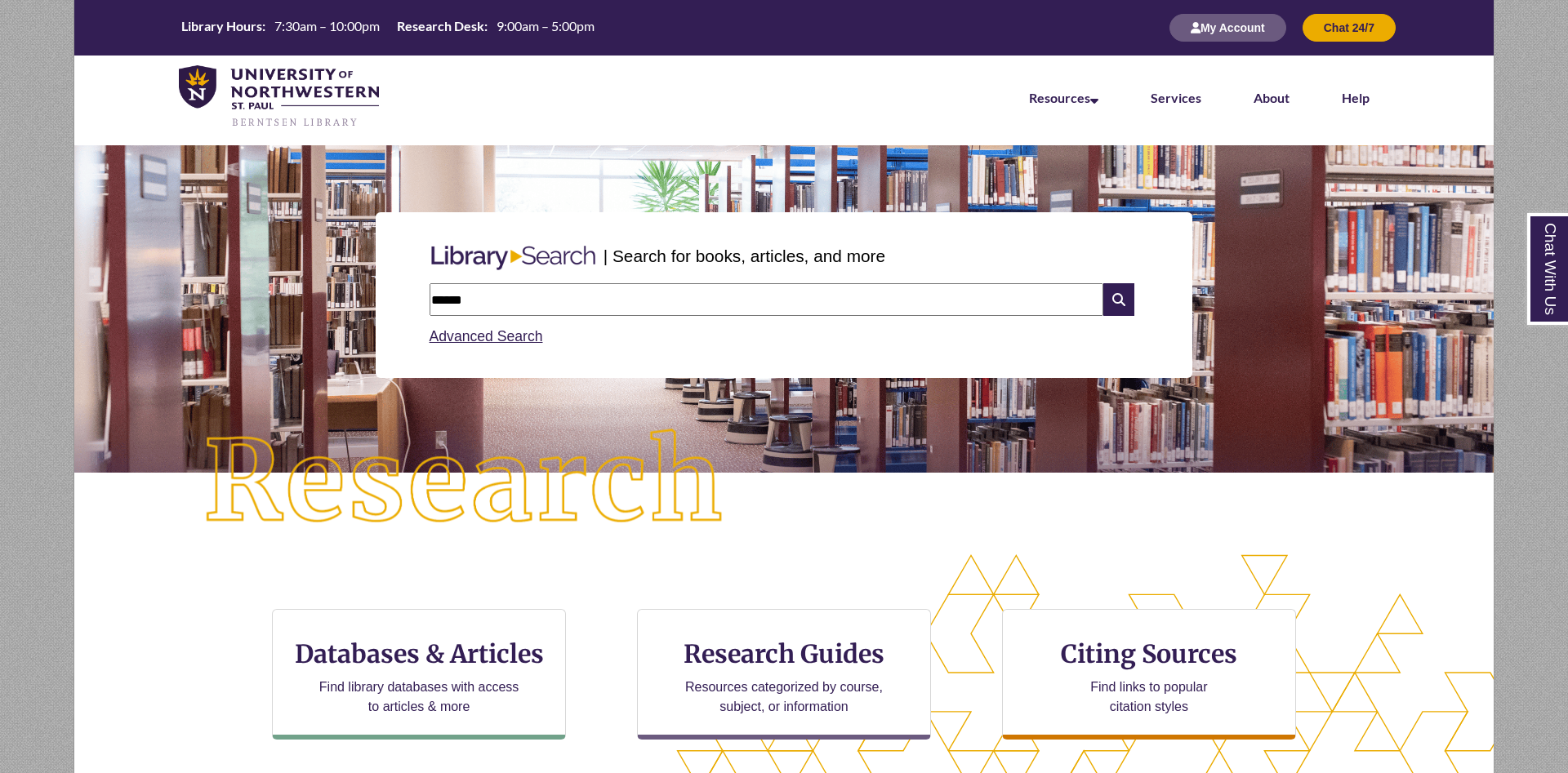
click at [1115, 297] on icon at bounding box center [1118, 299] width 31 height 33
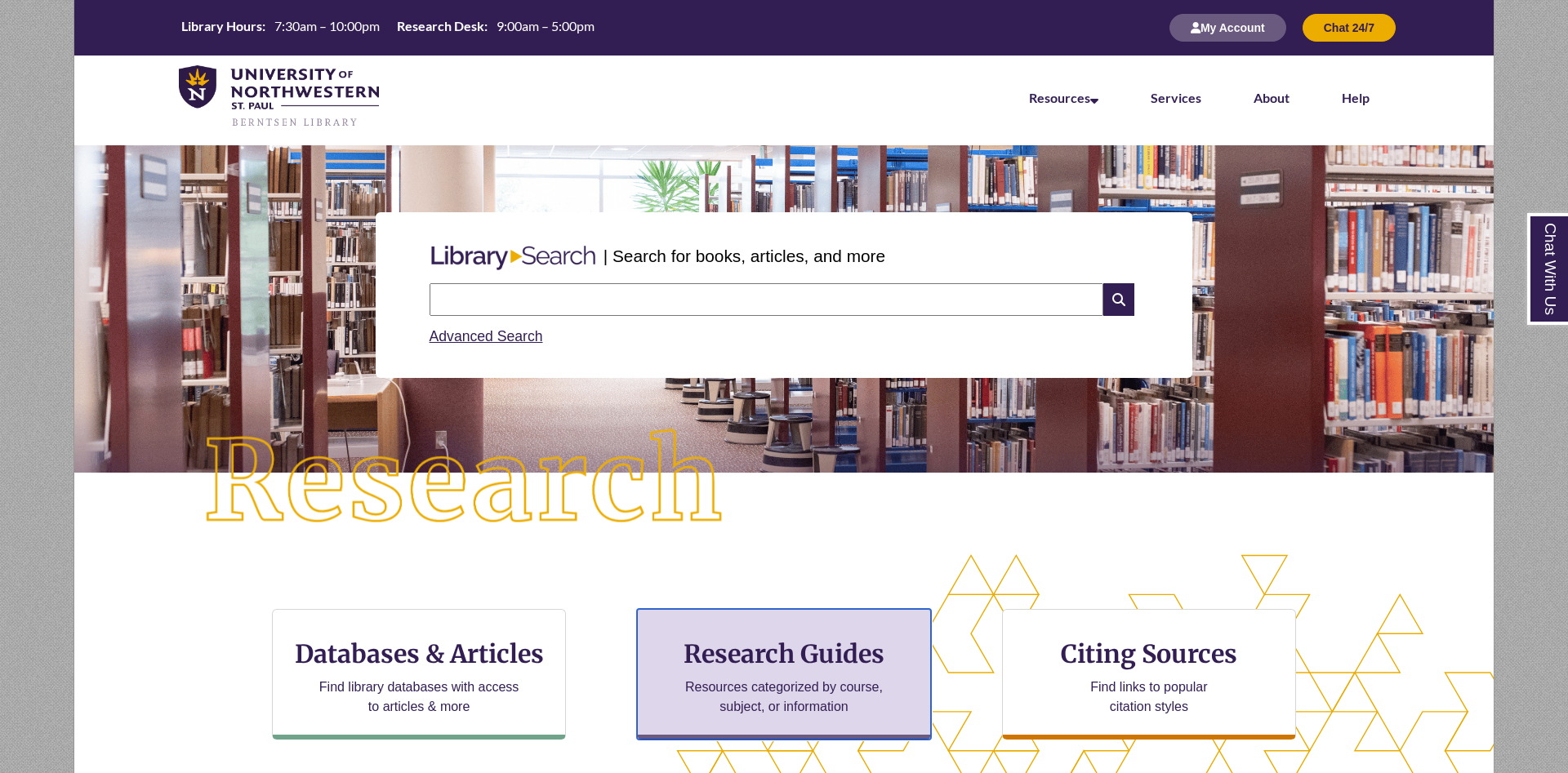
click at [751, 675] on div "Research Guides Resources categorized by course, subject, or information" at bounding box center [784, 674] width 294 height 130
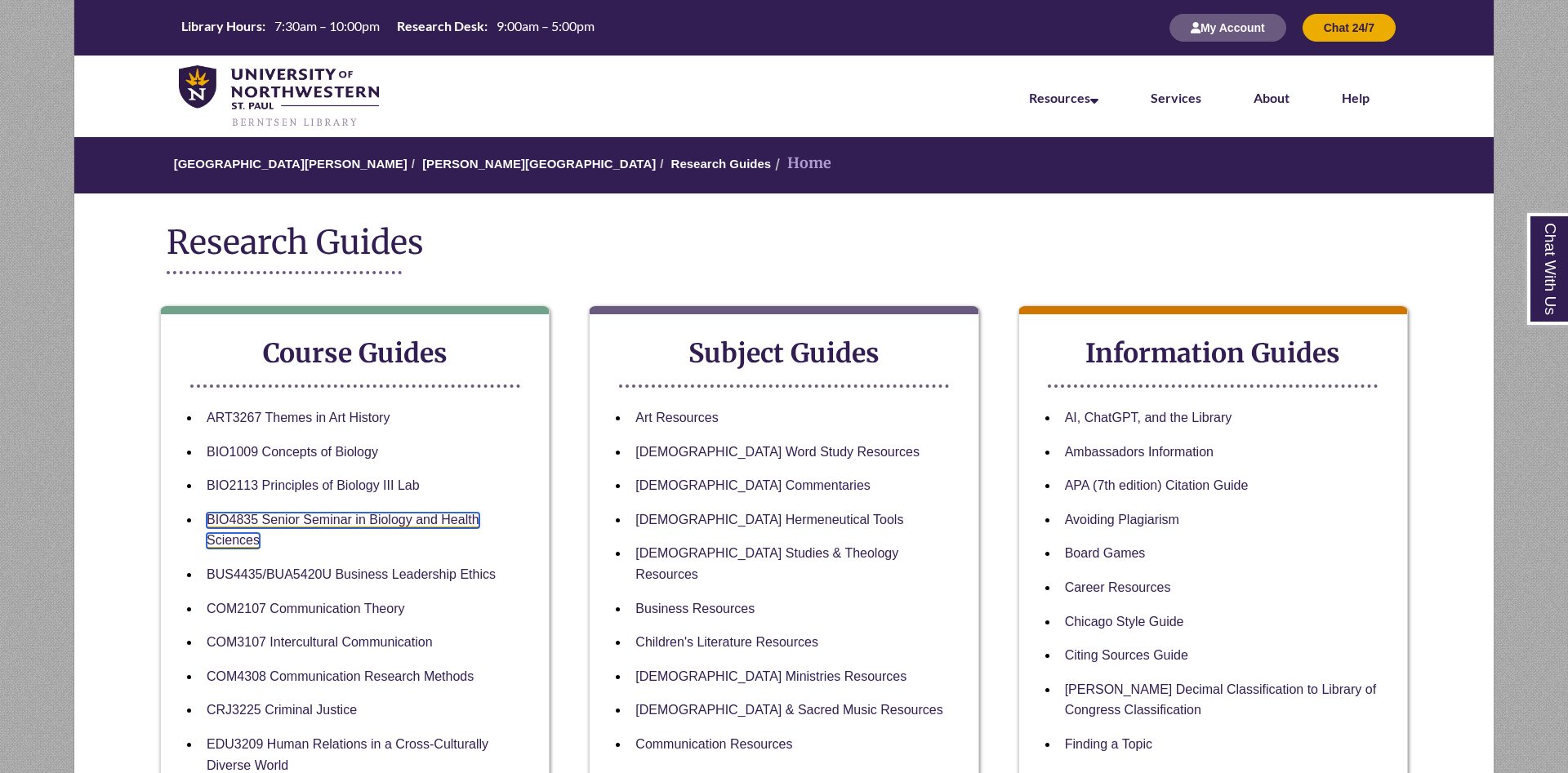
click at [312, 522] on link "BIO4835 Senior Seminar in Biology and Health Sciences" at bounding box center [343, 531] width 273 height 36
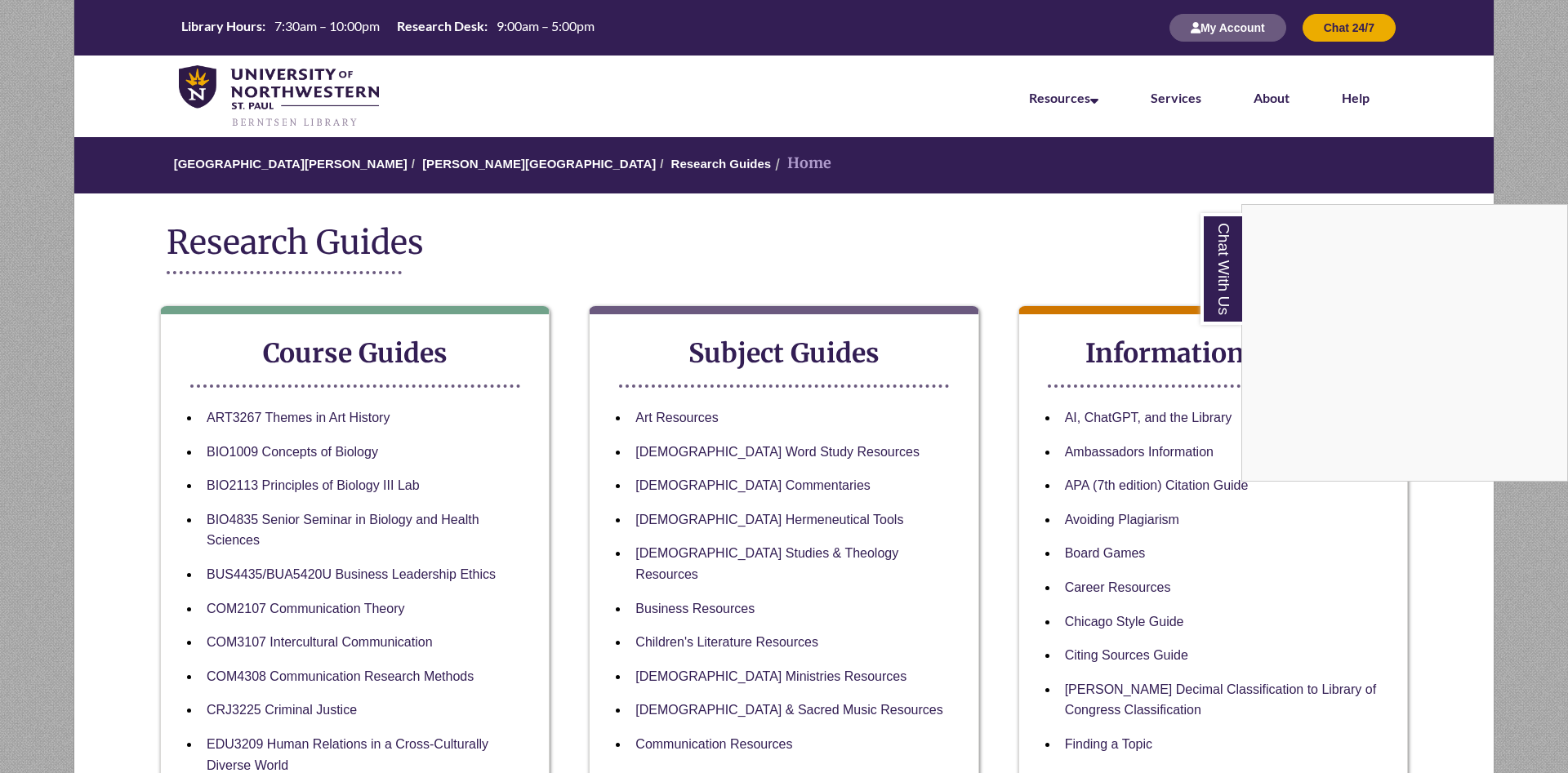
click at [732, 255] on div "Chat With Us" at bounding box center [784, 386] width 1568 height 773
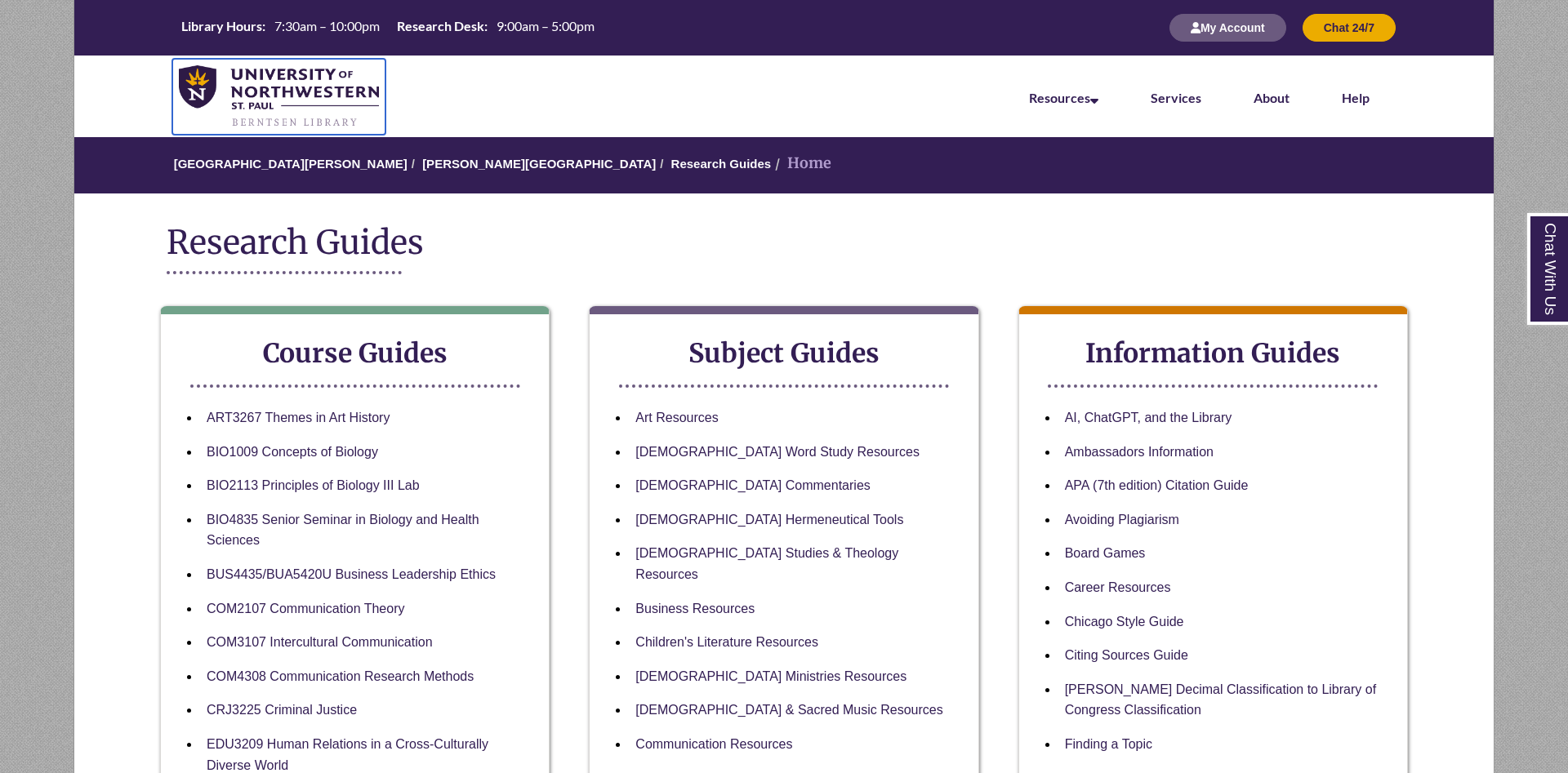
click at [273, 90] on img at bounding box center [279, 97] width 200 height 63
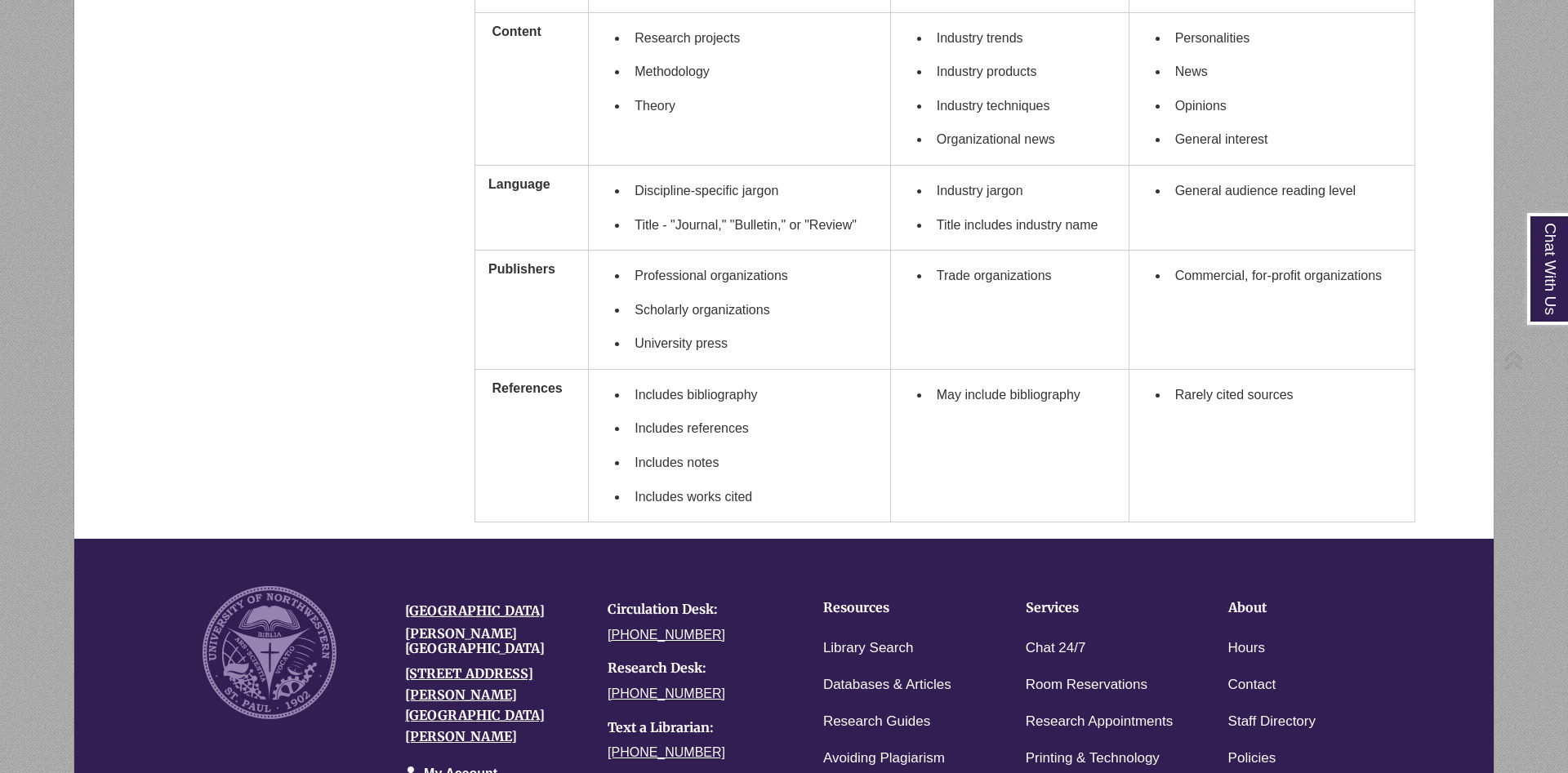
scroll to position [1486, 0]
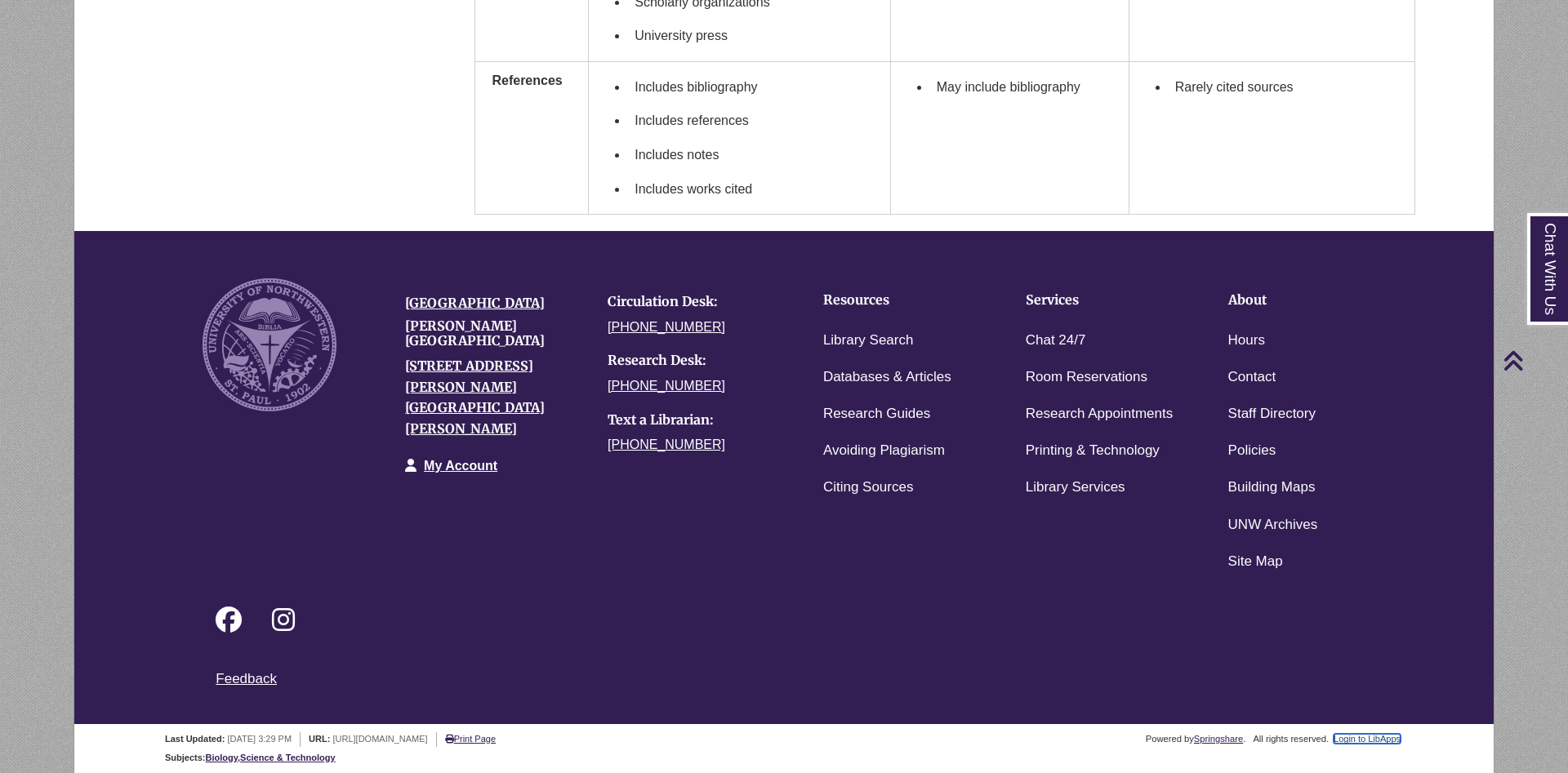
click at [1364, 739] on link "Login to LibApps" at bounding box center [1368, 739] width 67 height 10
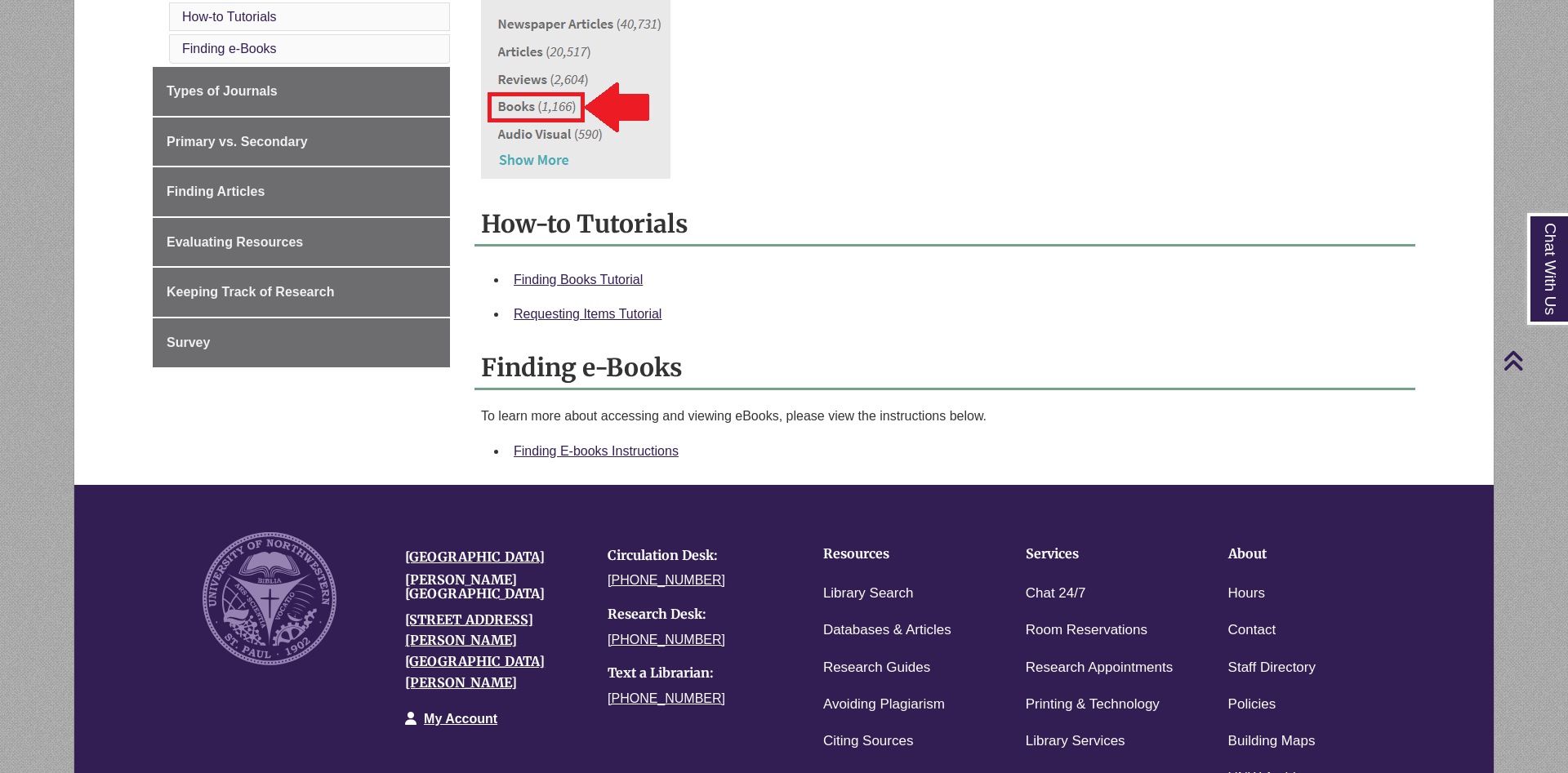
scroll to position [83, 0]
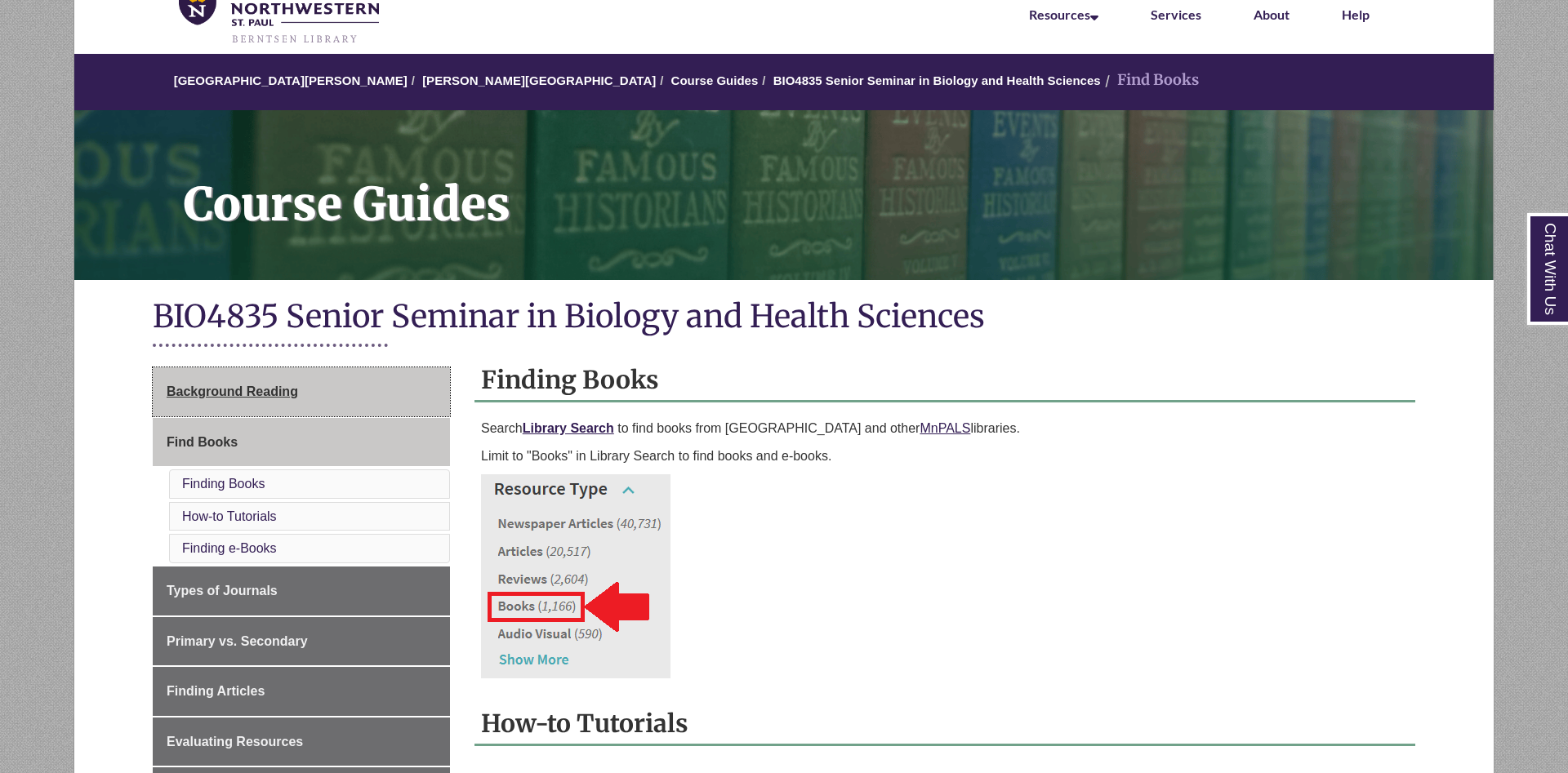
click at [355, 385] on link "Background Reading" at bounding box center [301, 392] width 297 height 49
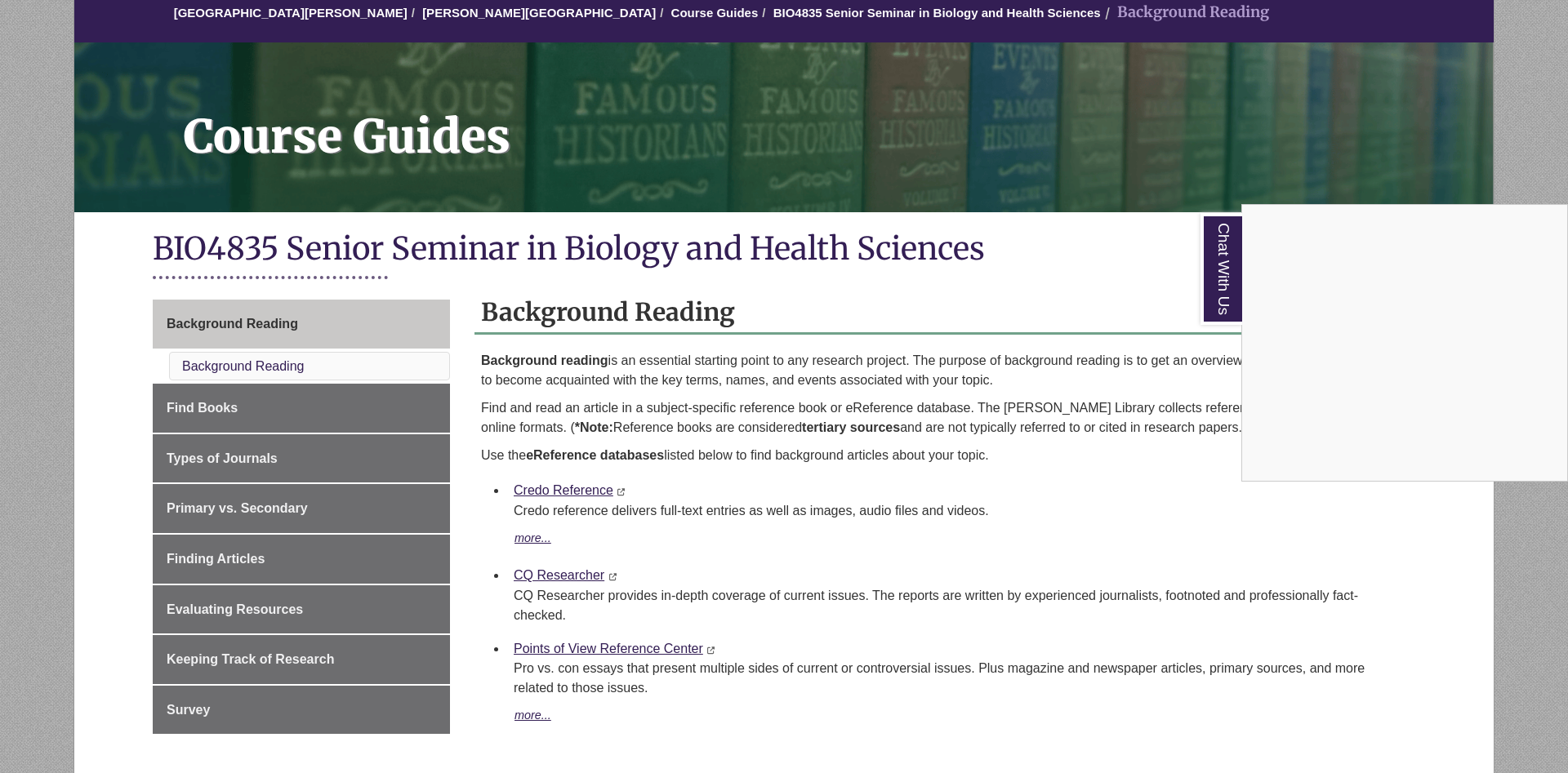
scroll to position [167, 0]
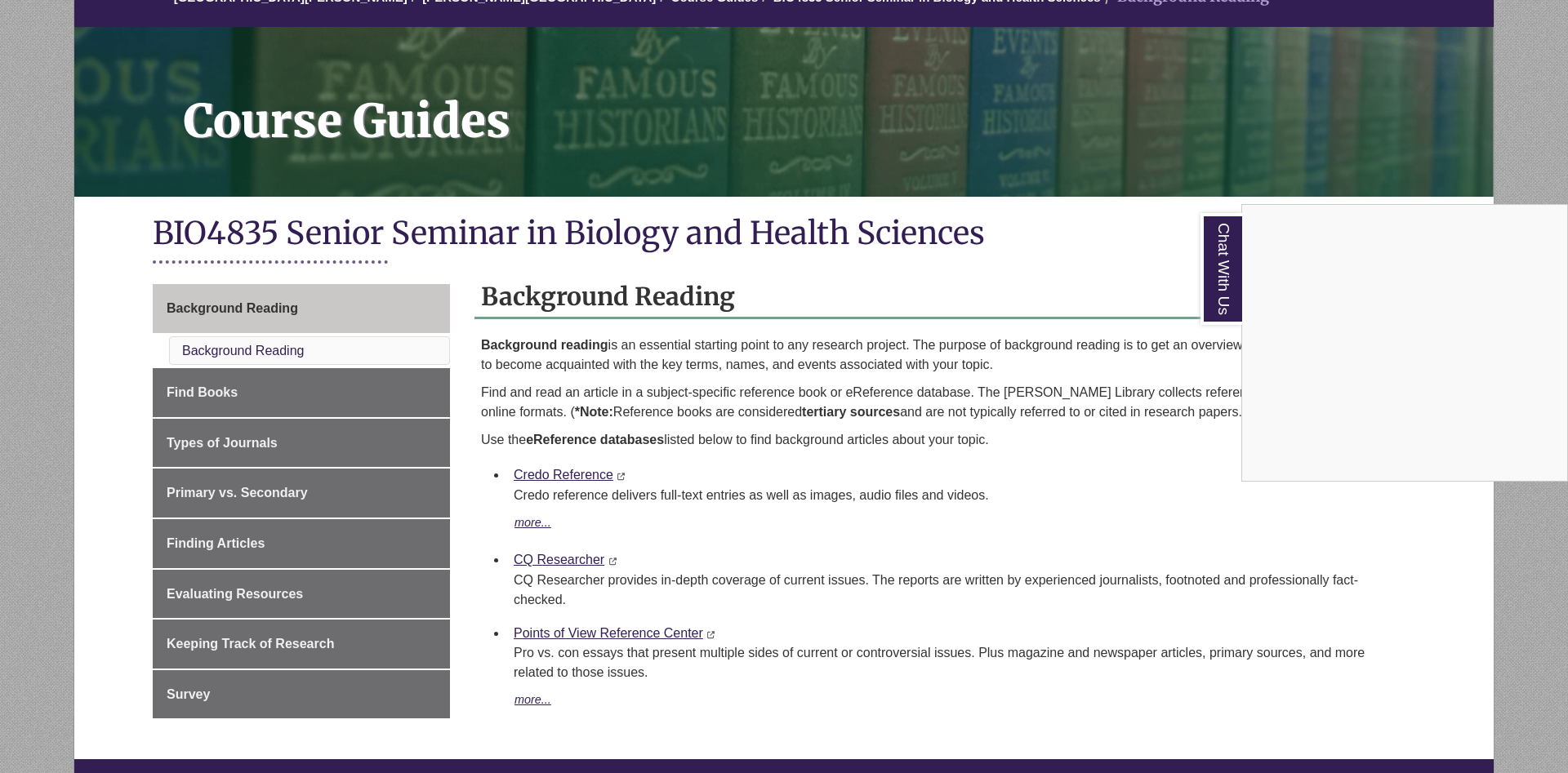
click at [316, 496] on div "Chat With Us" at bounding box center [784, 386] width 1568 height 773
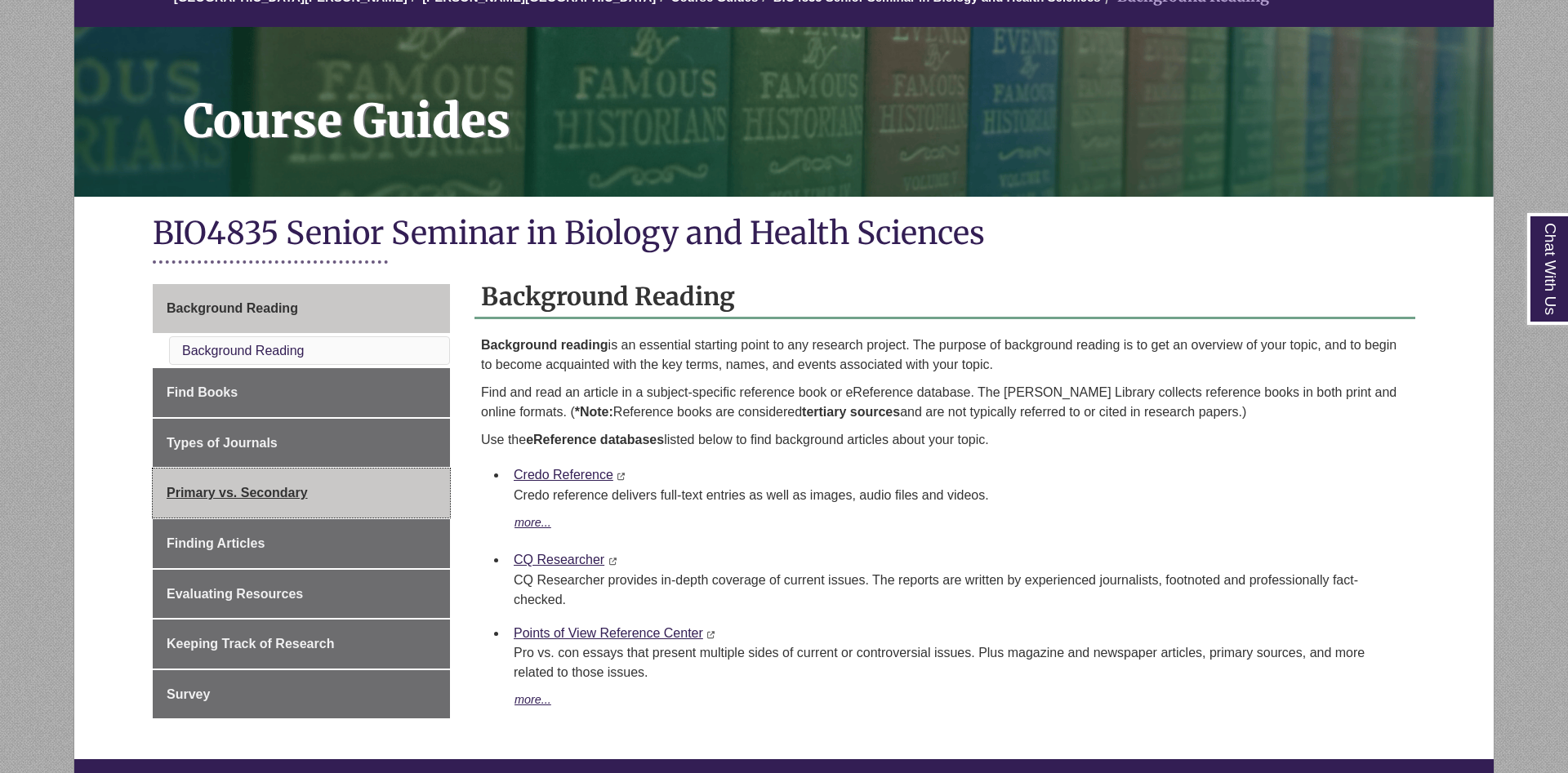
click at [291, 494] on span "Primary vs. Secondary" at bounding box center [238, 493] width 142 height 14
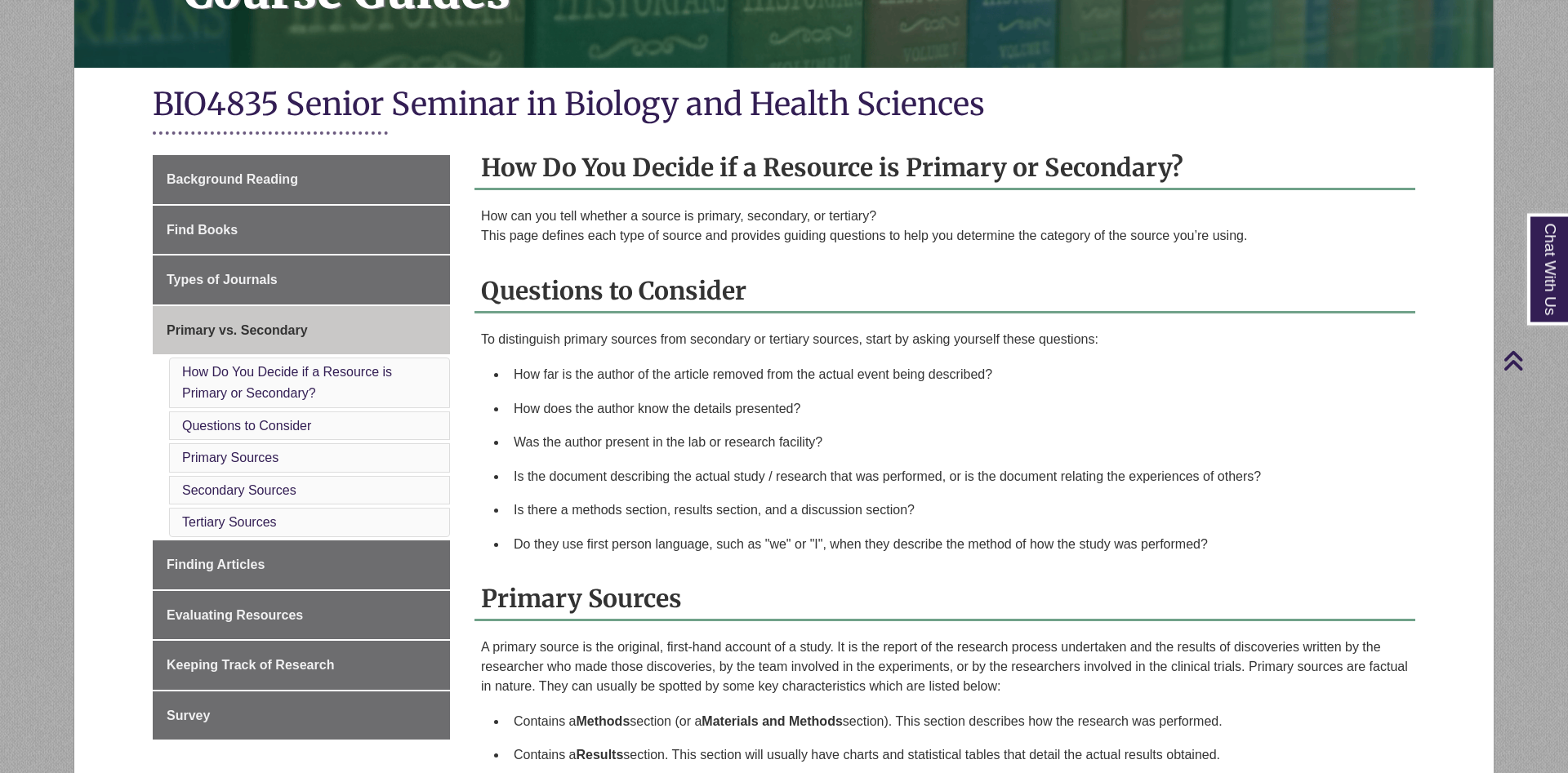
scroll to position [333, 0]
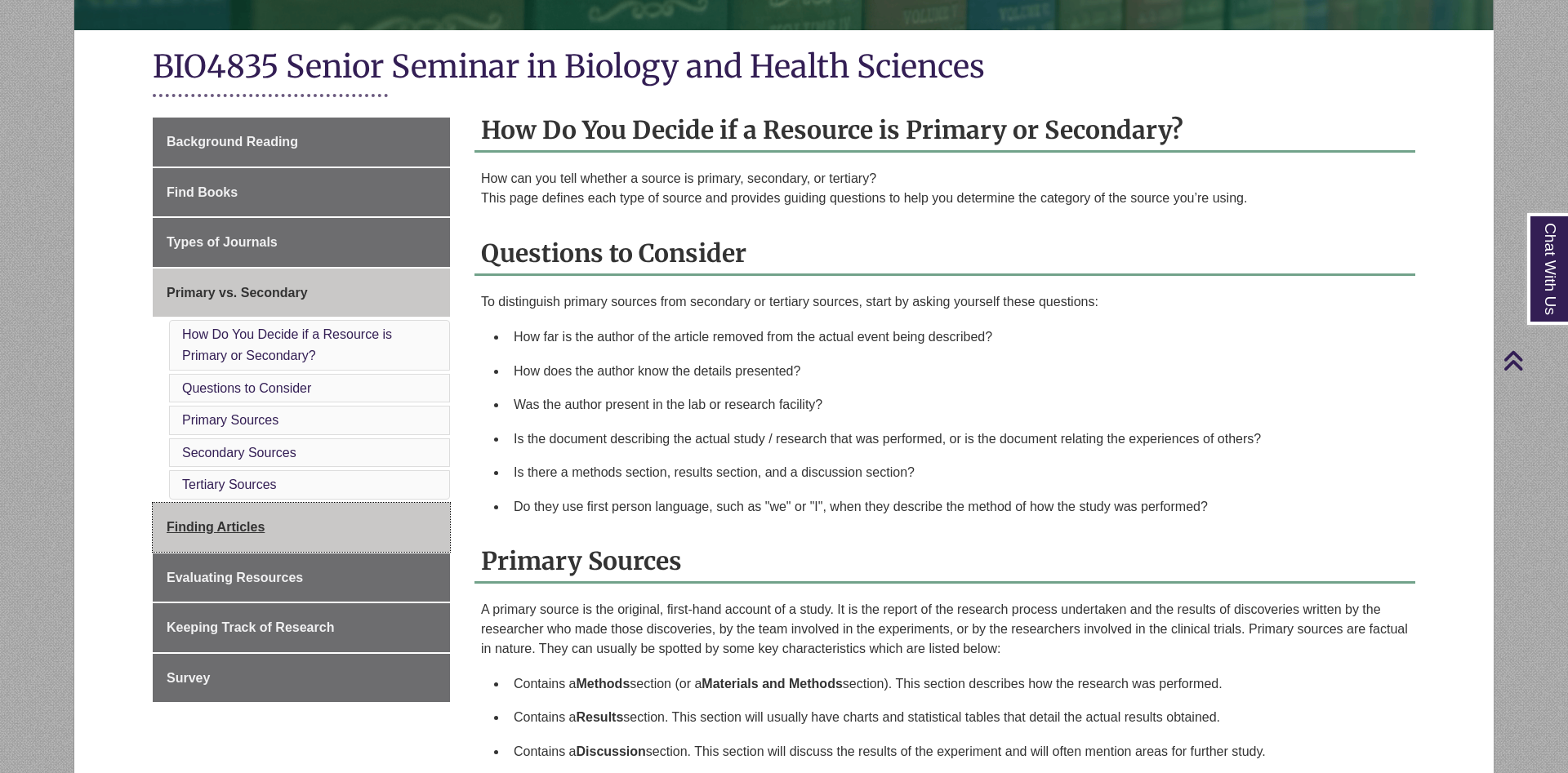
click at [368, 531] on link "Finding Articles" at bounding box center [301, 527] width 297 height 49
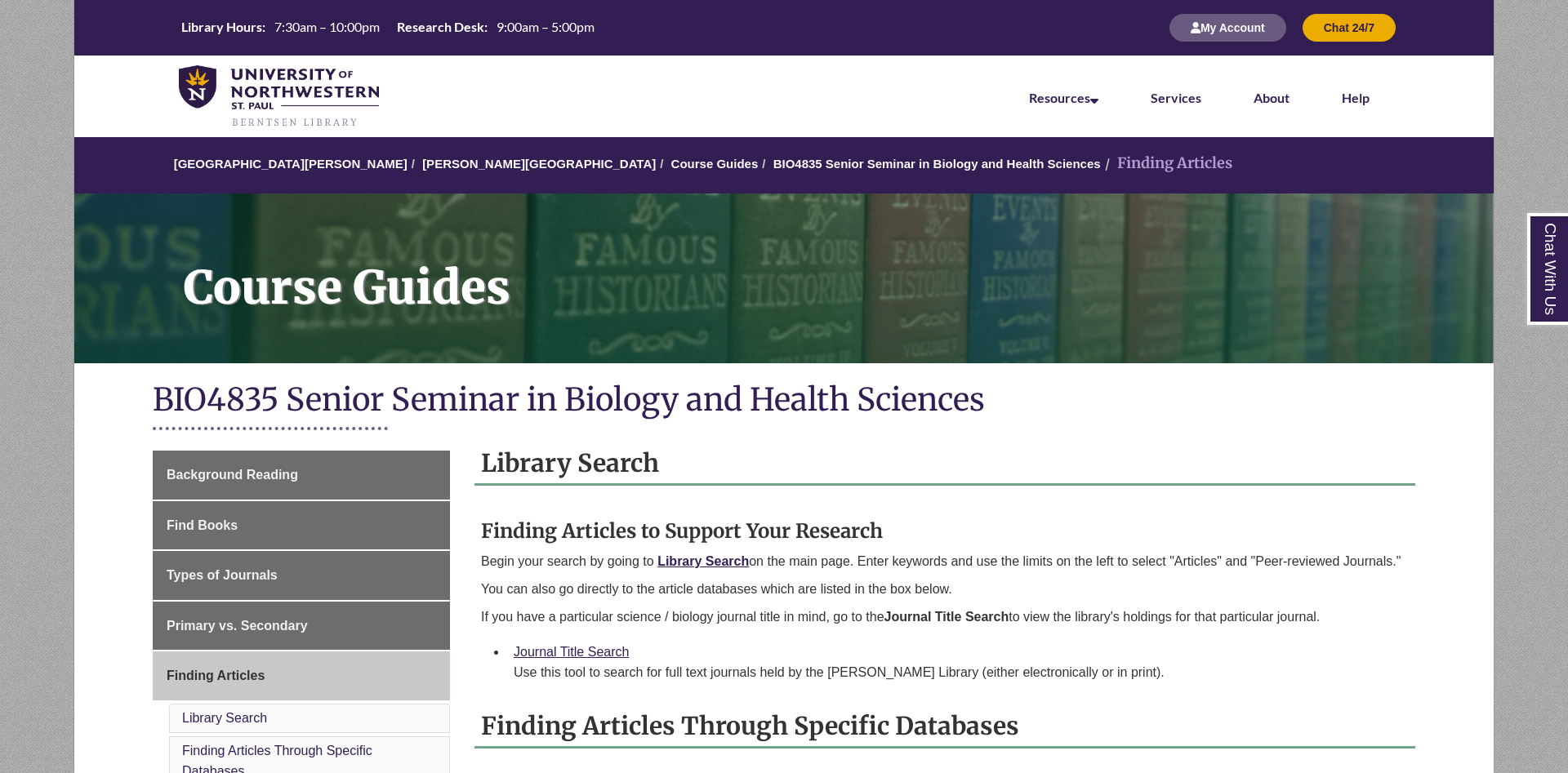
scroll to position [333, 0]
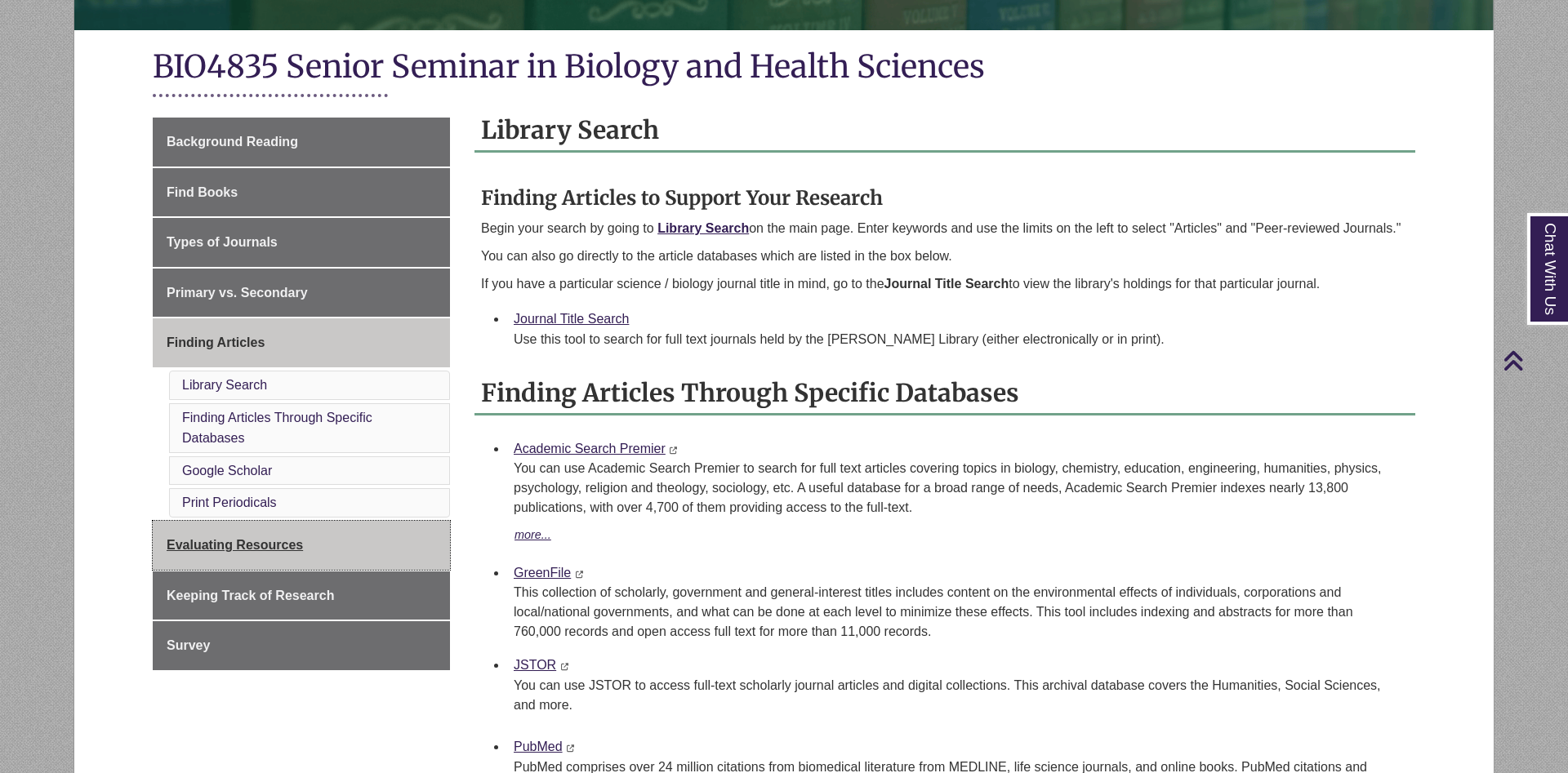
click at [311, 560] on link "Evaluating Resources" at bounding box center [301, 545] width 297 height 49
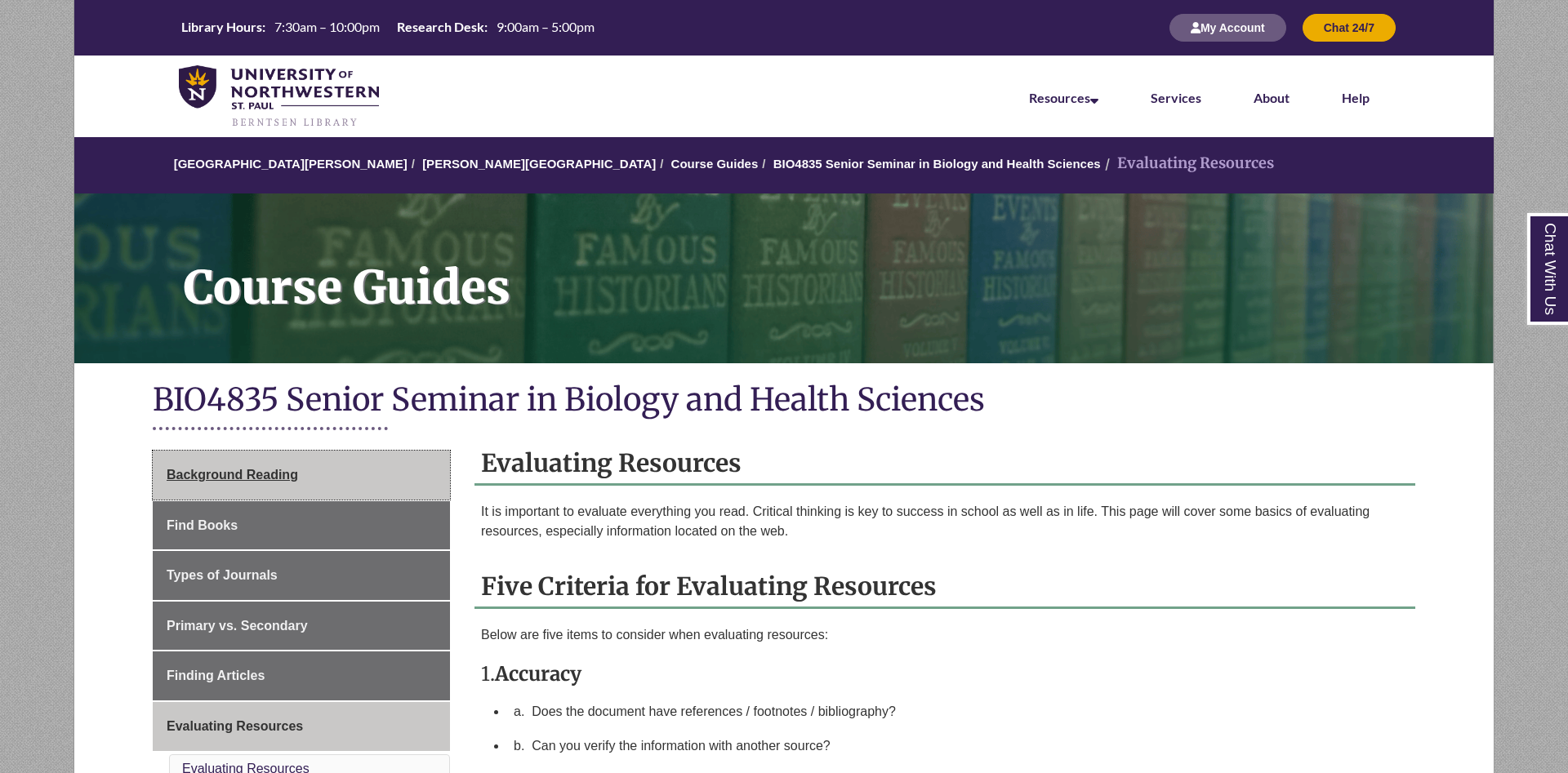
click at [356, 474] on link "Background Reading" at bounding box center [301, 475] width 297 height 49
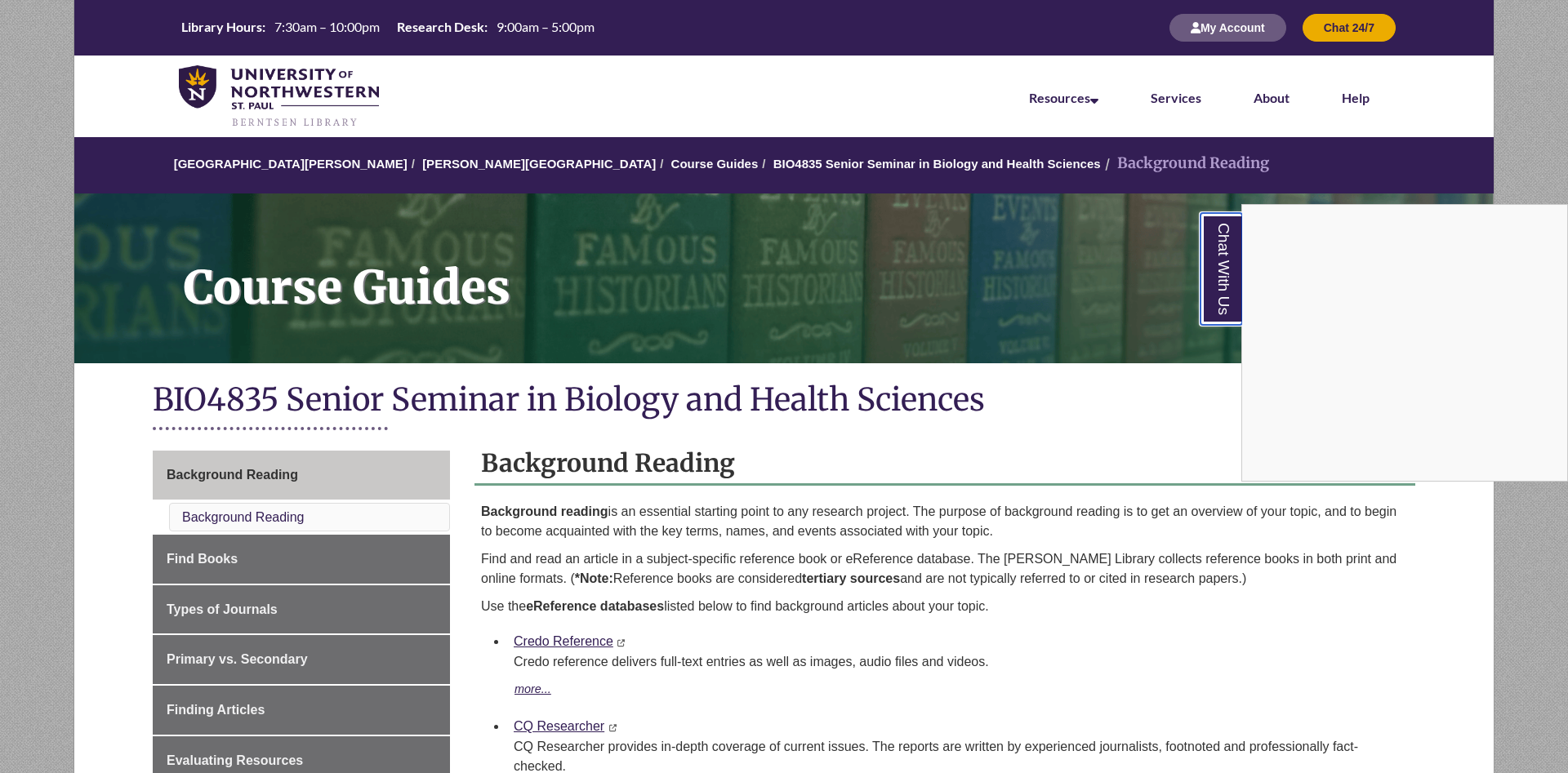
click at [1220, 285] on link "Chat With Us" at bounding box center [1221, 269] width 42 height 112
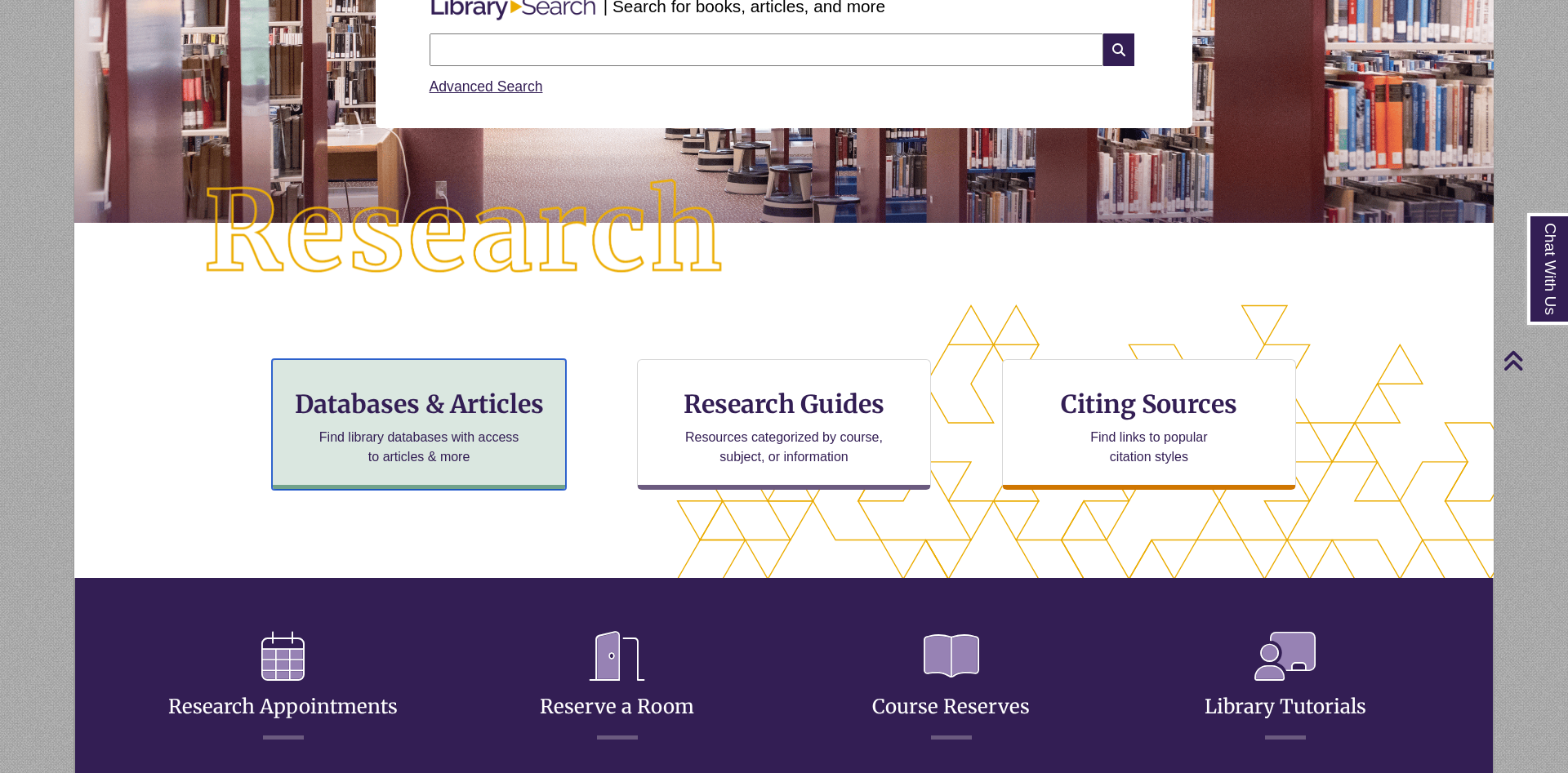
click at [453, 414] on h3 "Databases & Articles" at bounding box center [419, 403] width 266 height 31
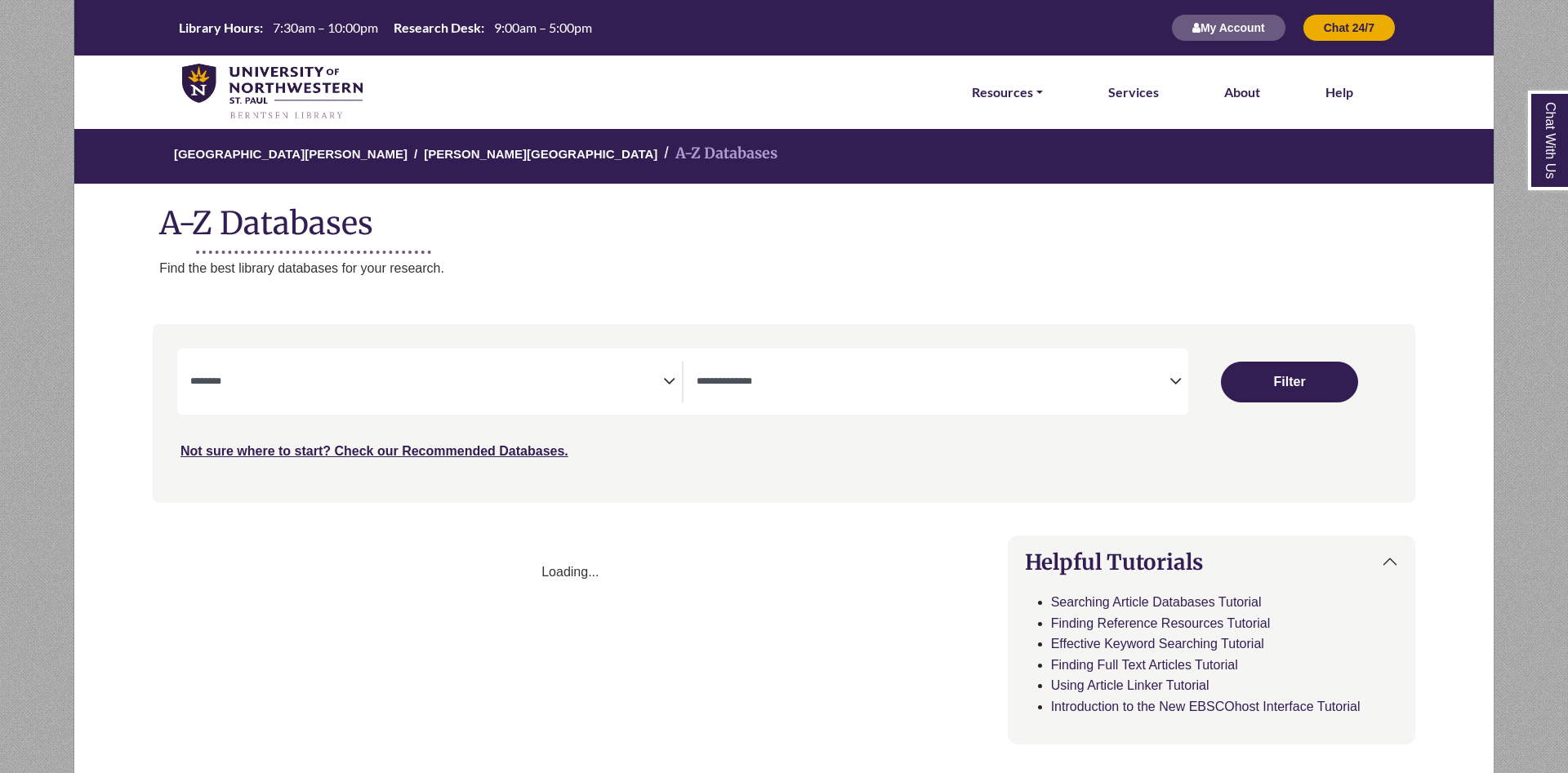
select select "Database Subject Filter"
select select "Database Types Filter"
select select "Database Subject Filter"
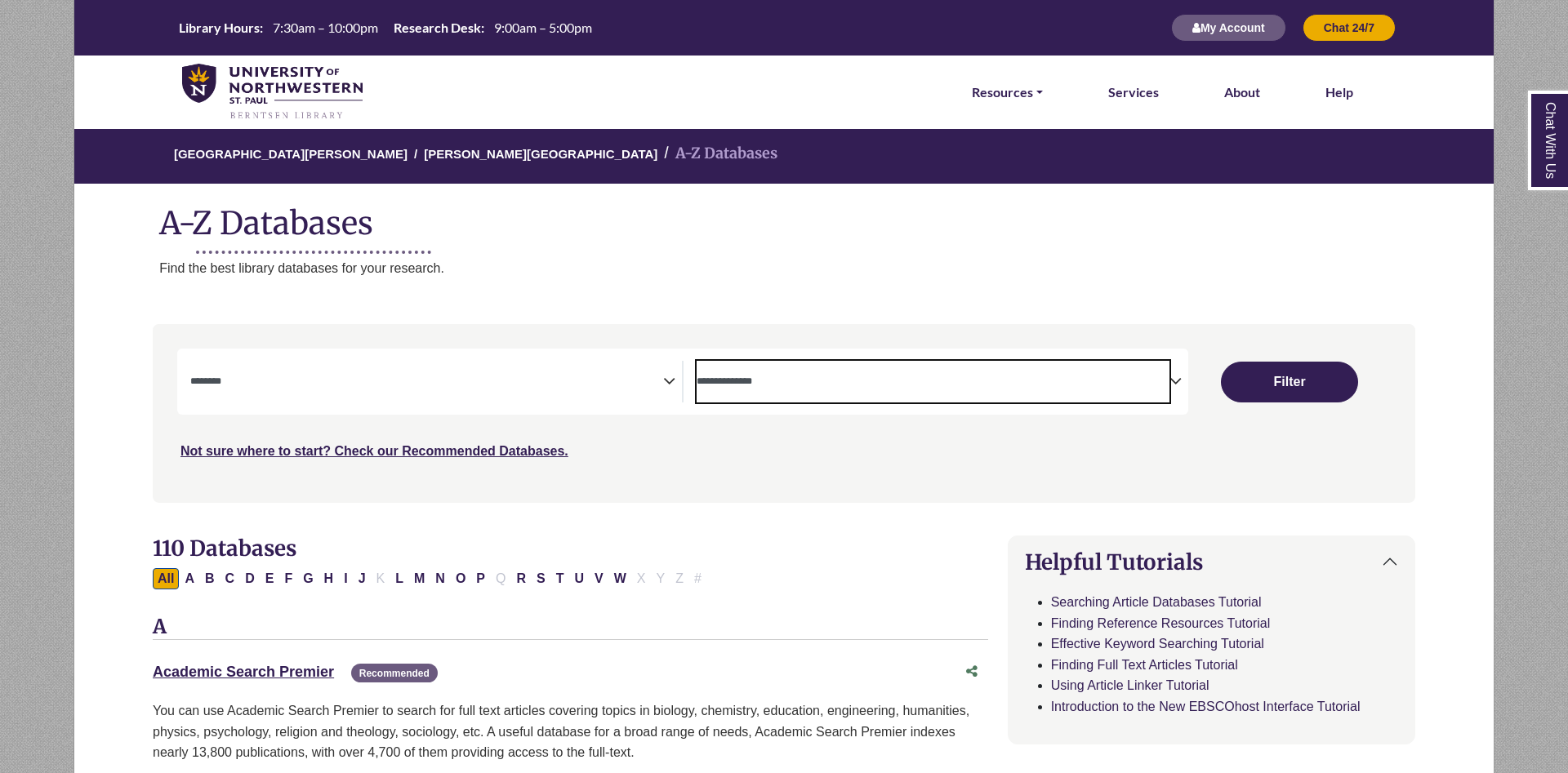
click at [765, 369] on span "Search filters" at bounding box center [934, 381] width 473 height 42
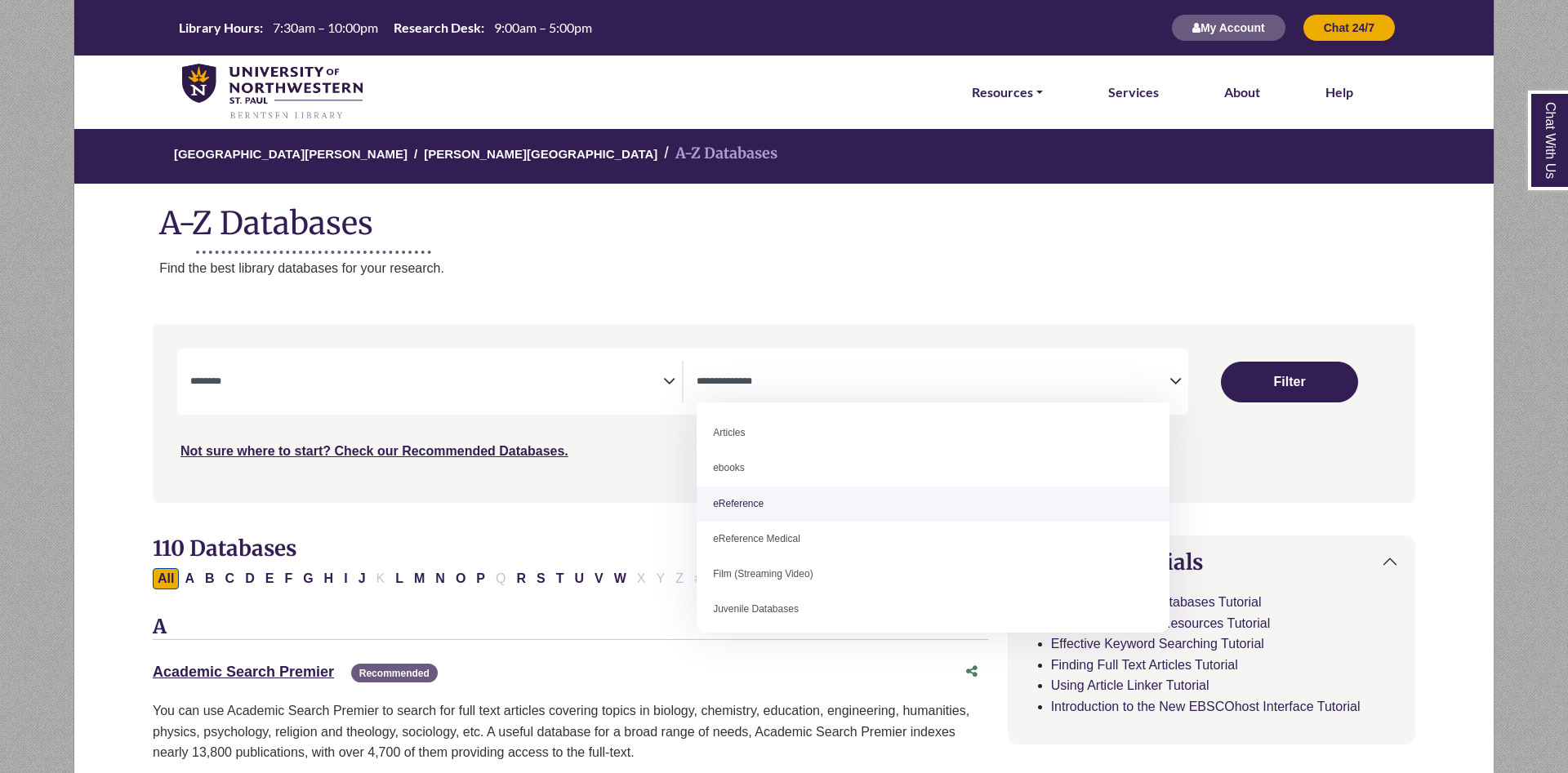
select select "*****"
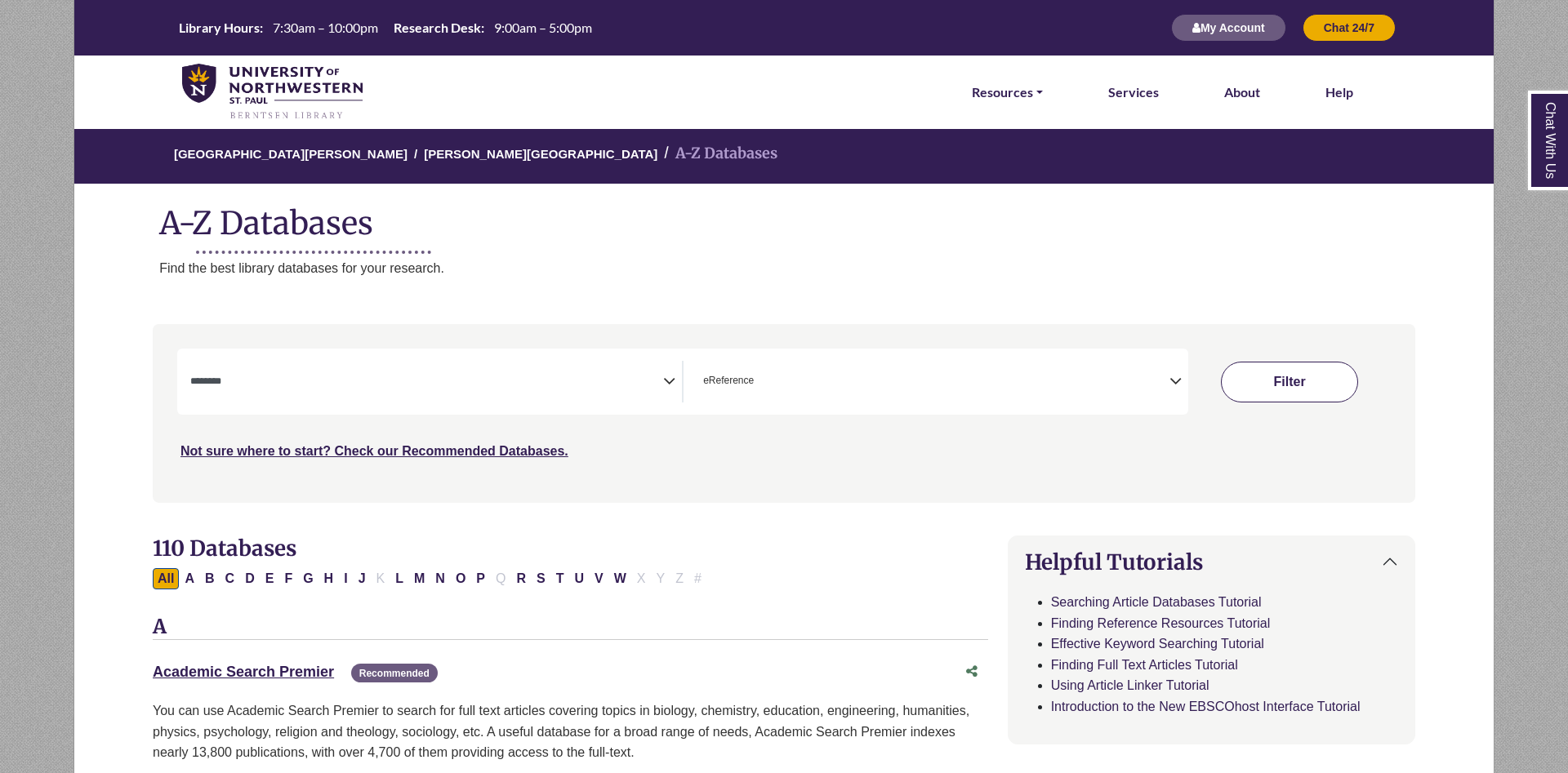
click at [1301, 371] on button "Filter" at bounding box center [1289, 382] width 137 height 41
select select "Database Subject Filter"
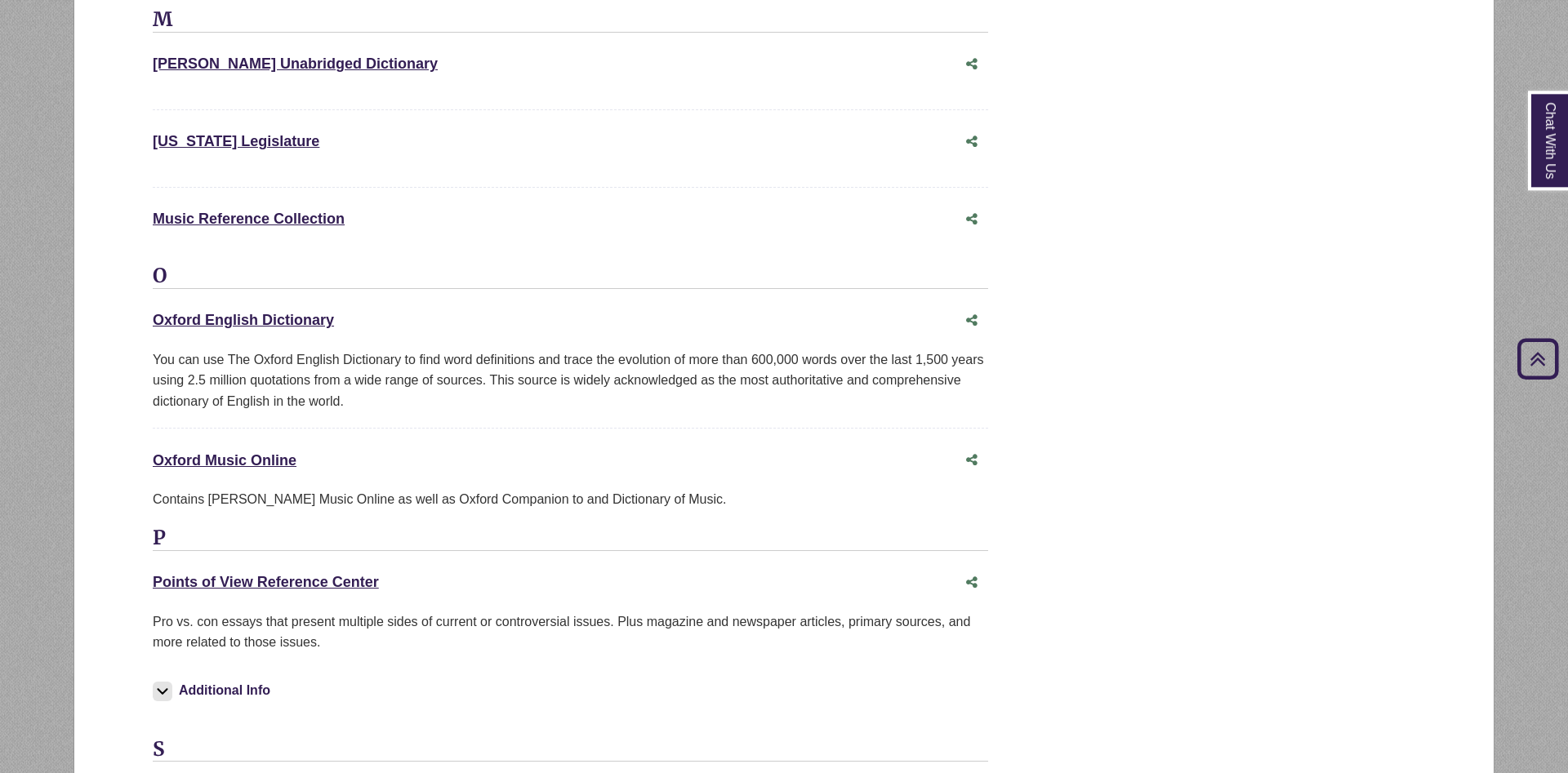
scroll to position [2831, 0]
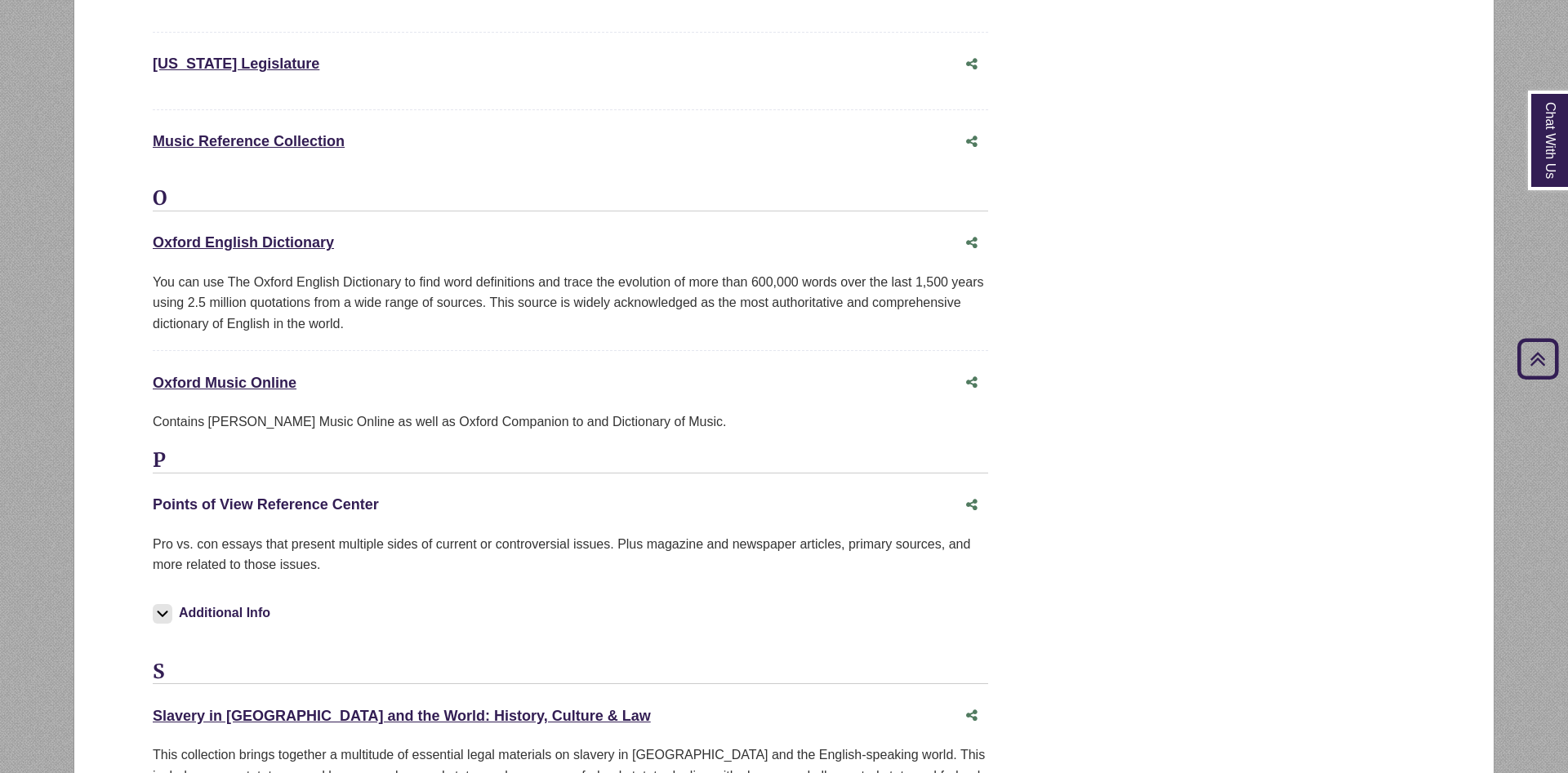
click at [308, 496] on link "Points of View Reference Center This link opens in a new window" at bounding box center [266, 505] width 226 height 17
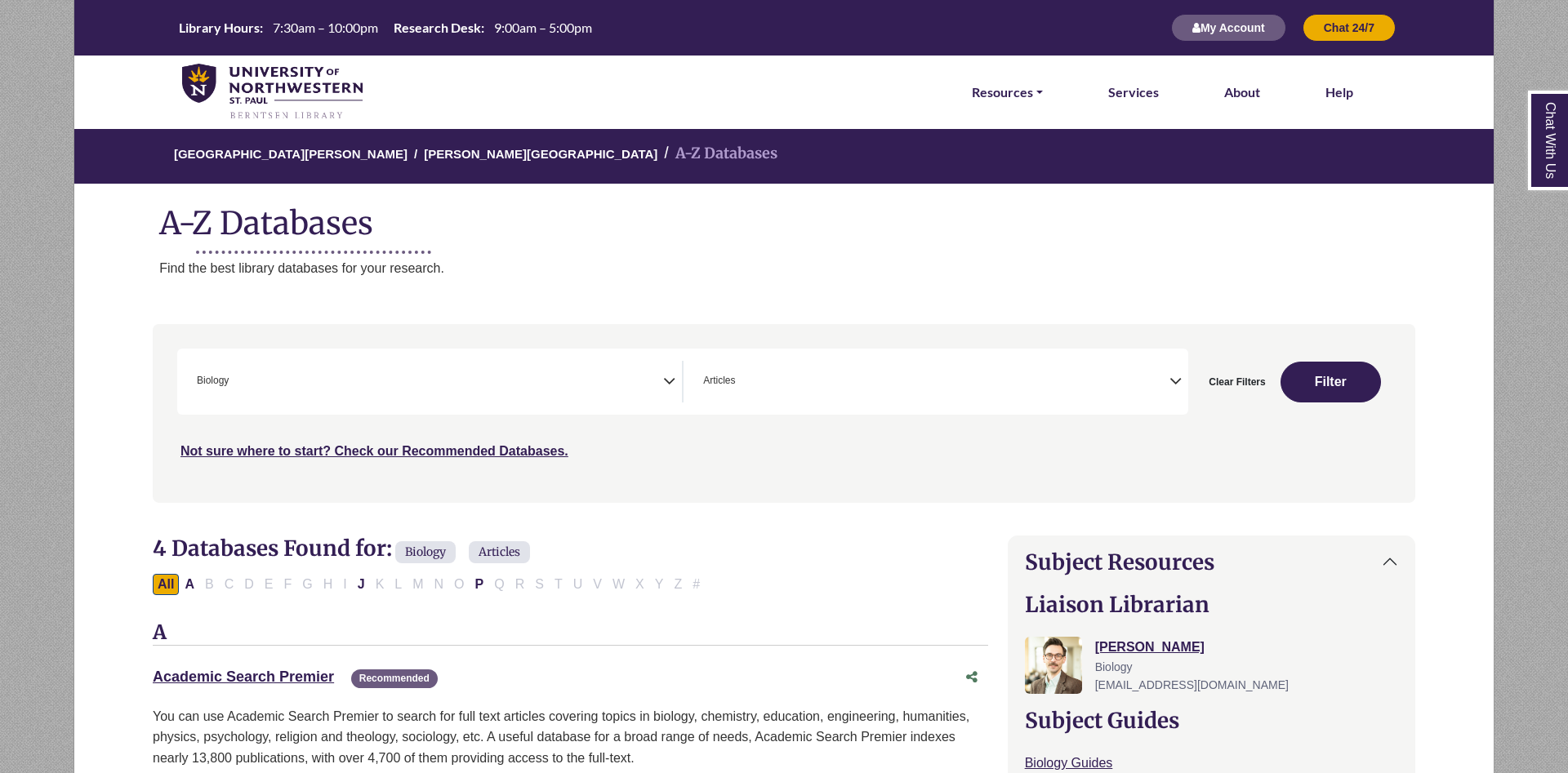
select select "*****"
